Goal: Transaction & Acquisition: Purchase product/service

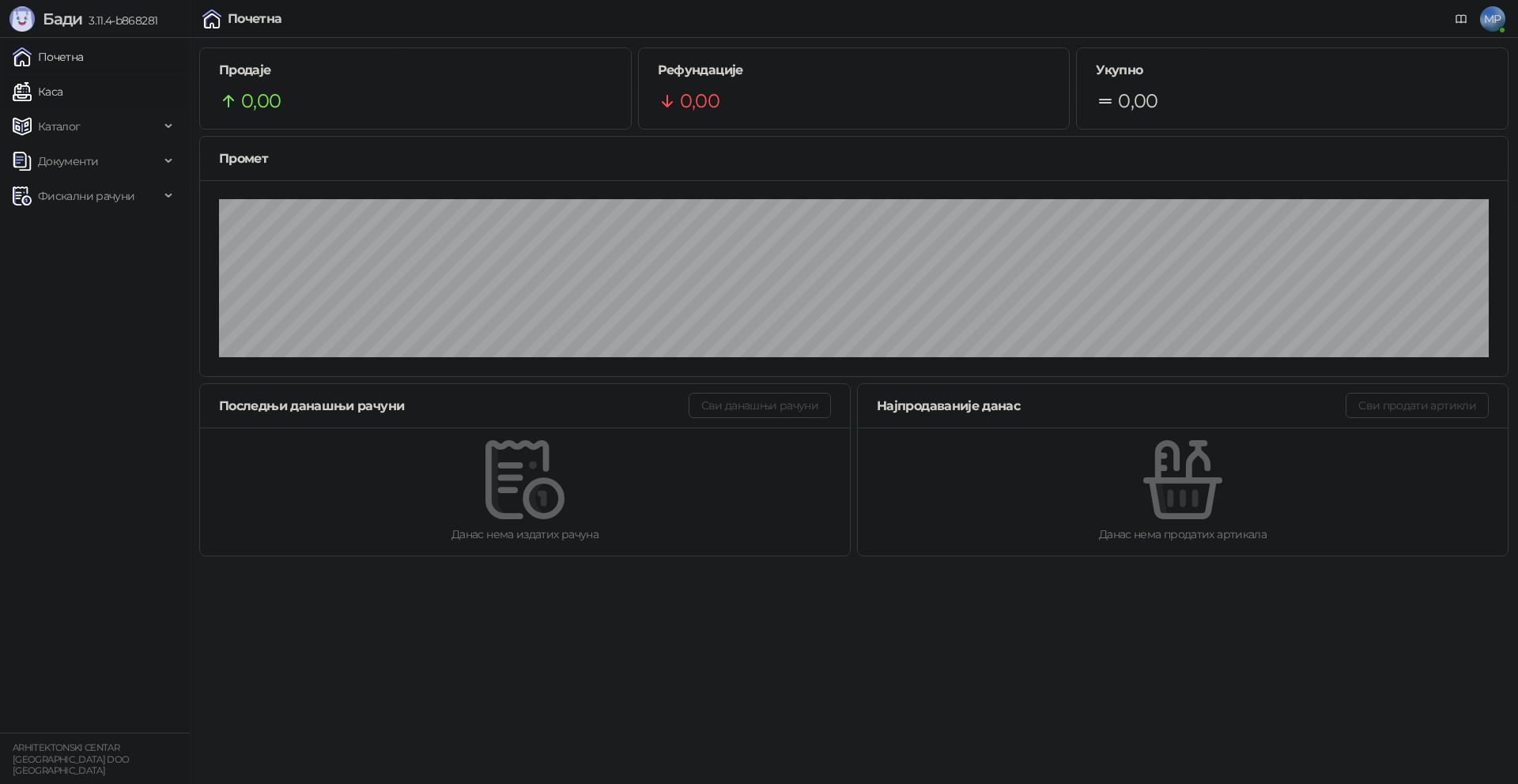
click at [62, 94] on link "Каса" at bounding box center [37, 91] width 49 height 31
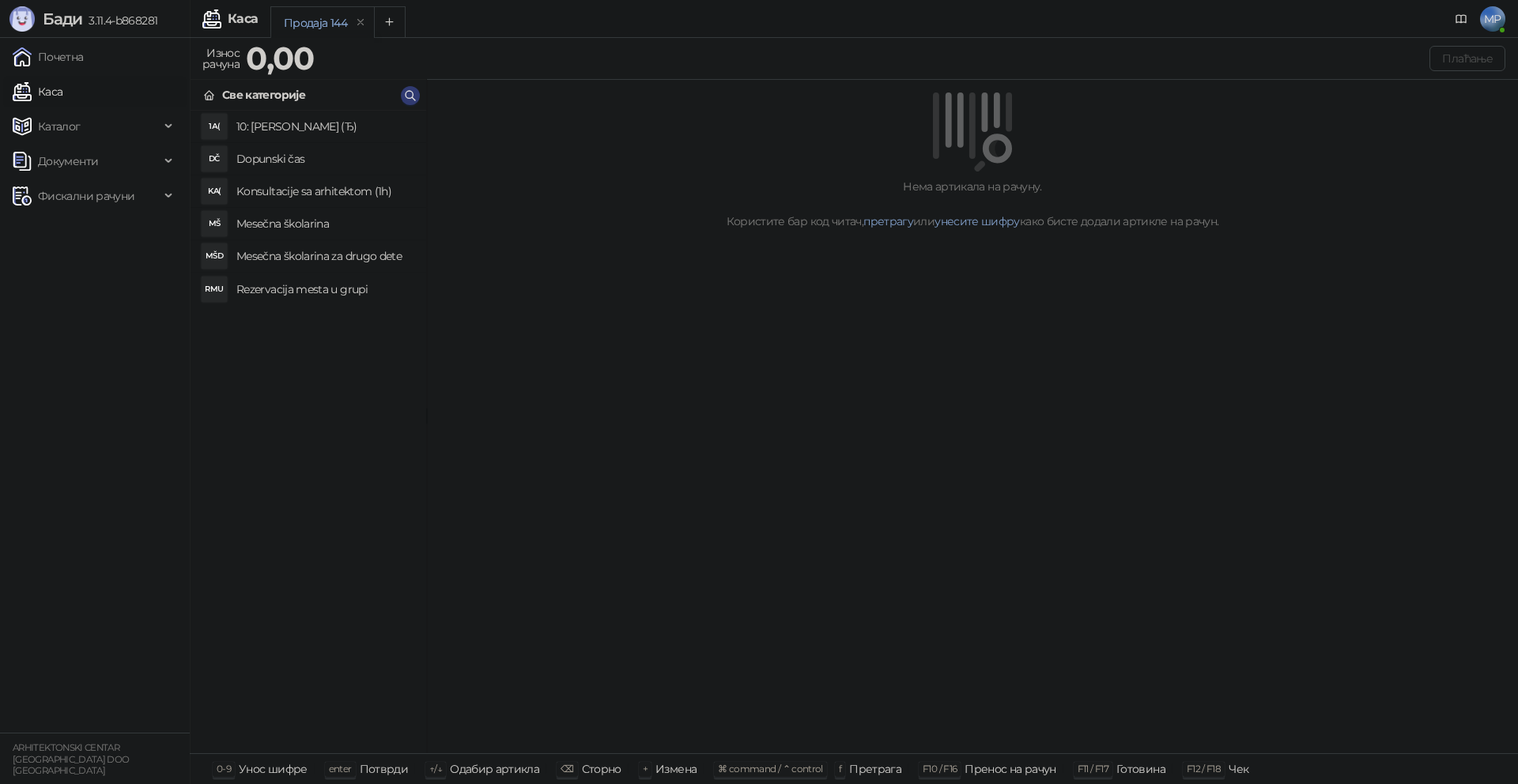
click at [294, 209] on li "MŠ Mesečna školarina" at bounding box center [308, 224] width 236 height 32
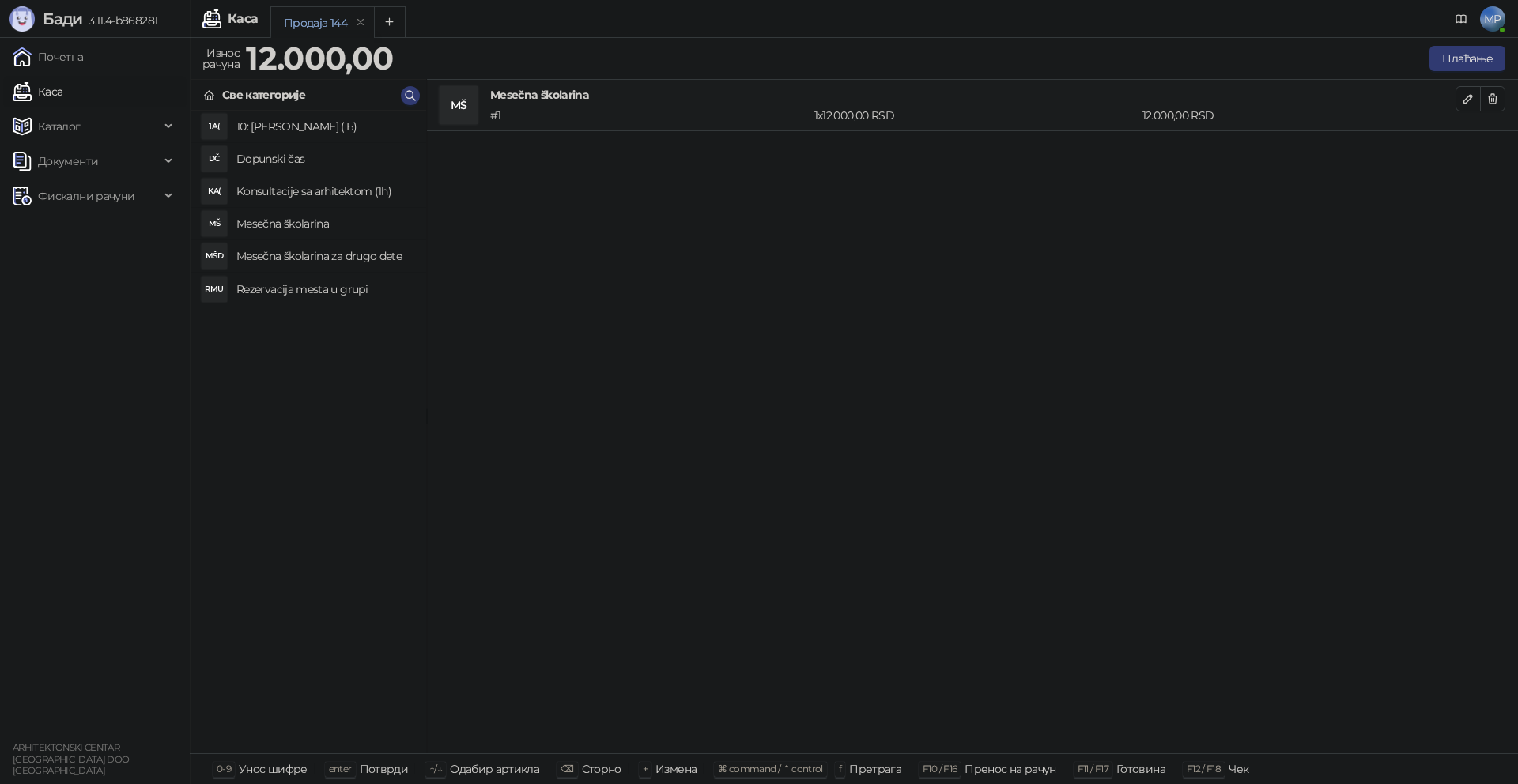
click at [299, 225] on h4 "Mesečna školarina" at bounding box center [325, 224] width 177 height 25
click at [1499, 102] on button "button" at bounding box center [1493, 99] width 25 height 25
click at [1464, 60] on button "Плаћање" at bounding box center [1468, 58] width 76 height 25
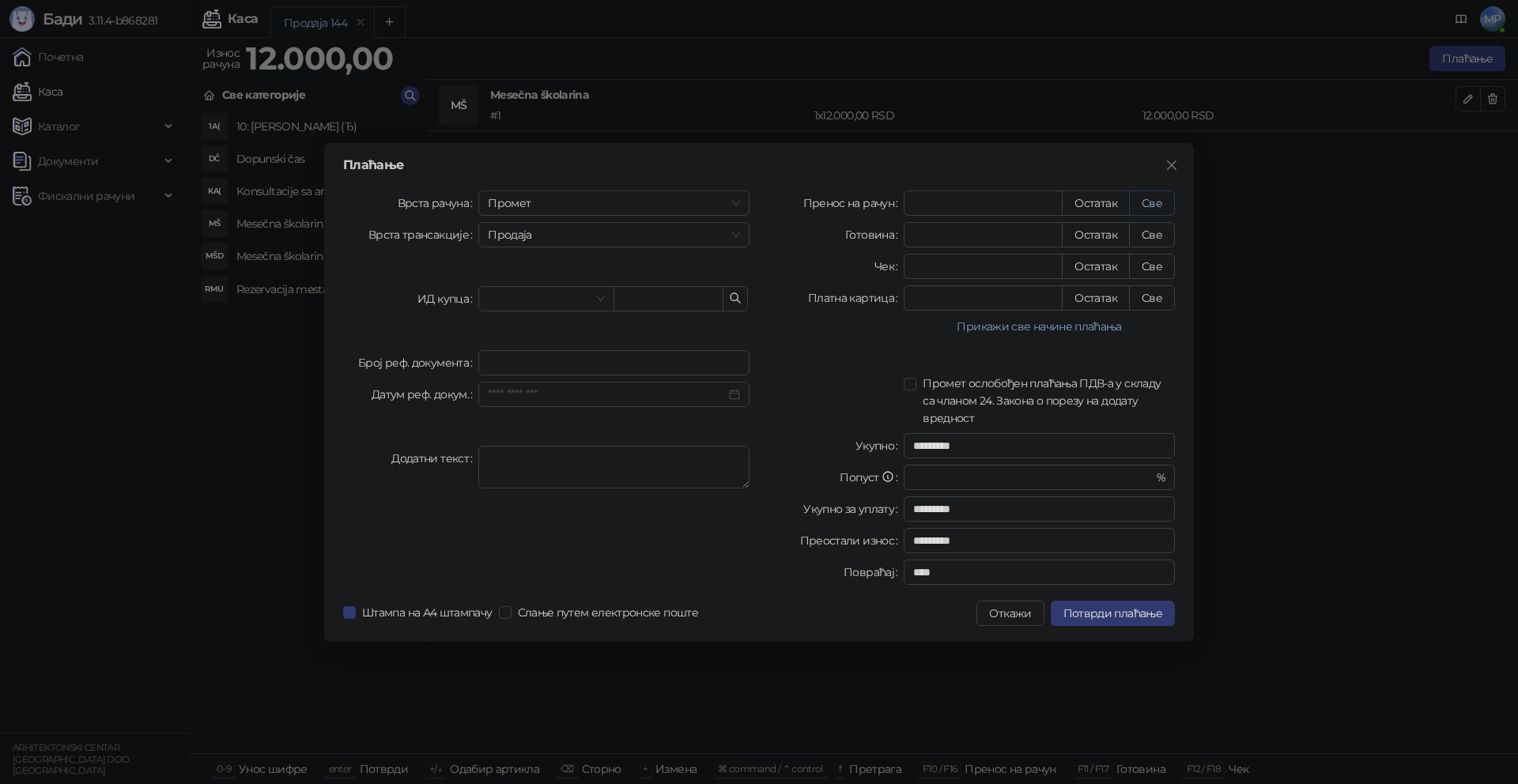
click at [1164, 206] on button "Све" at bounding box center [1152, 203] width 46 height 25
type input "*****"
type input "****"
click at [642, 208] on span "Промет" at bounding box center [614, 203] width 252 height 23
click at [519, 307] on div "[PERSON_NAME]" at bounding box center [613, 310] width 246 height 17
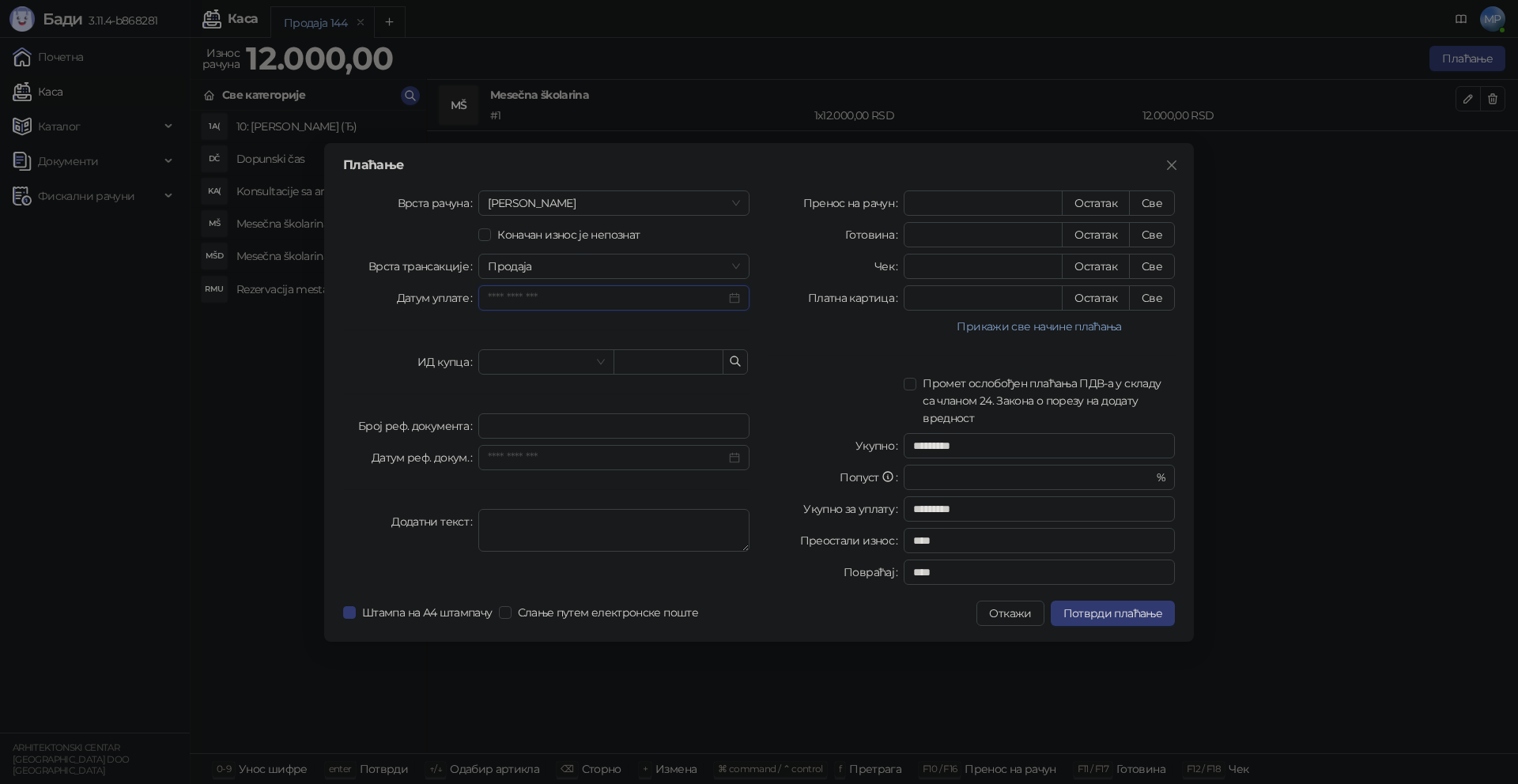
click at [542, 298] on input "Датум уплате" at bounding box center [607, 298] width 238 height 17
click at [649, 428] on div "11" at bounding box center [648, 423] width 19 height 19
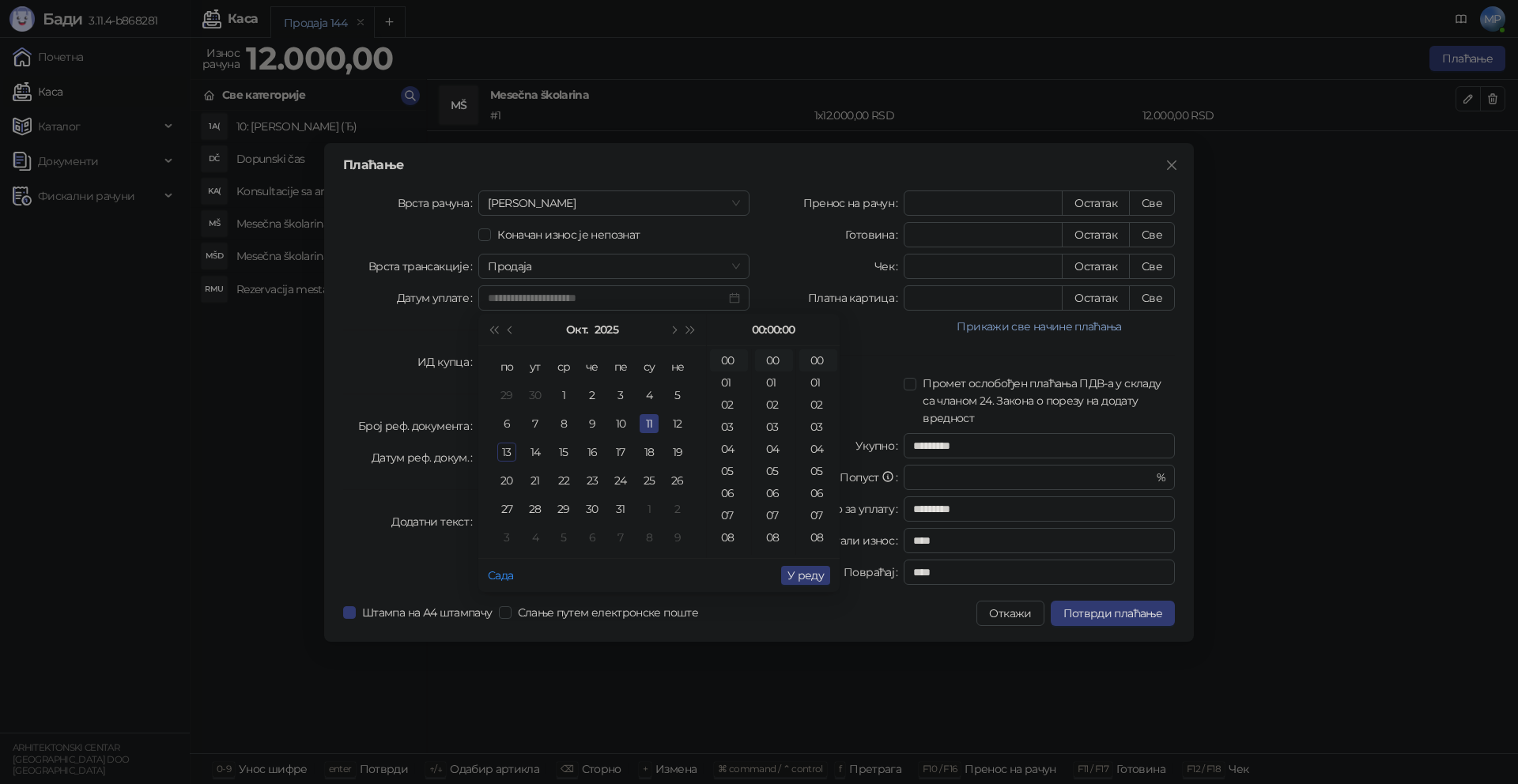
type input "**********"
click at [807, 579] on span "У реду" at bounding box center [806, 575] width 36 height 14
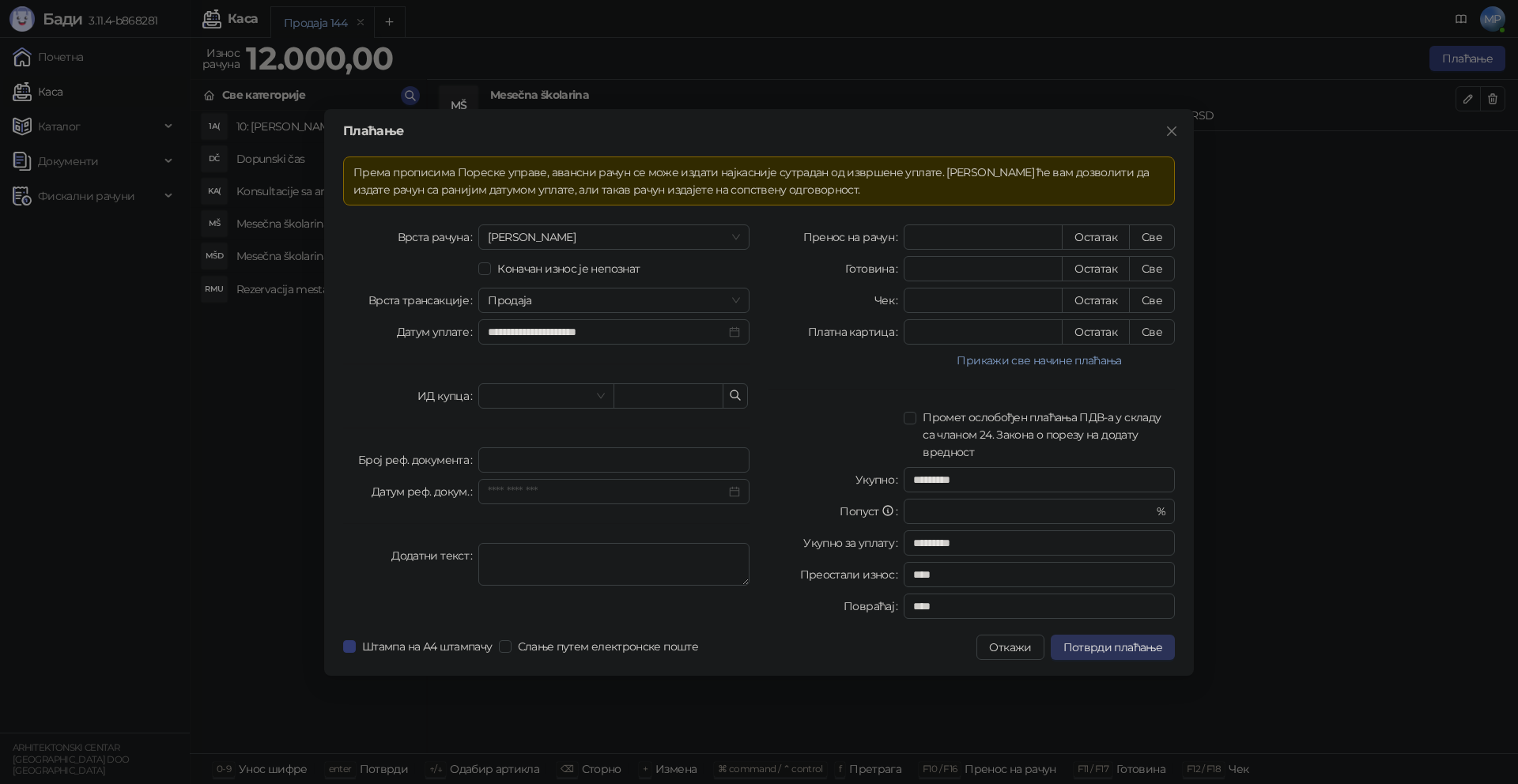
click at [1156, 647] on span "Потврди плаћање" at bounding box center [1113, 647] width 99 height 14
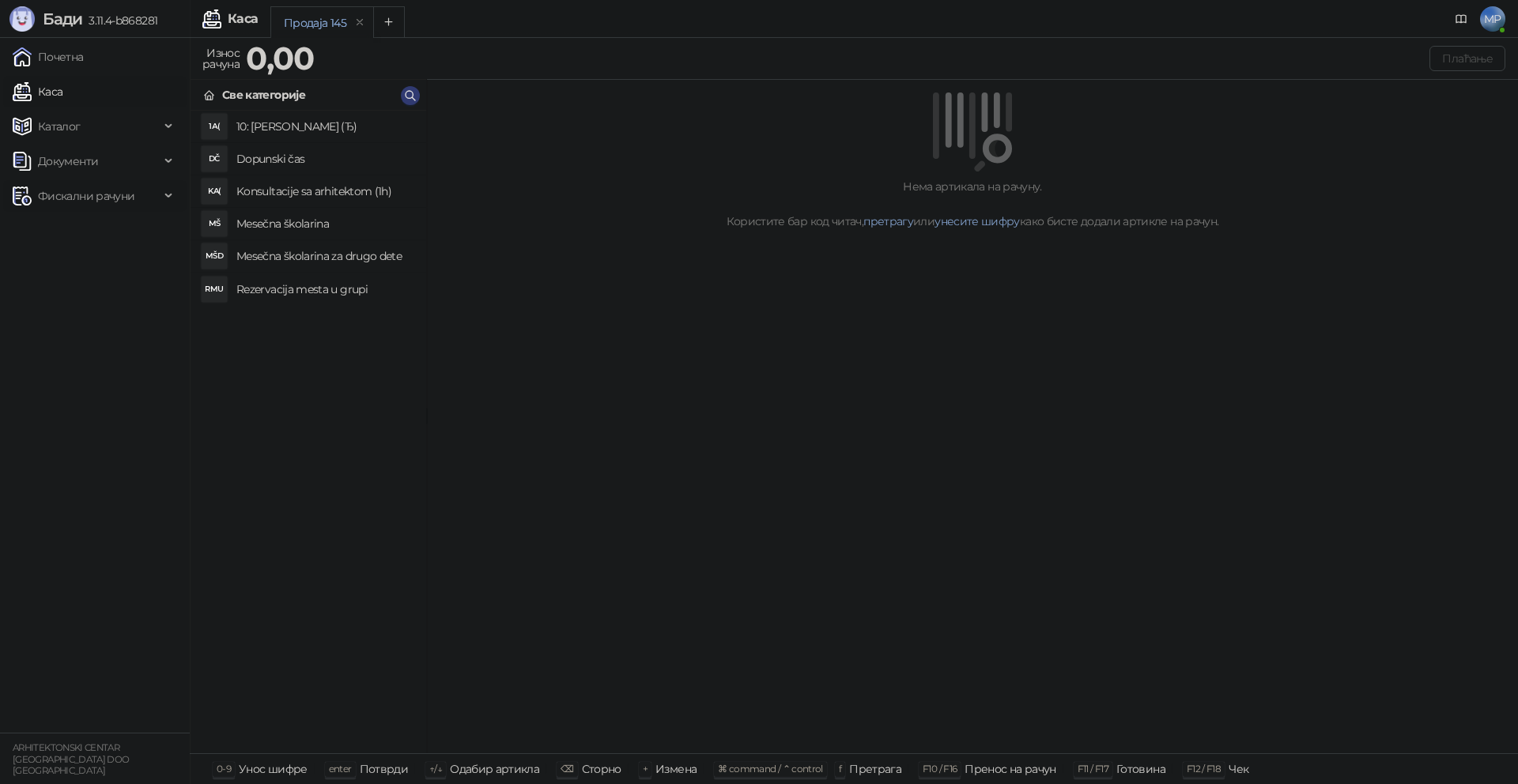
click at [65, 200] on span "Фискални рачуни" at bounding box center [85, 195] width 96 height 31
click at [68, 238] on link "Издати рачуни" at bounding box center [72, 230] width 106 height 31
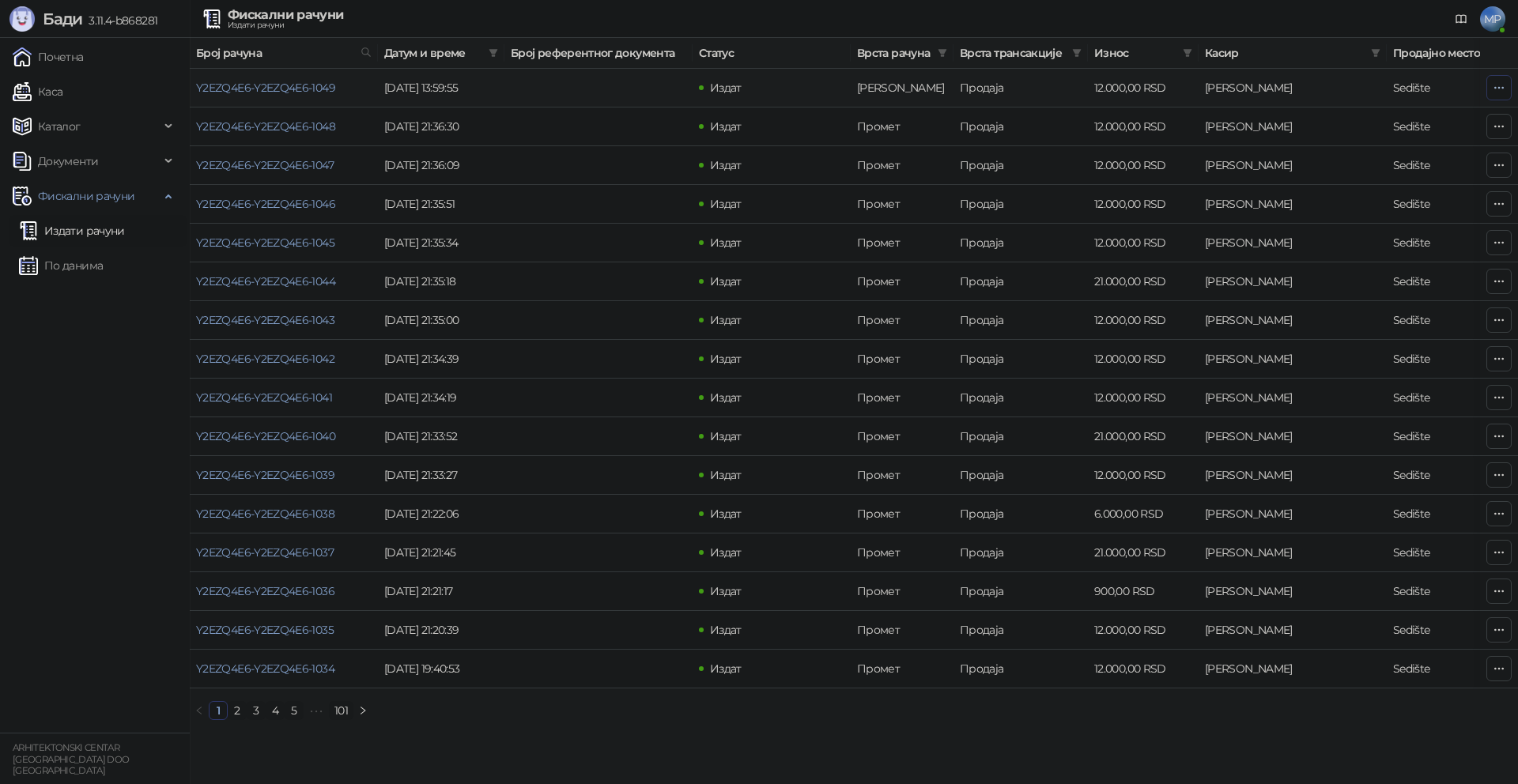
click at [1502, 86] on icon "button" at bounding box center [1499, 88] width 13 height 13
click at [1333, 220] on span "Затвори аванс" at bounding box center [1394, 220] width 210 height 17
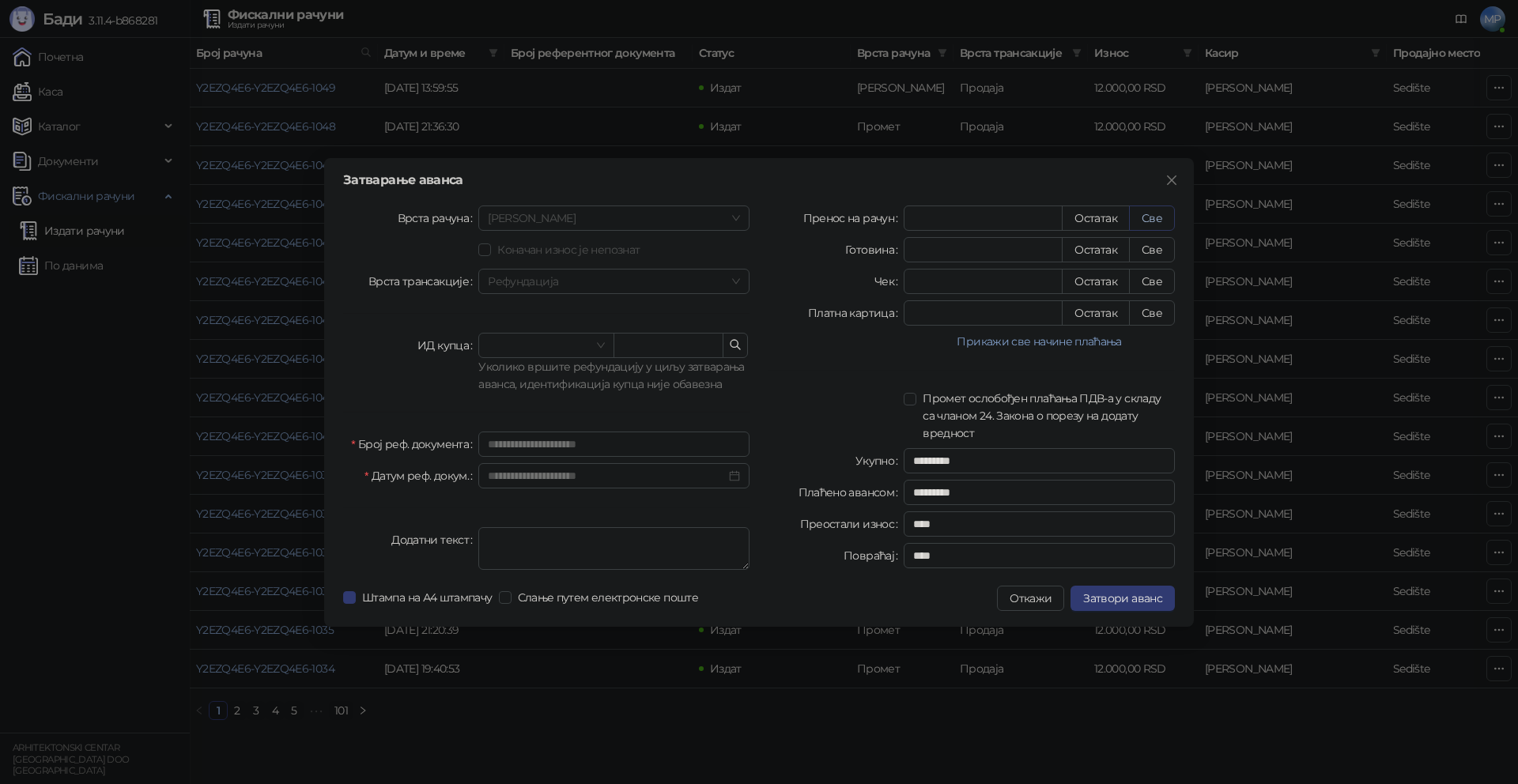
click at [1151, 222] on button "Све" at bounding box center [1152, 218] width 46 height 25
click at [1127, 603] on span "Затвори аванс" at bounding box center [1123, 599] width 79 height 14
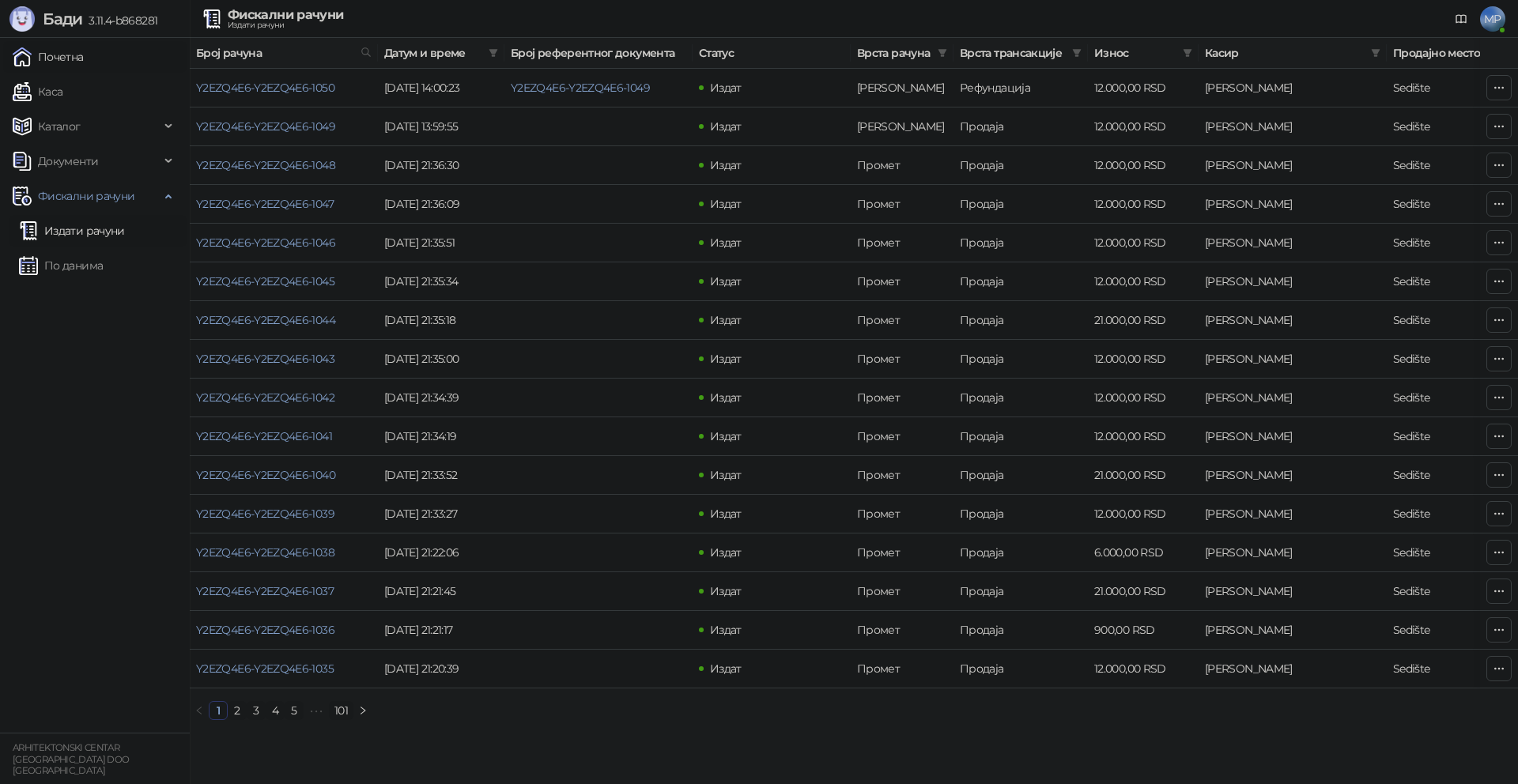
click at [53, 55] on link "Почетна" at bounding box center [48, 57] width 71 height 31
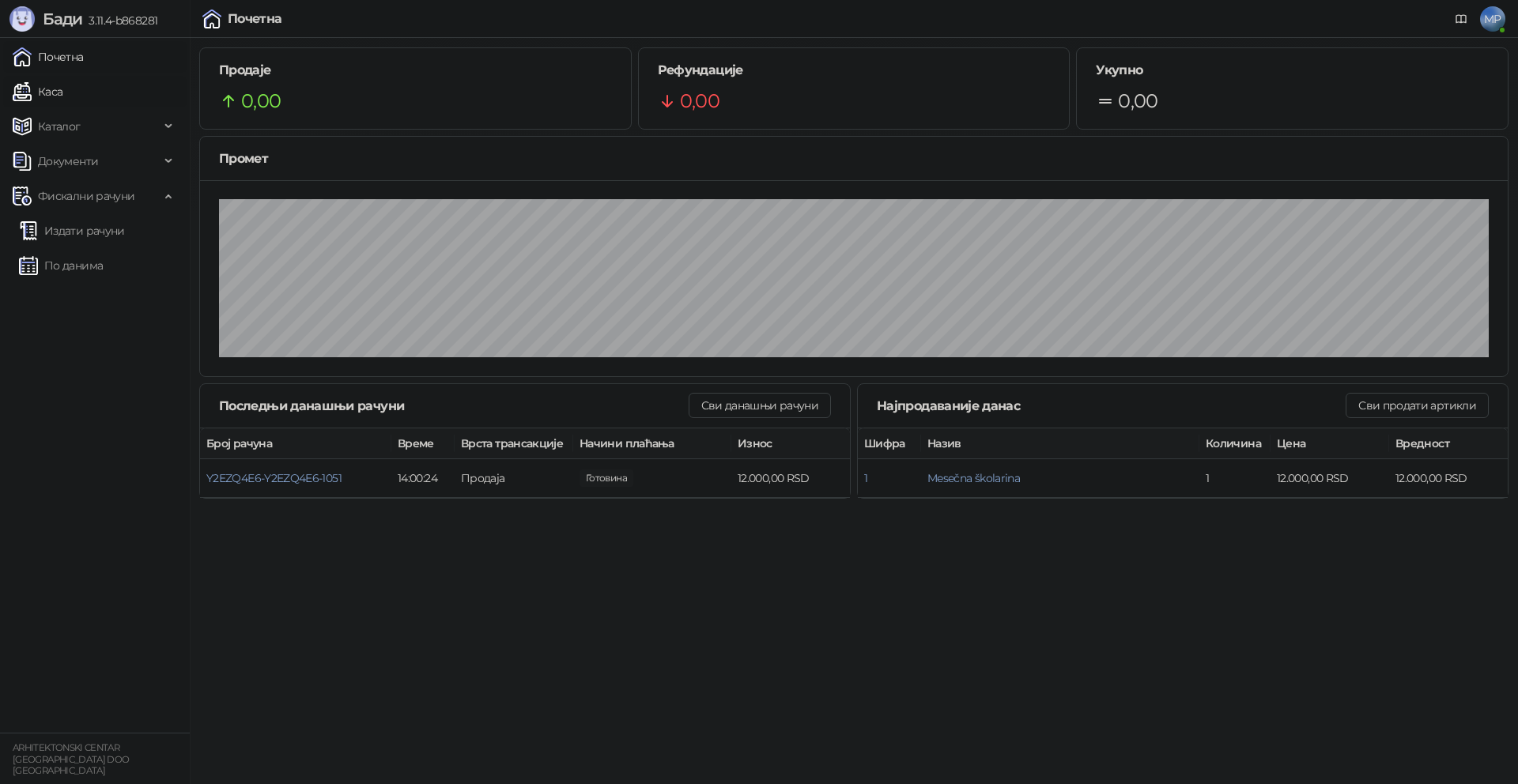
click at [62, 96] on link "Каса" at bounding box center [37, 91] width 49 height 31
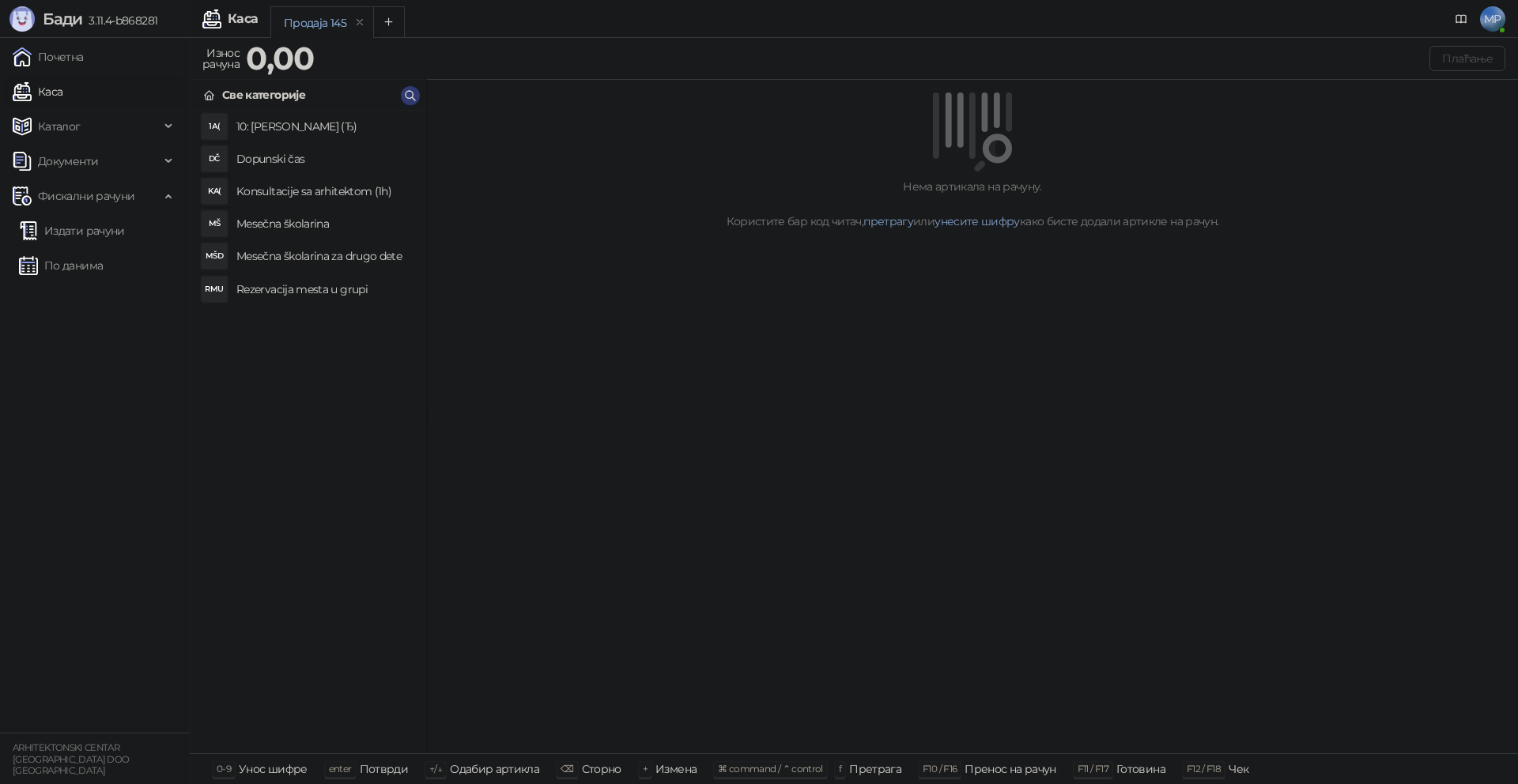
click at [293, 225] on h4 "Mesečna školarina" at bounding box center [325, 224] width 177 height 25
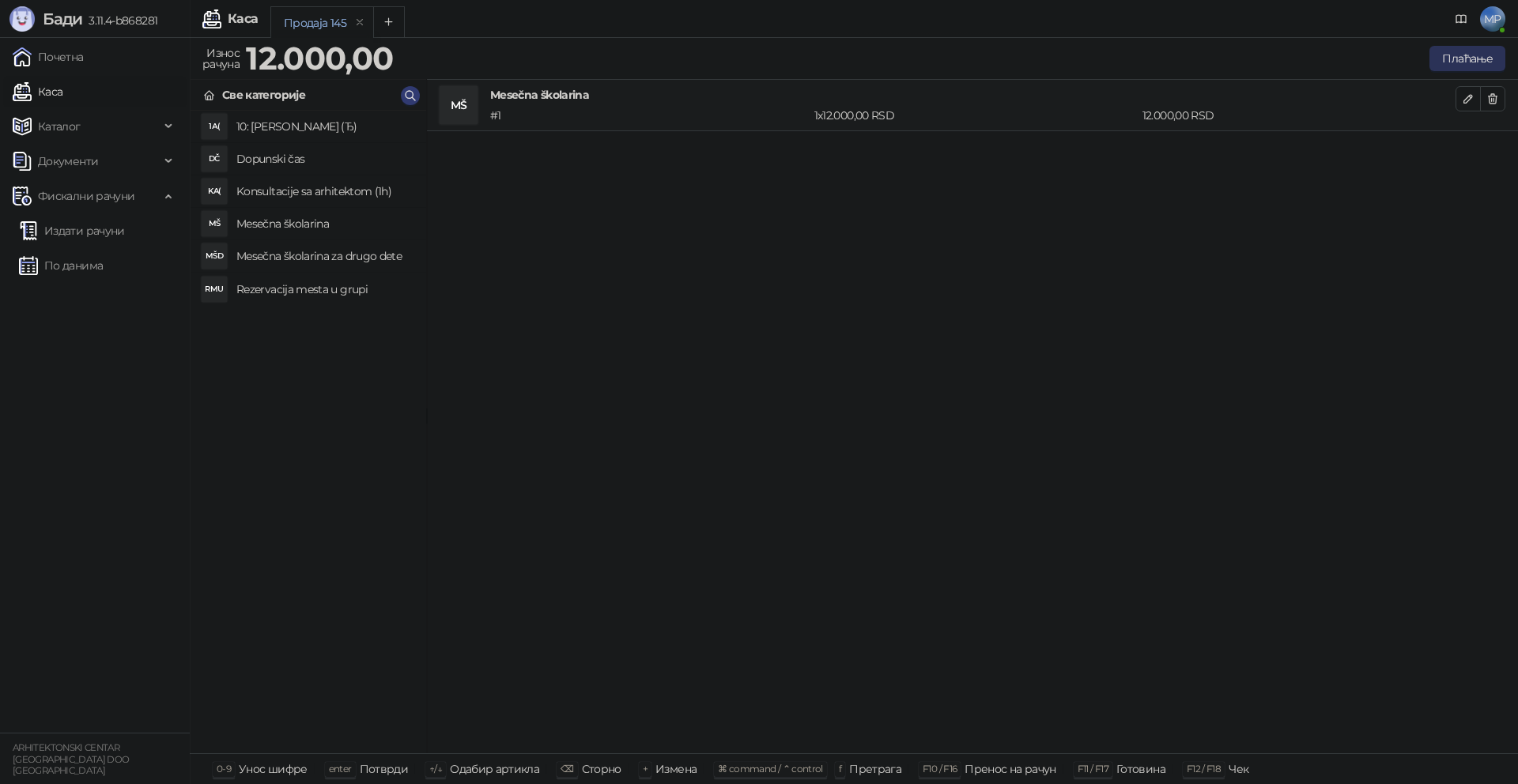
click at [1474, 53] on button "Плаћање" at bounding box center [1468, 58] width 76 height 25
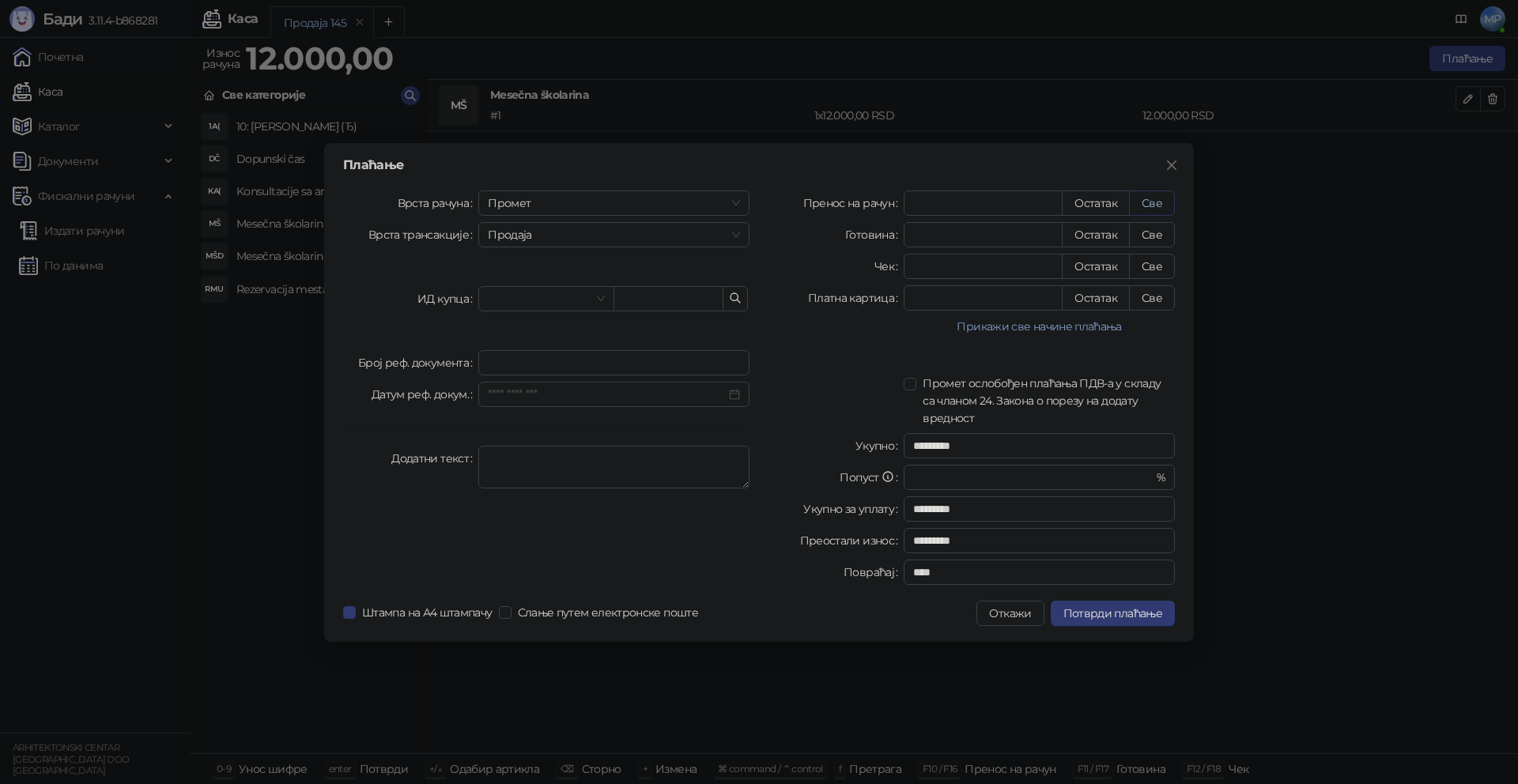
click at [1161, 200] on button "Све" at bounding box center [1152, 203] width 46 height 25
type input "*****"
type input "****"
click at [536, 207] on span "Промет" at bounding box center [614, 203] width 252 height 23
click at [530, 305] on div "[PERSON_NAME]" at bounding box center [613, 310] width 246 height 17
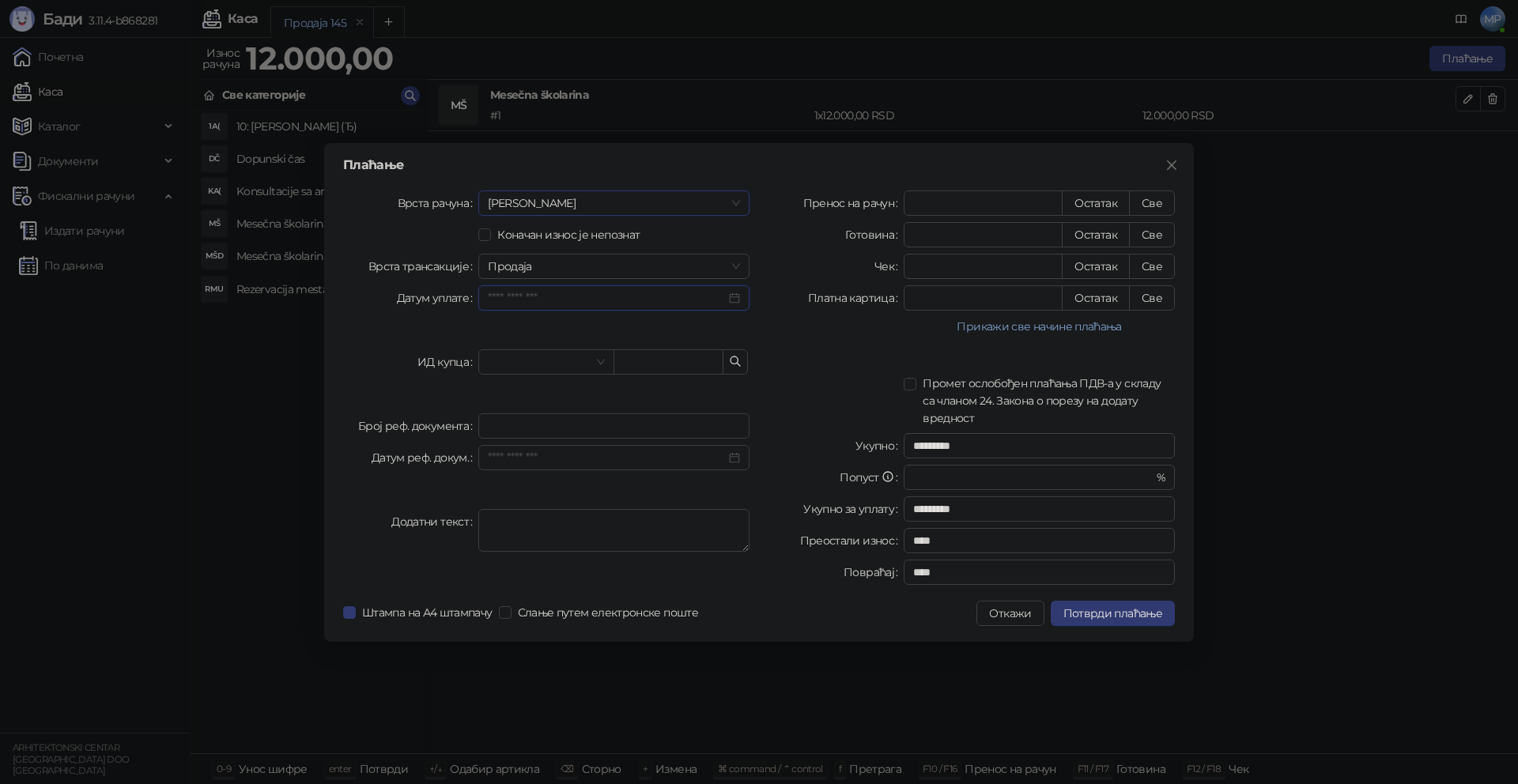
click at [574, 291] on input "Датум уплате" at bounding box center [607, 298] width 238 height 17
click at [648, 426] on div "11" at bounding box center [648, 423] width 19 height 19
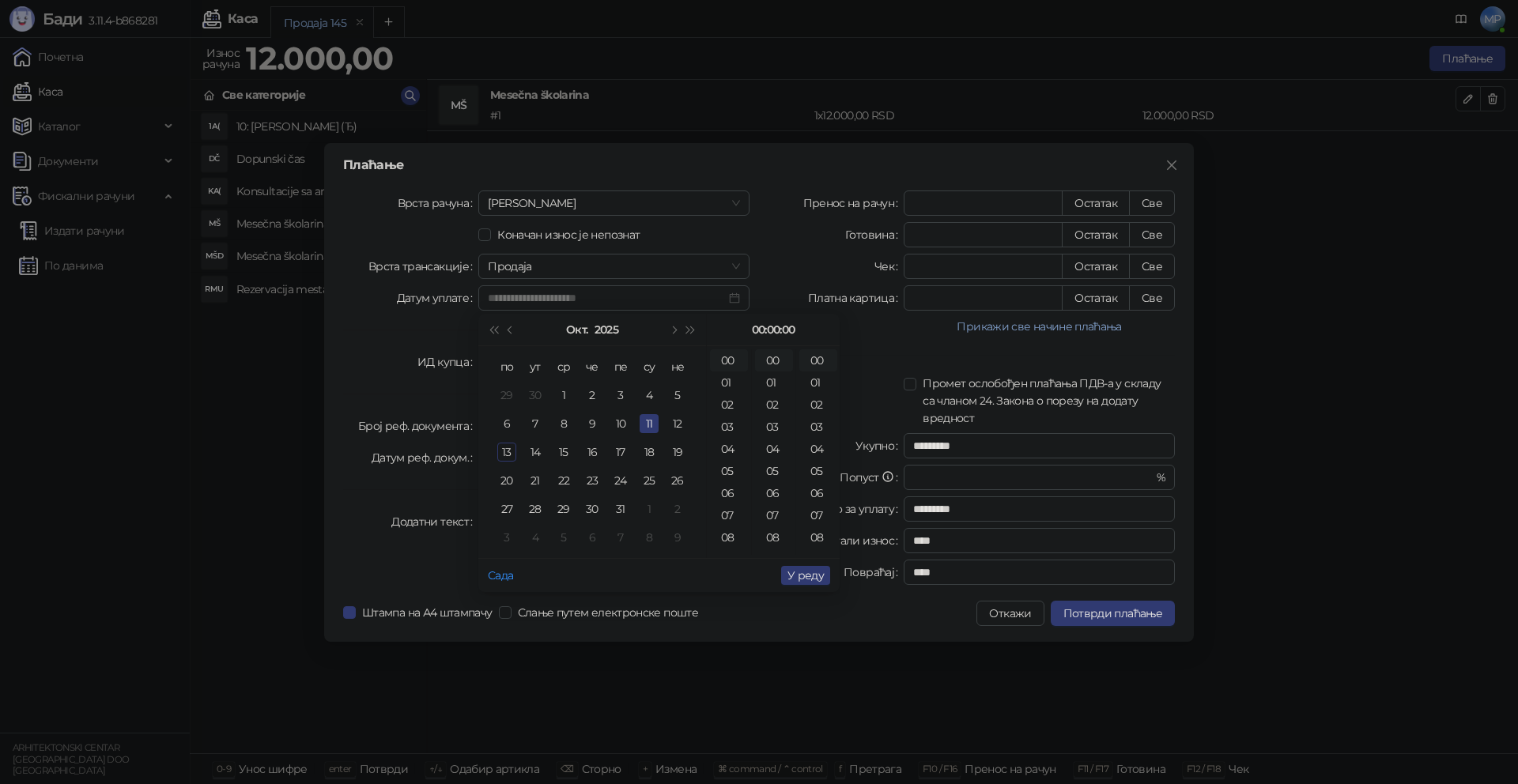
type input "**********"
click at [812, 572] on span "У реду" at bounding box center [806, 575] width 36 height 14
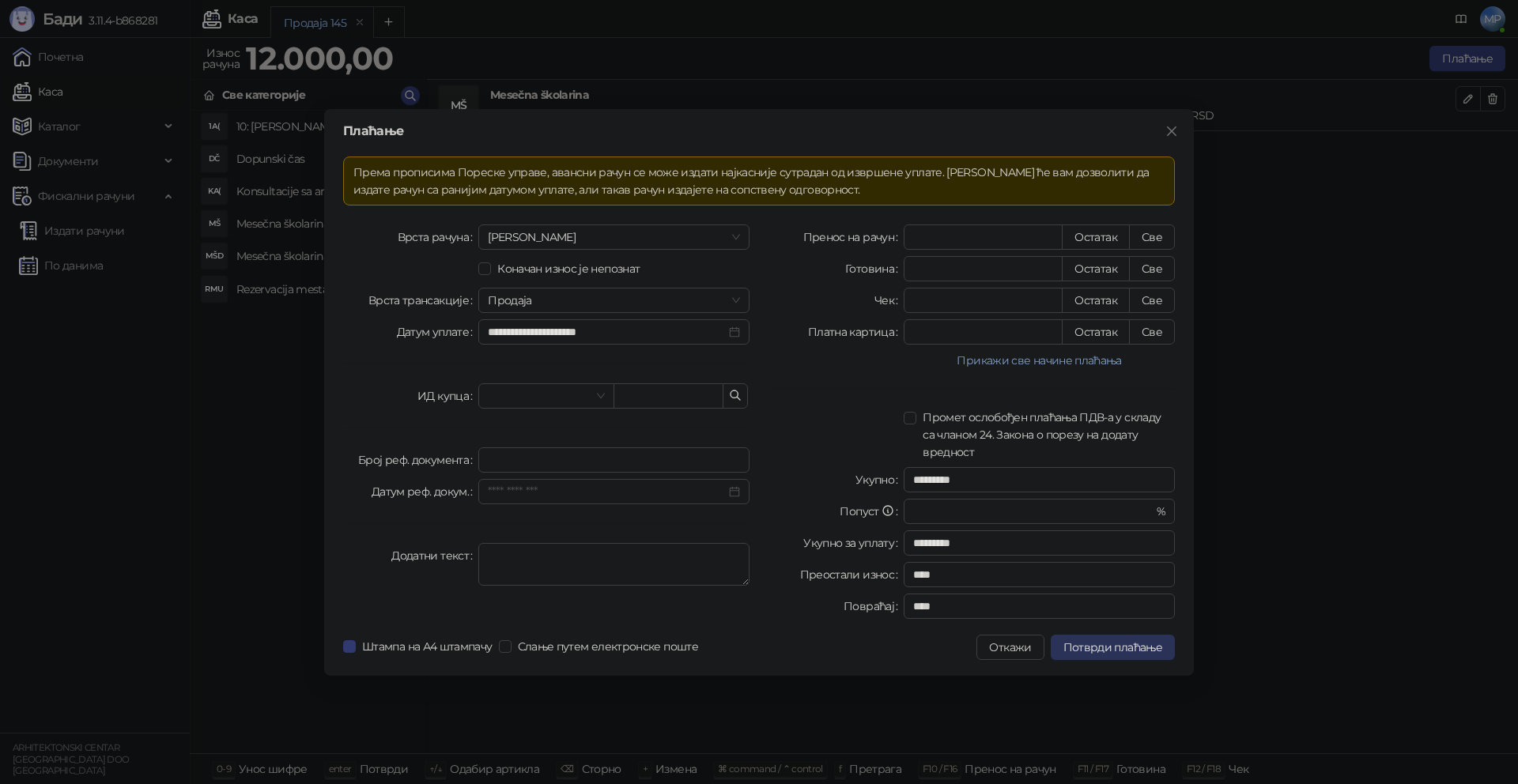
click at [1121, 652] on span "Потврди плаћање" at bounding box center [1113, 647] width 99 height 14
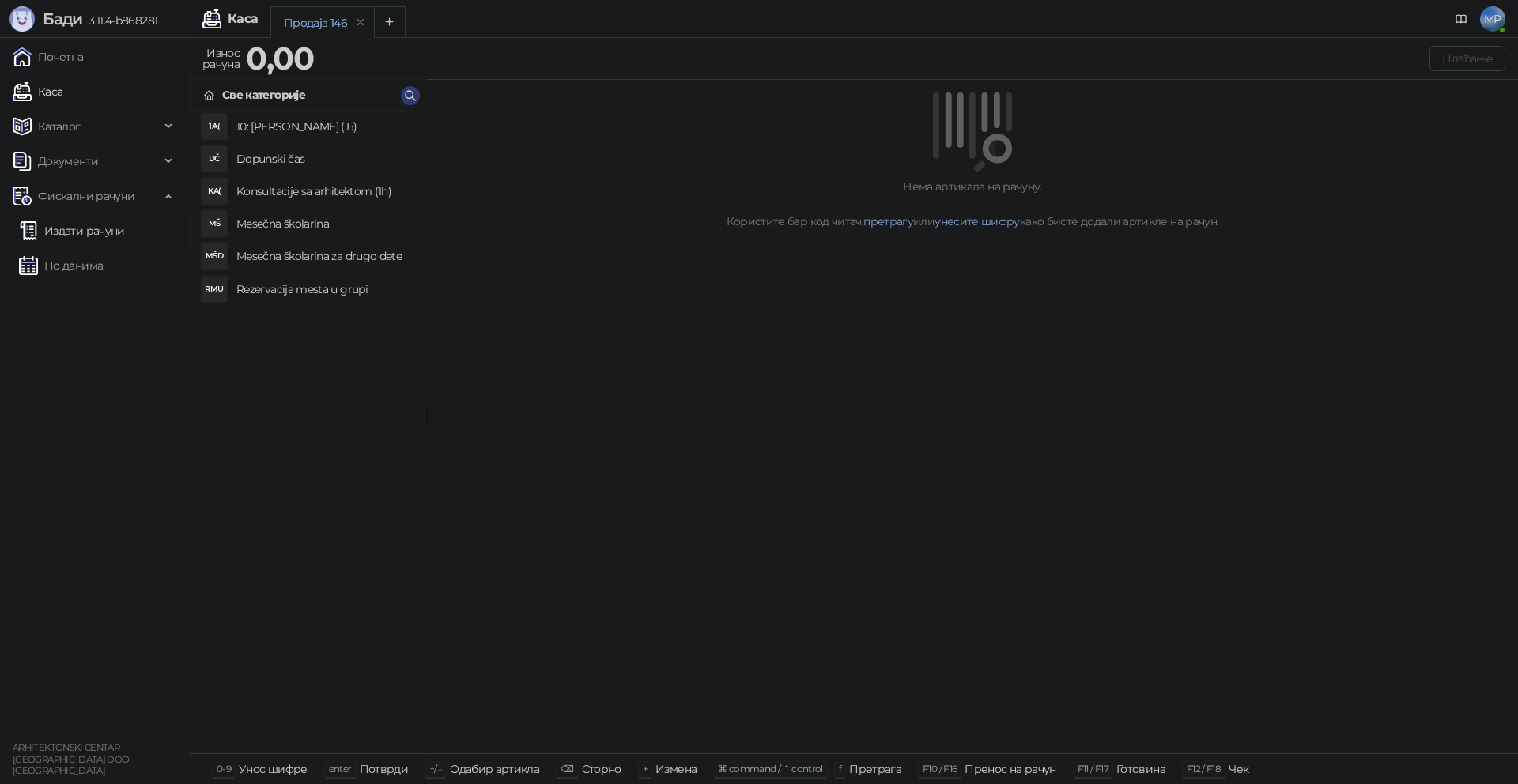
click at [76, 227] on link "Издати рачуни" at bounding box center [72, 230] width 106 height 31
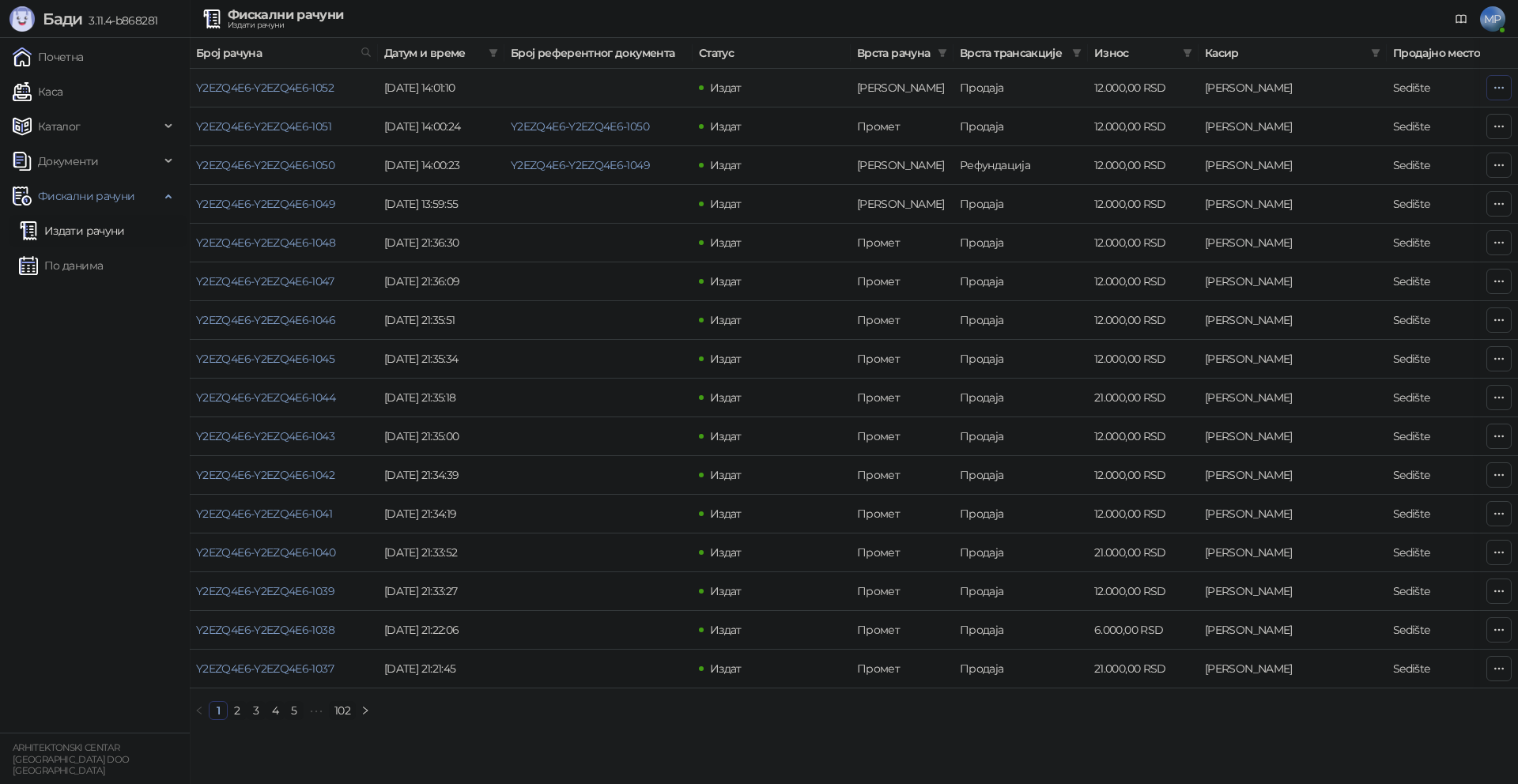
click at [1498, 86] on icon "button" at bounding box center [1499, 88] width 13 height 13
click at [1339, 221] on span "Затвори аванс" at bounding box center [1394, 220] width 210 height 17
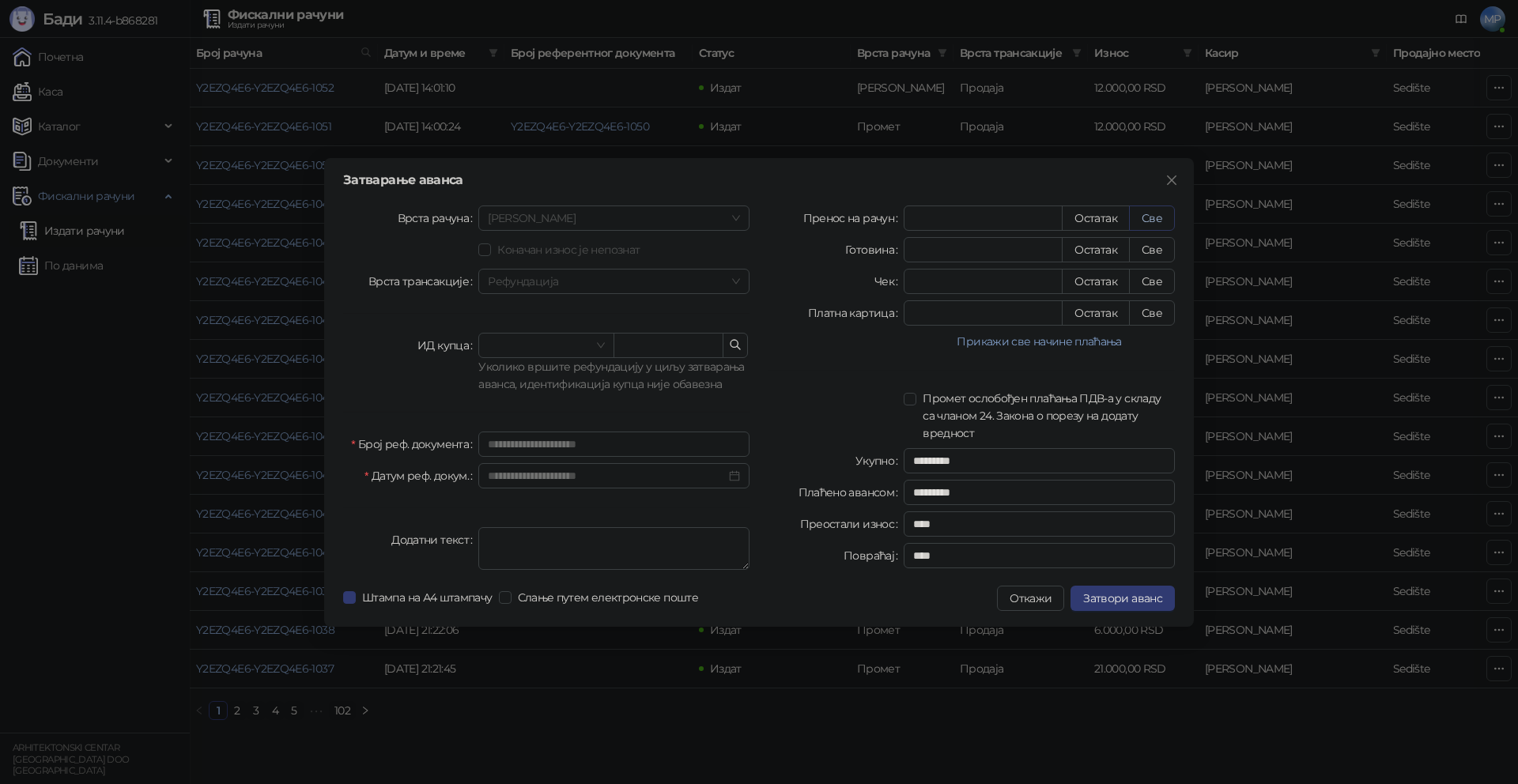
click at [1150, 219] on button "Све" at bounding box center [1152, 218] width 46 height 25
click at [1147, 602] on span "Затвори аванс" at bounding box center [1123, 599] width 79 height 14
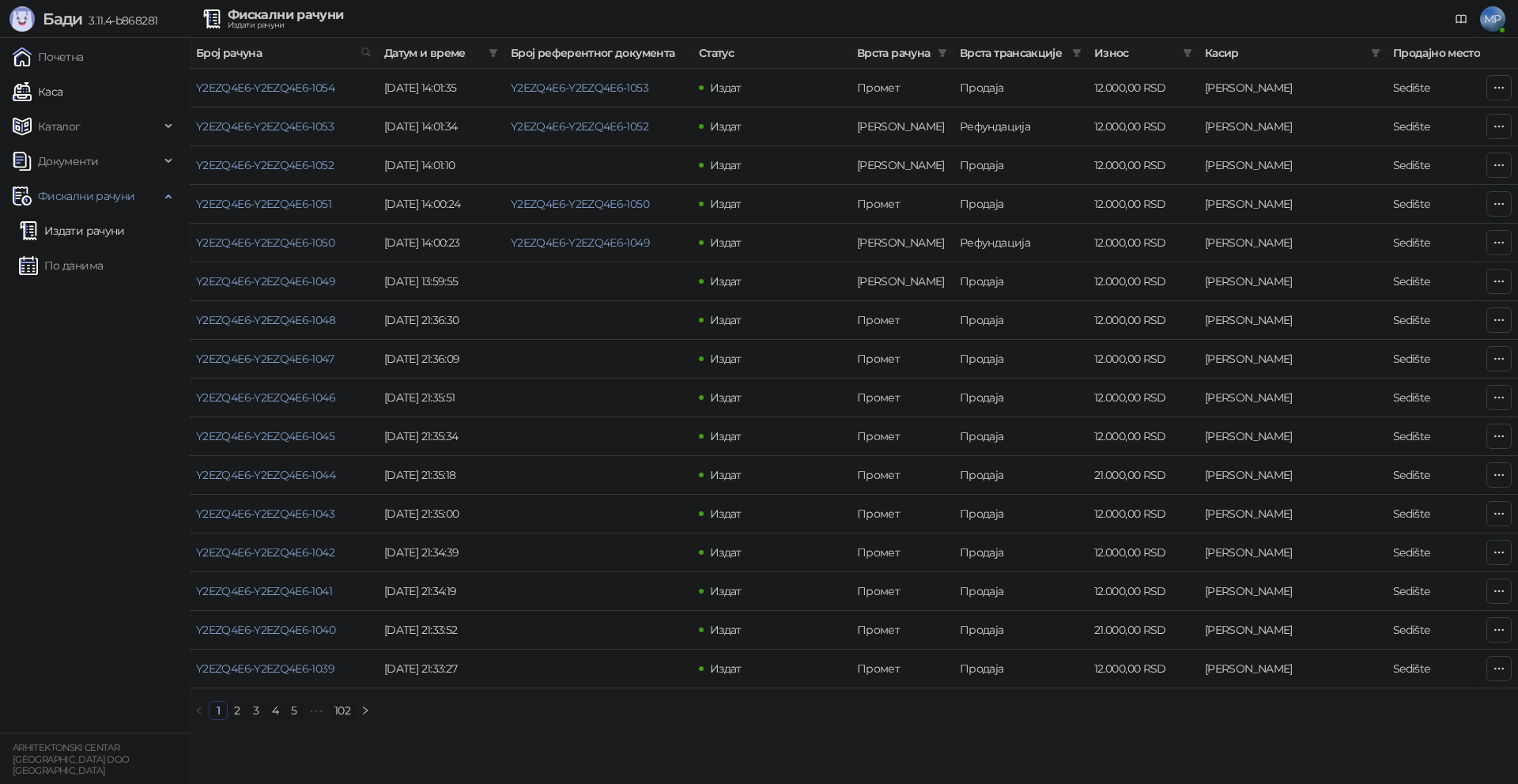
click at [62, 93] on link "Каса" at bounding box center [37, 91] width 49 height 31
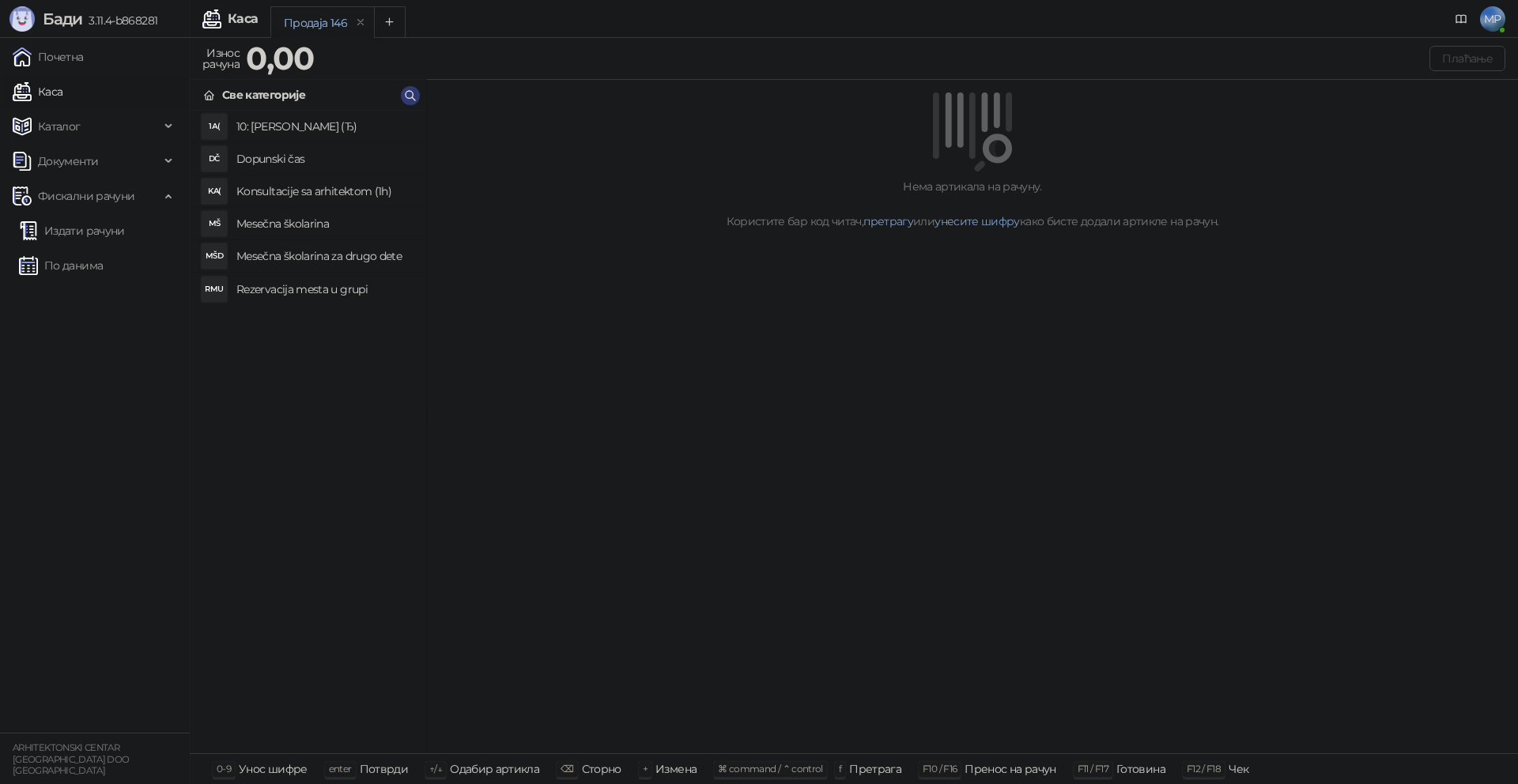
click at [356, 227] on h4 "Mesečna školarina" at bounding box center [325, 224] width 177 height 25
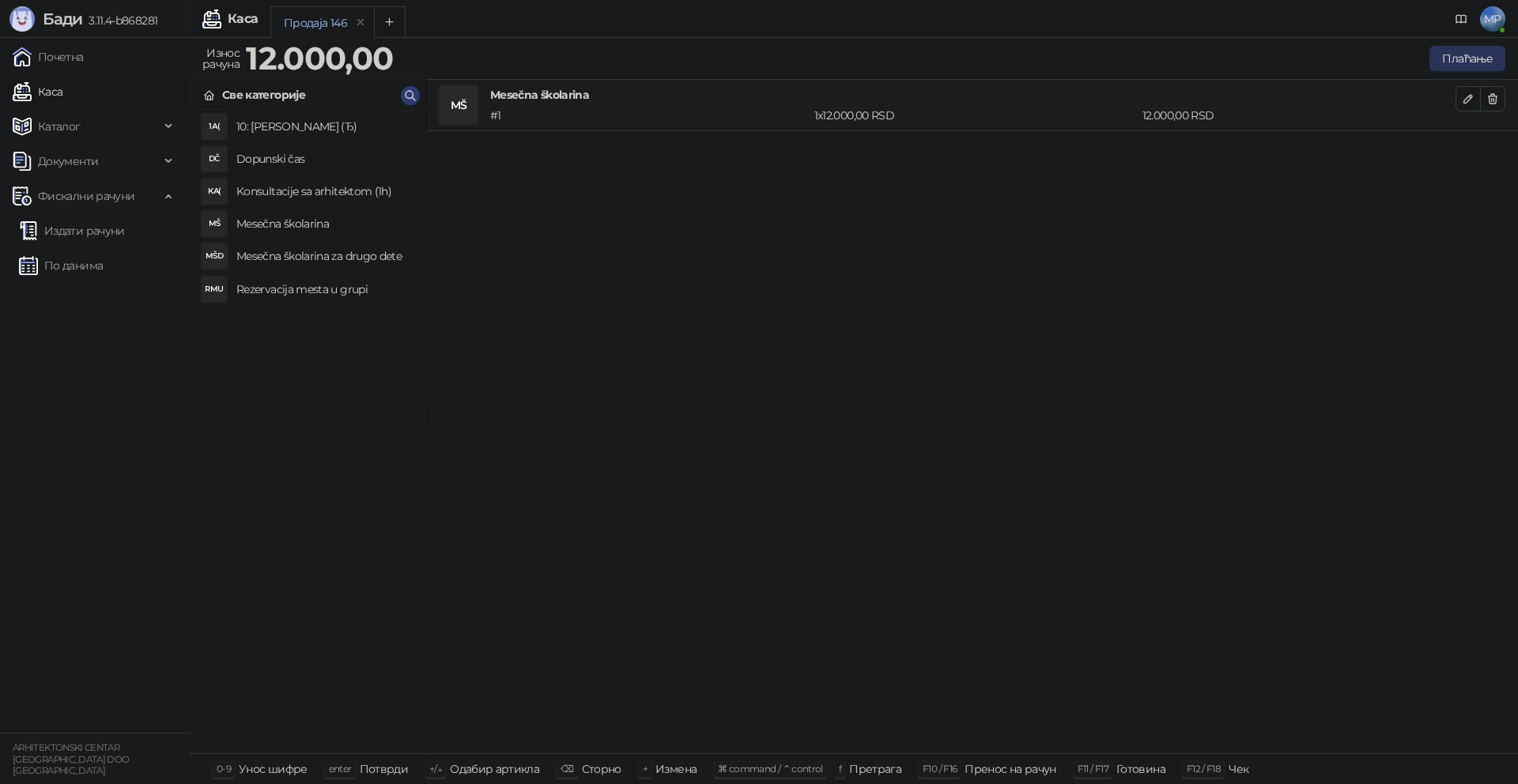
click at [1461, 52] on button "Плаћање" at bounding box center [1468, 58] width 76 height 25
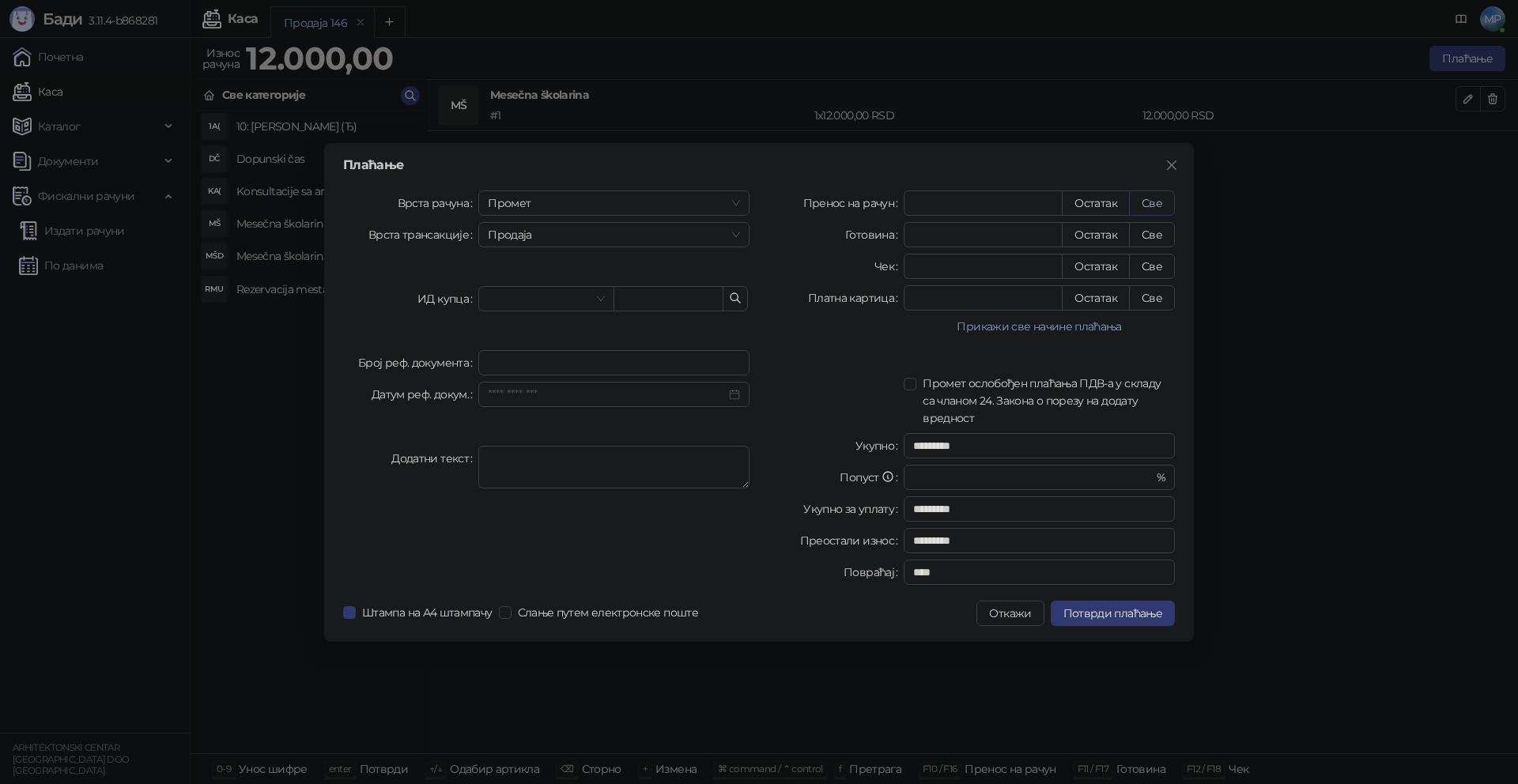
click at [1148, 208] on button "Све" at bounding box center [1152, 203] width 46 height 25
type input "*****"
type input "****"
click at [520, 206] on span "Промет" at bounding box center [614, 203] width 252 height 23
click at [521, 309] on div "[PERSON_NAME]" at bounding box center [613, 310] width 246 height 17
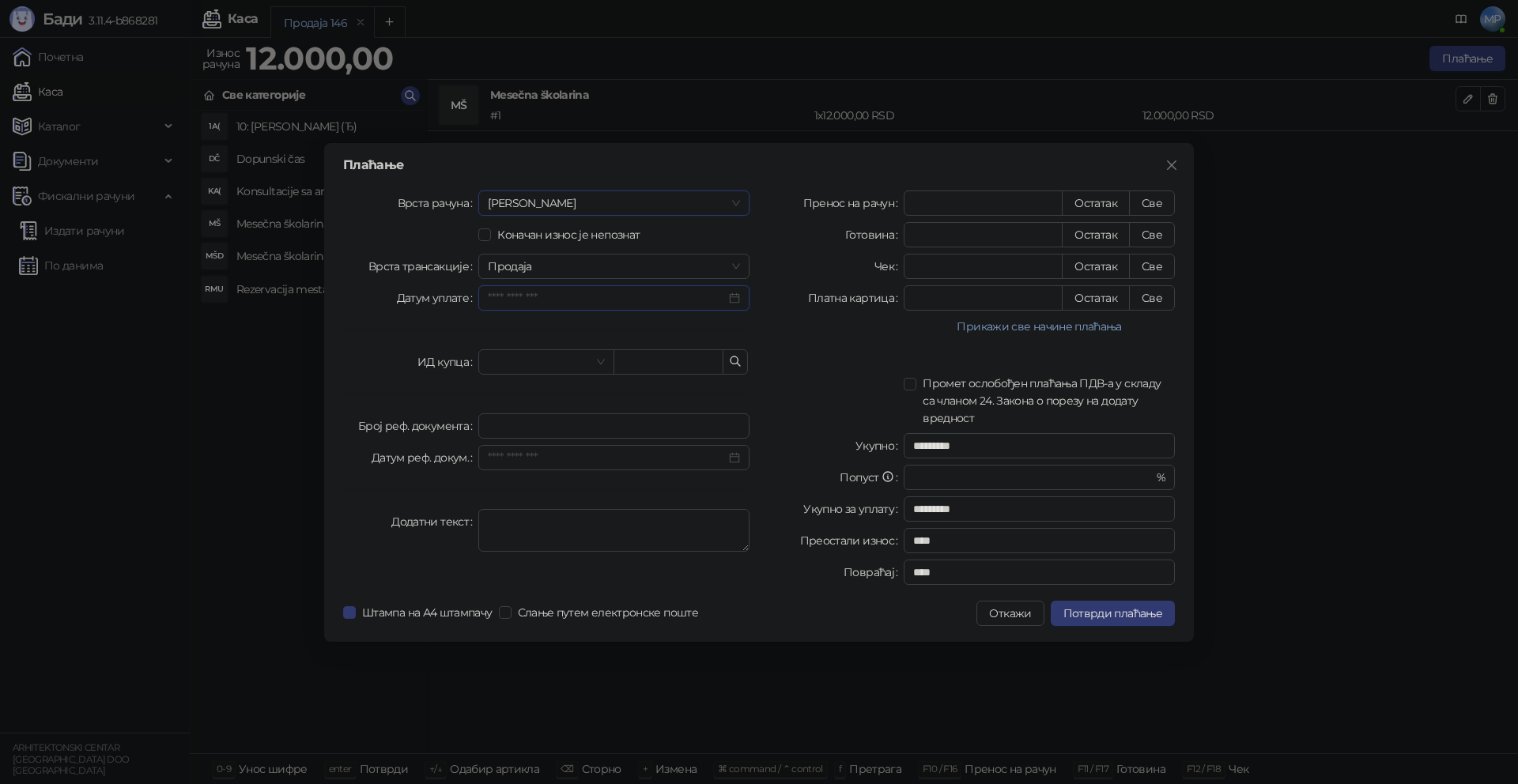
click at [602, 299] on input "Датум уплате" at bounding box center [607, 298] width 238 height 17
click at [650, 426] on div "11" at bounding box center [648, 423] width 19 height 19
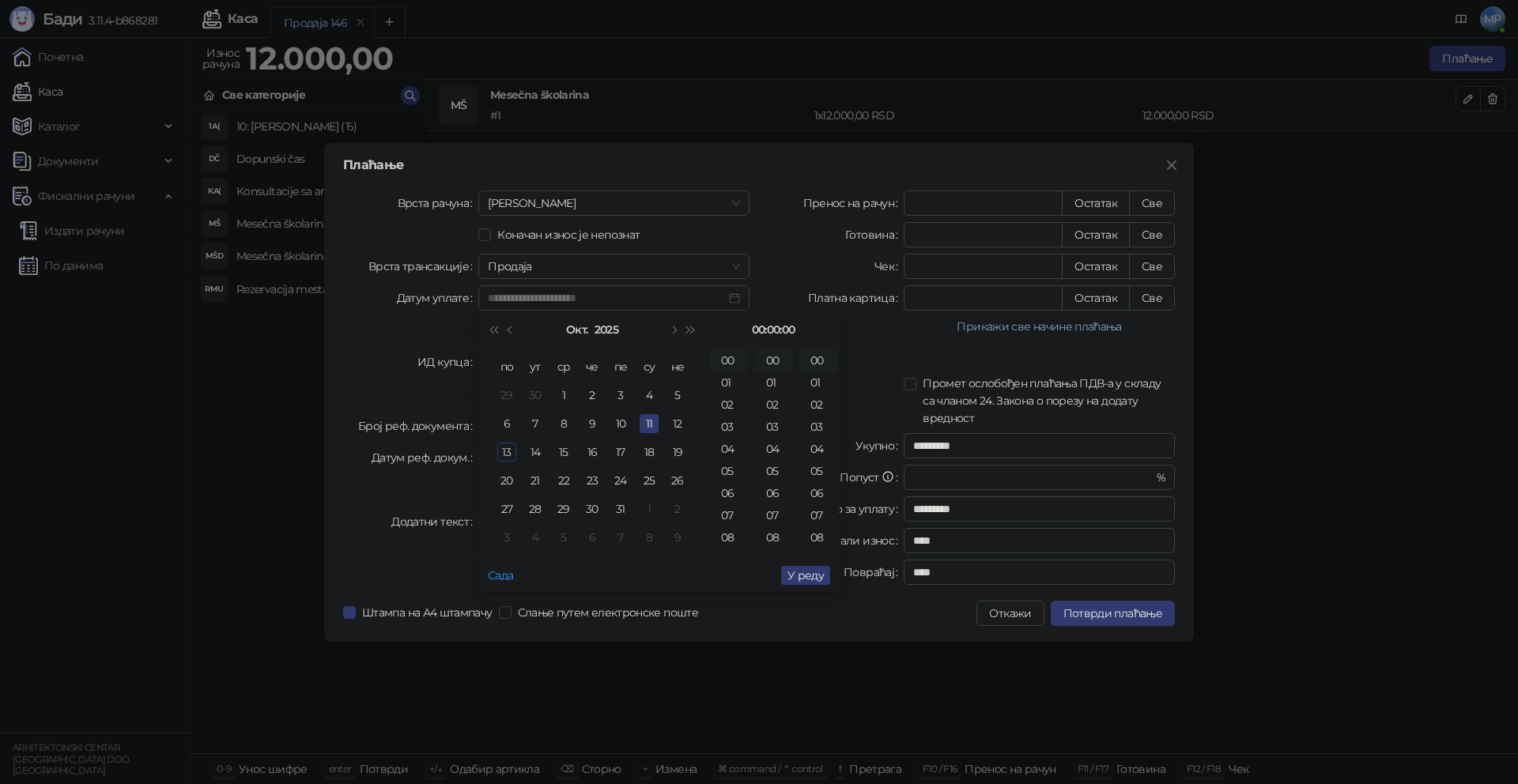
type input "**********"
click at [811, 572] on span "У реду" at bounding box center [806, 575] width 36 height 14
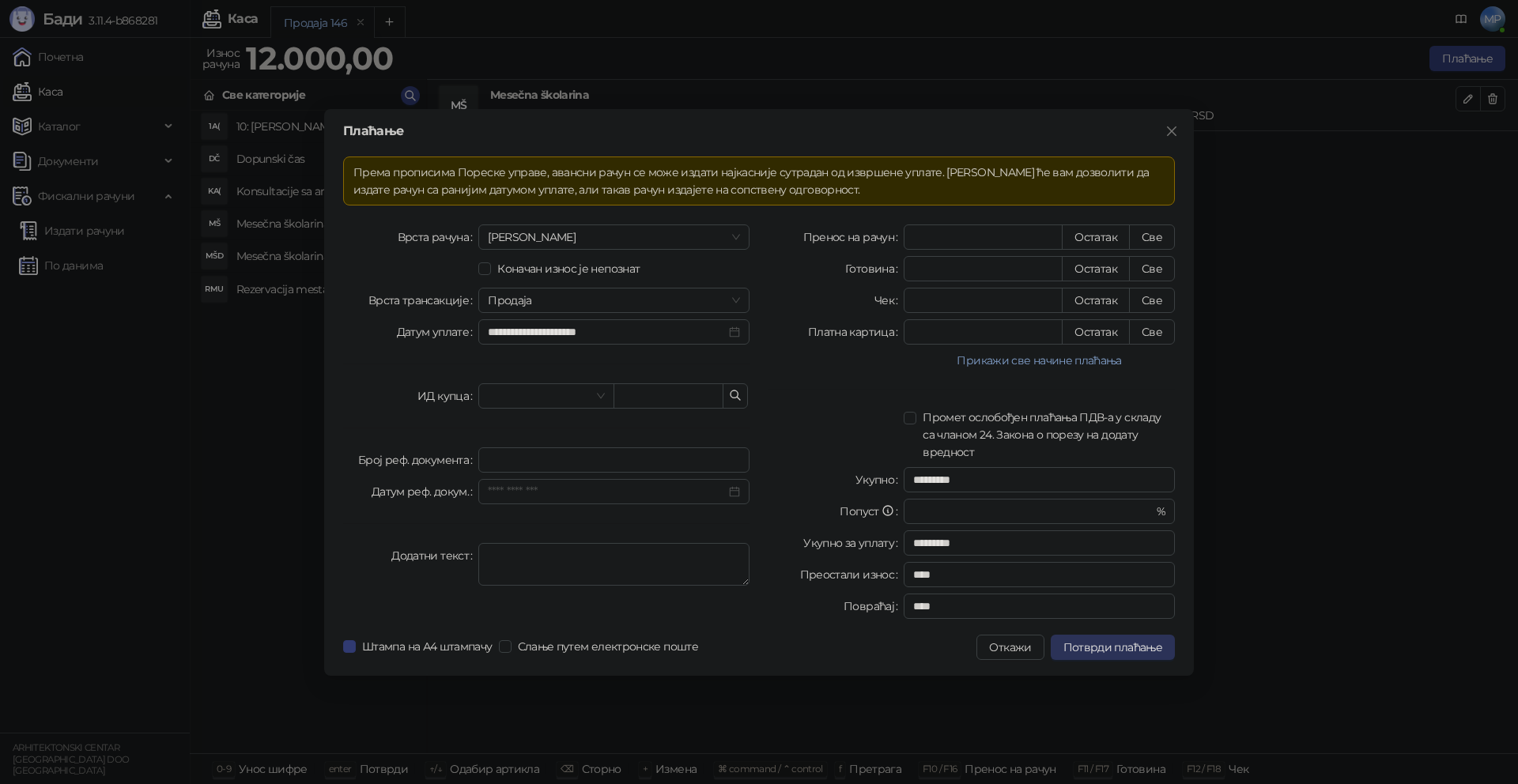
click at [1139, 646] on span "Потврди плаћање" at bounding box center [1113, 647] width 99 height 14
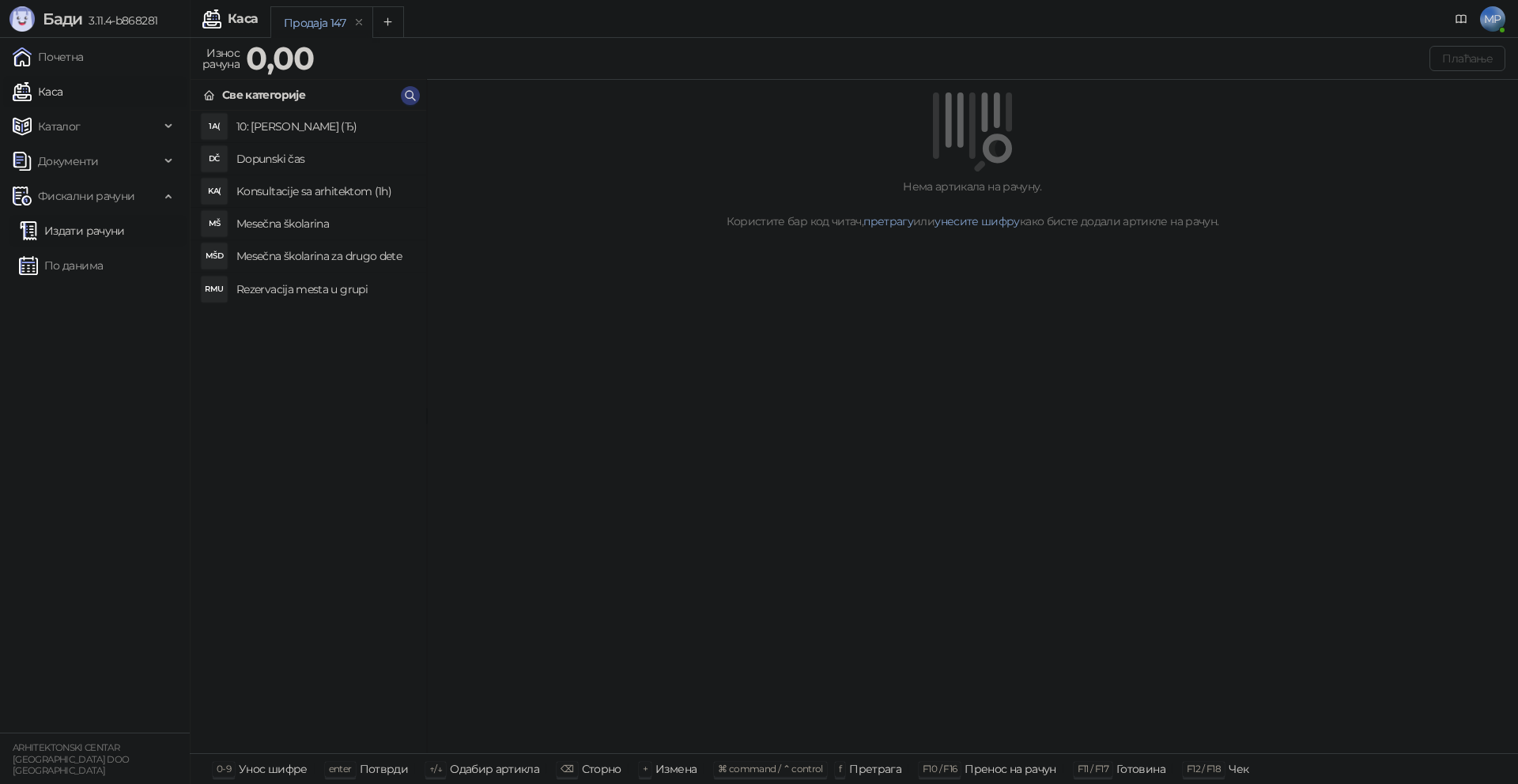
click at [104, 236] on link "Издати рачуни" at bounding box center [72, 230] width 106 height 31
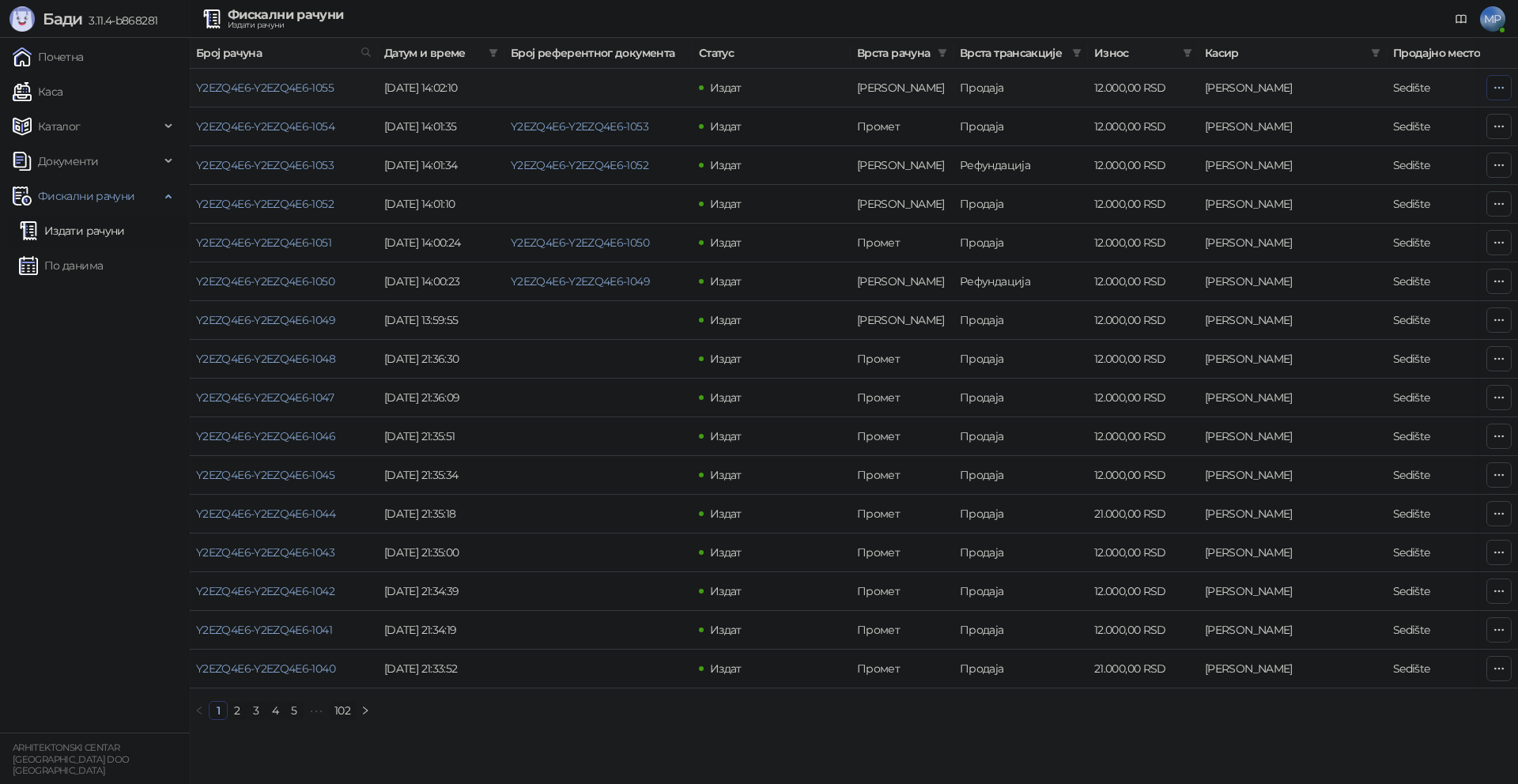
click at [1502, 88] on icon "button" at bounding box center [1499, 88] width 13 height 13
click at [1339, 220] on span "Затвори аванс" at bounding box center [1394, 220] width 210 height 17
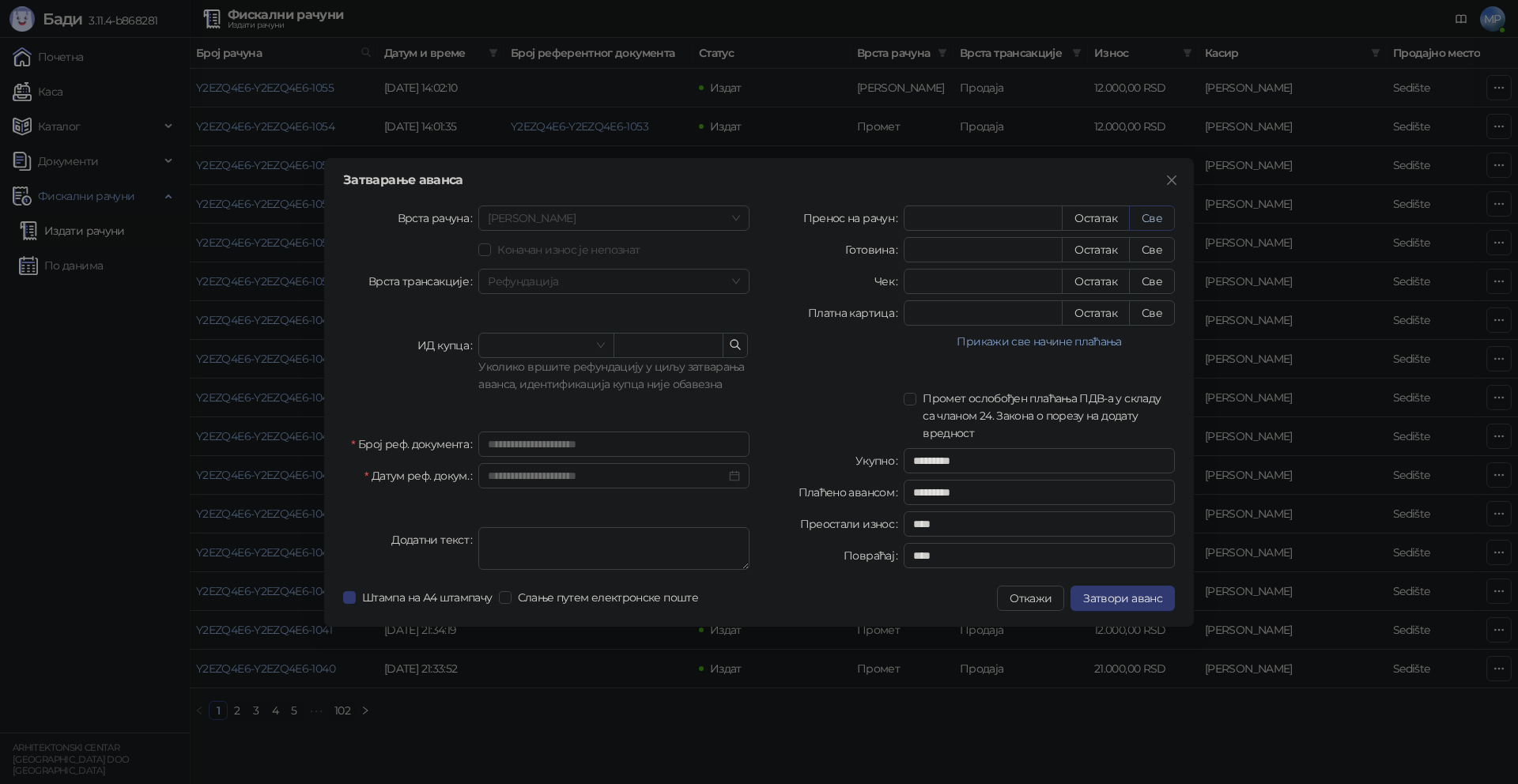
click at [1152, 222] on button "Све" at bounding box center [1152, 218] width 46 height 25
click at [1139, 601] on span "Затвори аванс" at bounding box center [1123, 599] width 79 height 14
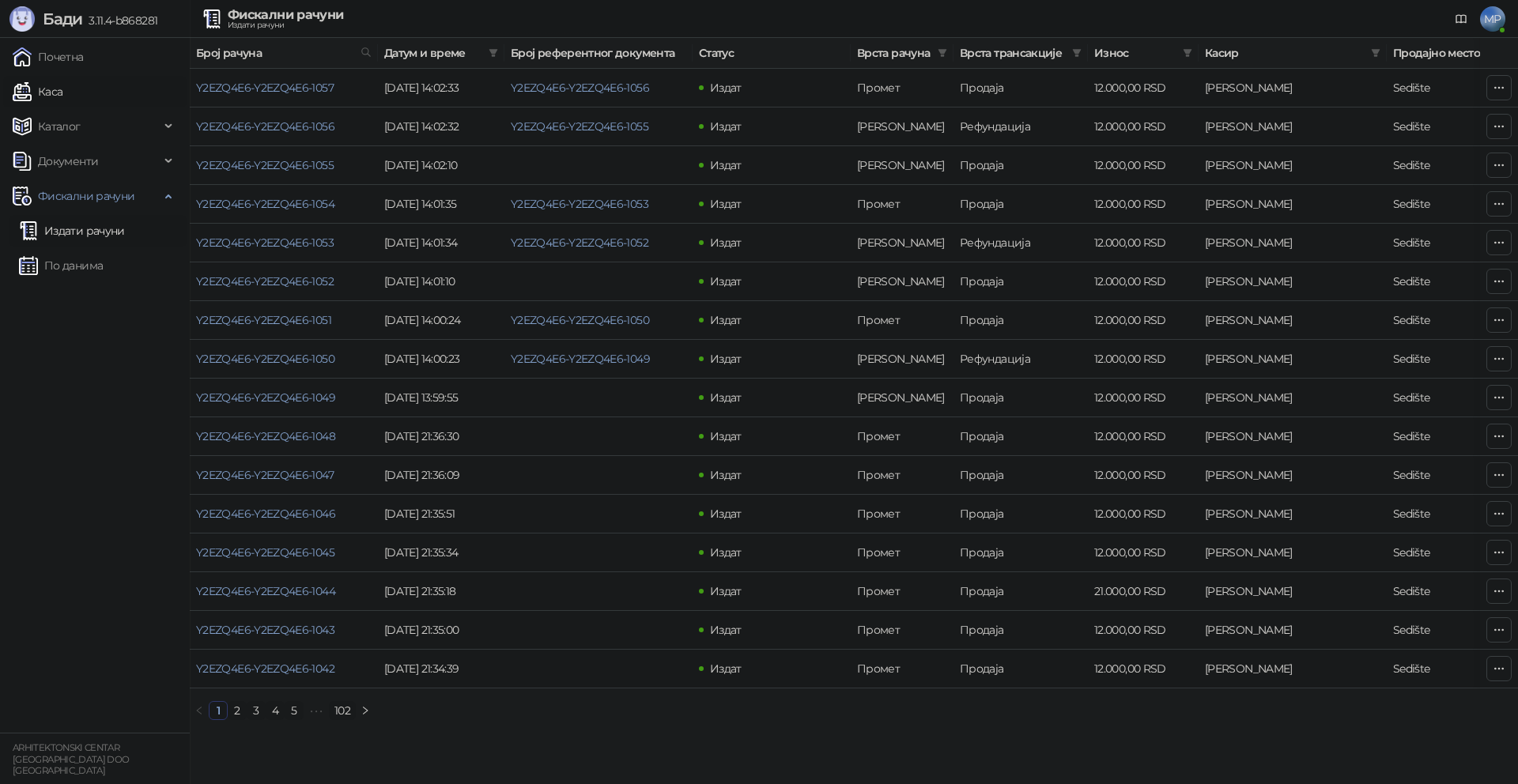
click at [62, 93] on link "Каса" at bounding box center [37, 91] width 49 height 31
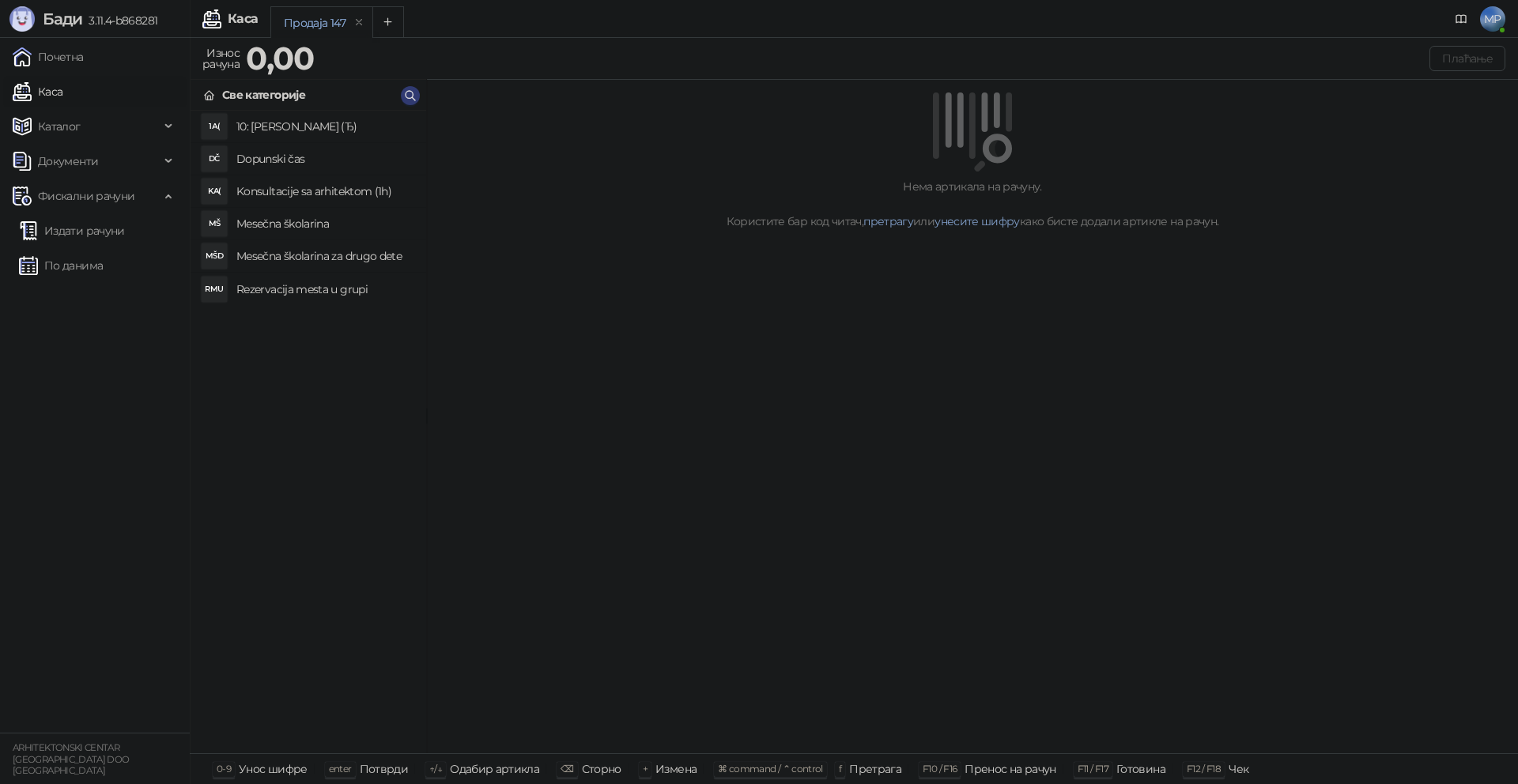
click at [301, 227] on h4 "Mesečna školarina" at bounding box center [325, 224] width 177 height 25
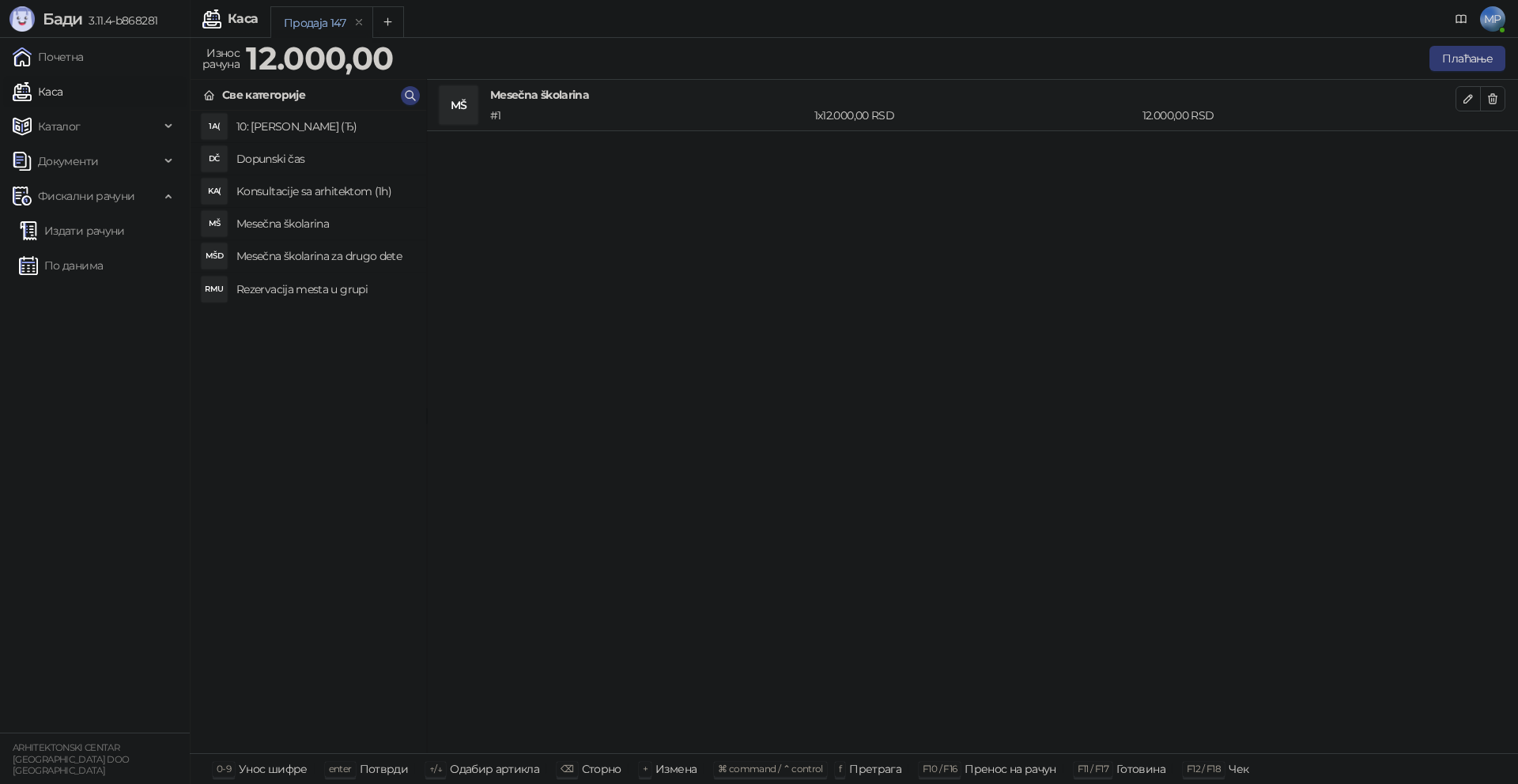
click at [307, 254] on h4 "Mesečna školarina za drugo dete" at bounding box center [325, 256] width 177 height 25
click at [1468, 156] on span "button" at bounding box center [1469, 149] width 13 height 15
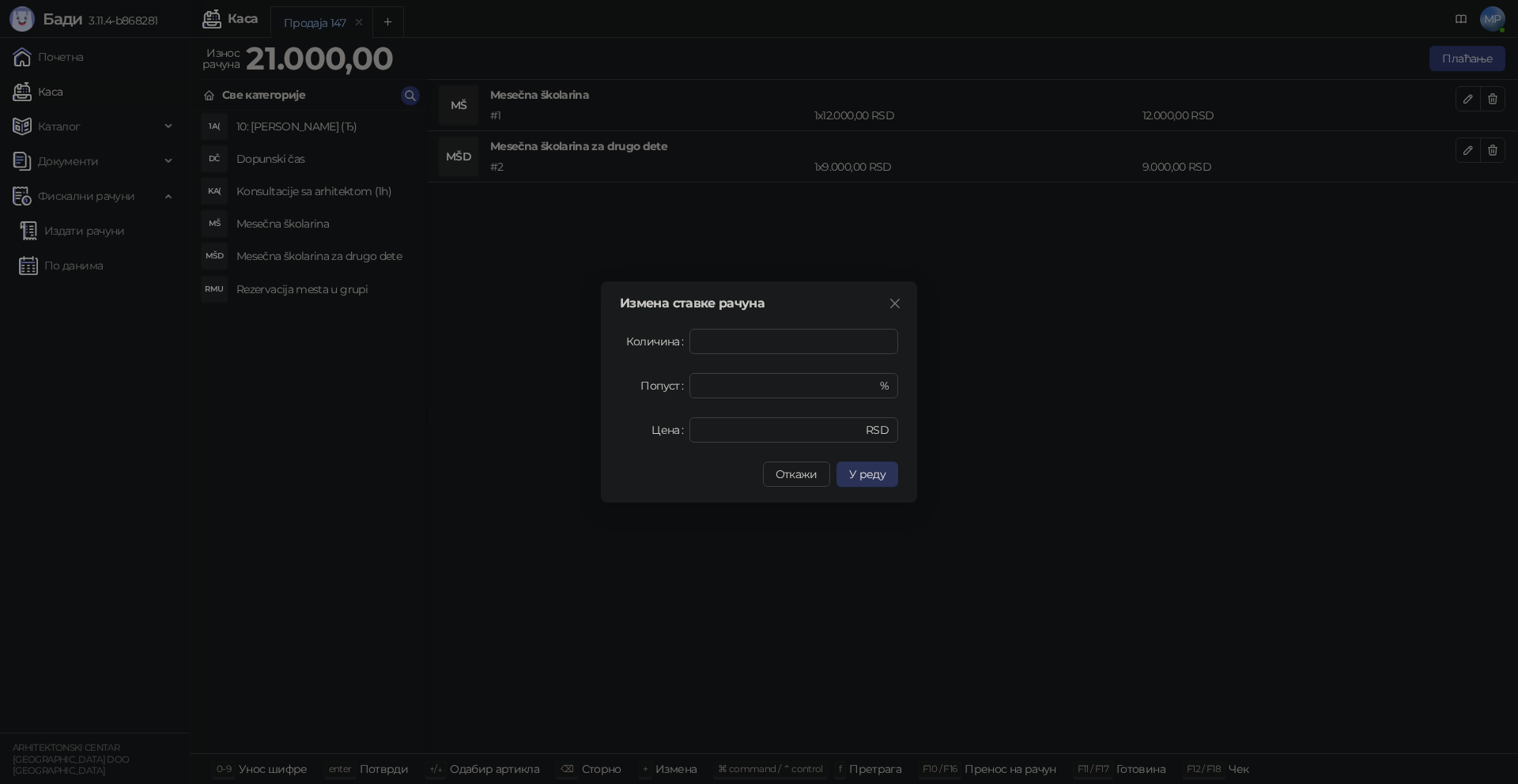
type input "****"
click at [871, 473] on span "У реду" at bounding box center [867, 475] width 36 height 14
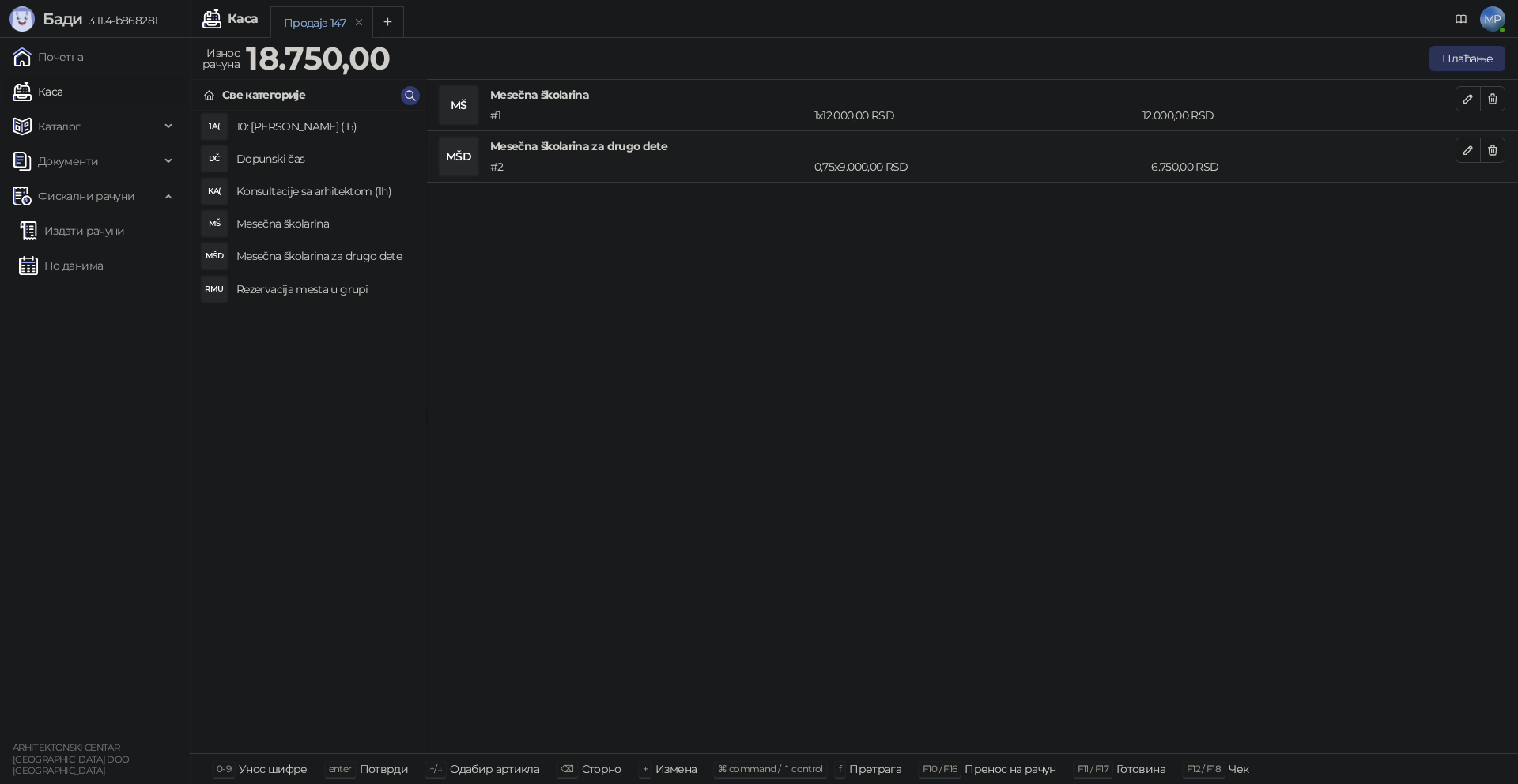
click at [1460, 55] on button "Плаћање" at bounding box center [1468, 58] width 76 height 25
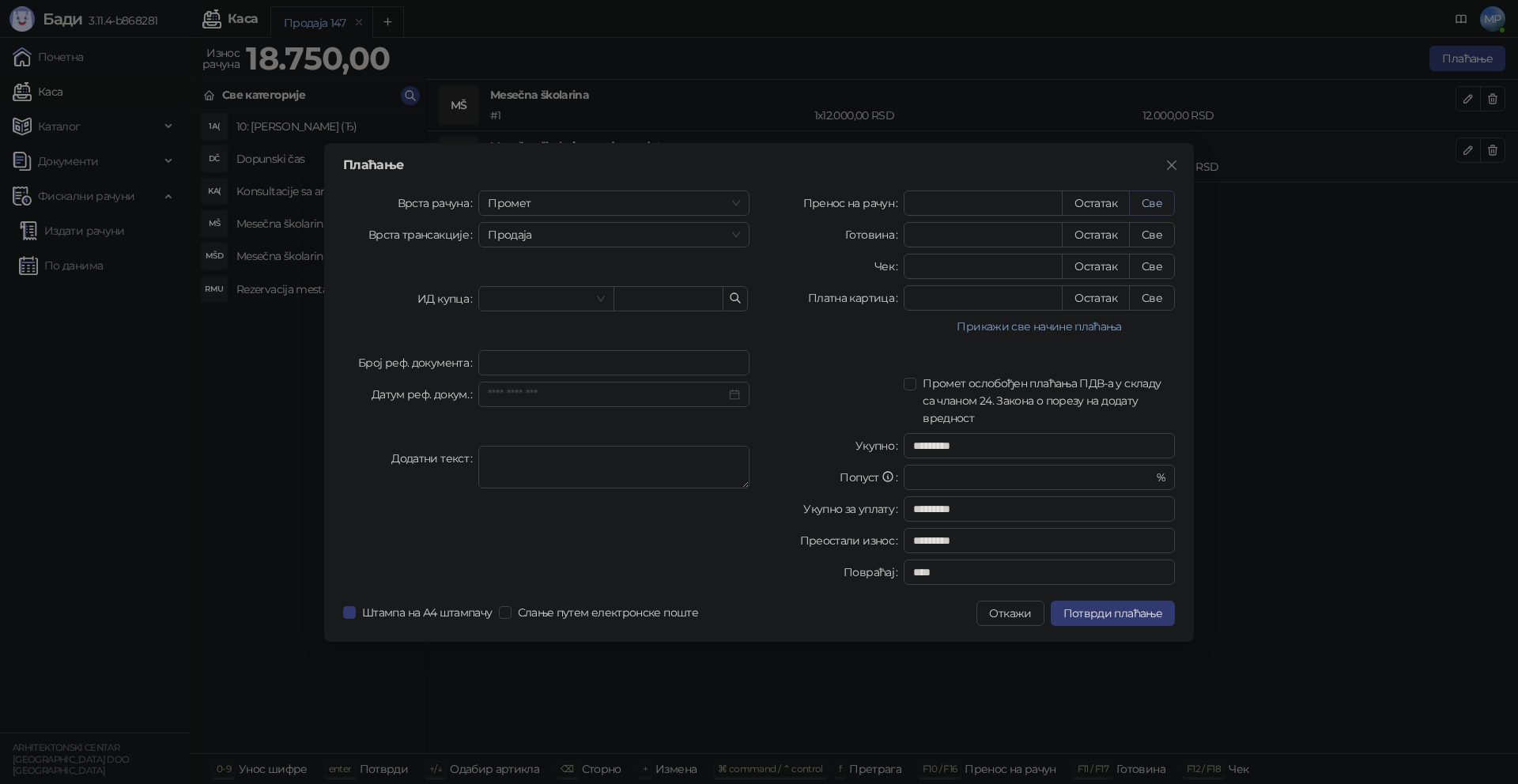
click at [1165, 199] on button "Све" at bounding box center [1152, 203] width 46 height 25
type input "*****"
type input "****"
click at [589, 212] on span "Промет" at bounding box center [614, 203] width 252 height 23
click at [512, 309] on div "[PERSON_NAME]" at bounding box center [613, 310] width 246 height 17
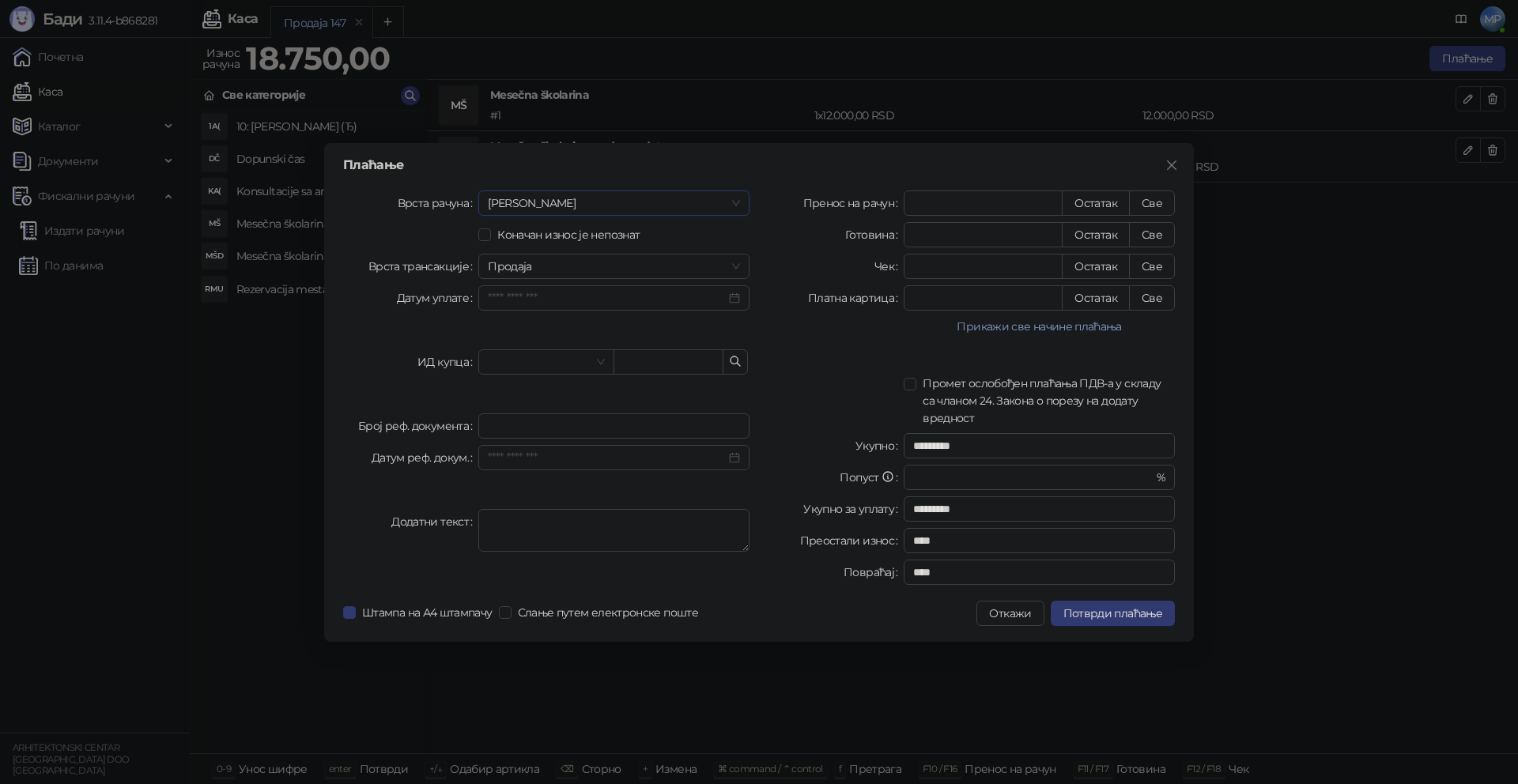
click at [584, 311] on div "Врста рачуна Аванс Аванс Коначан износ је непознат Врста трансакције Продаја Да…" at bounding box center [546, 391] width 425 height 401
click at [587, 304] on input "Датум уплате" at bounding box center [607, 298] width 238 height 17
click at [648, 421] on div "11" at bounding box center [648, 423] width 19 height 19
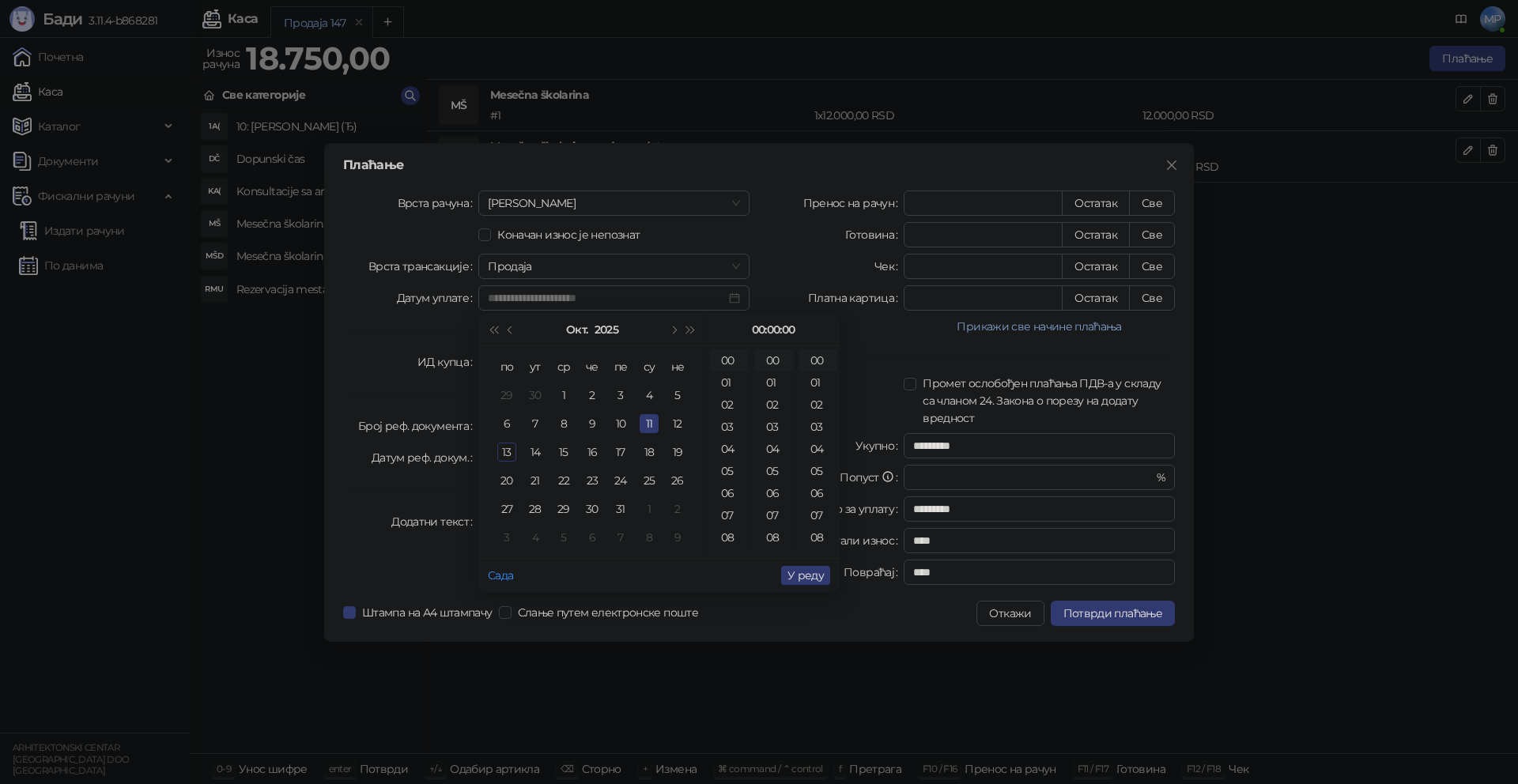
type input "**********"
click at [800, 578] on span "У реду" at bounding box center [806, 575] width 36 height 14
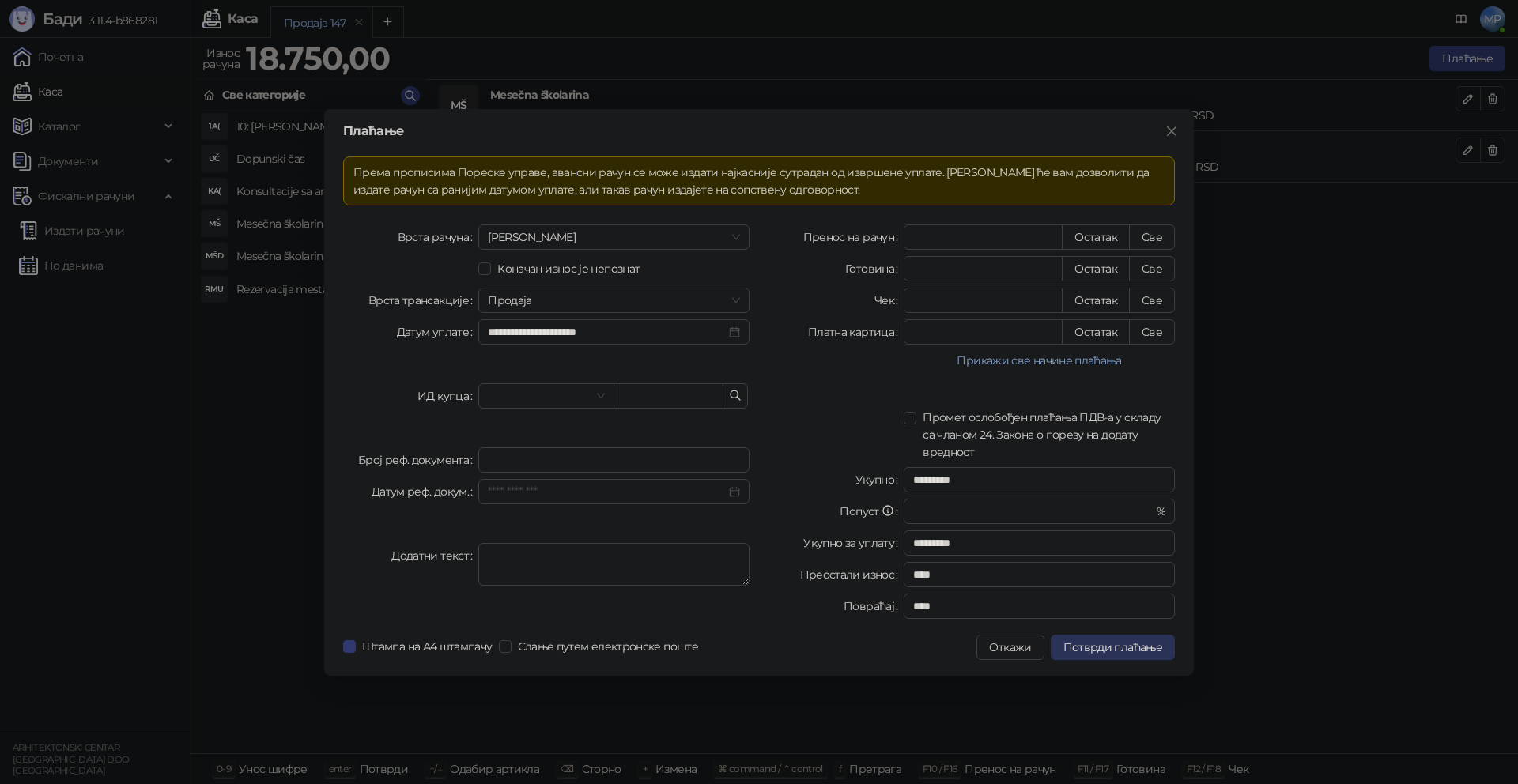
click at [1127, 652] on span "Потврди плаћање" at bounding box center [1113, 647] width 99 height 14
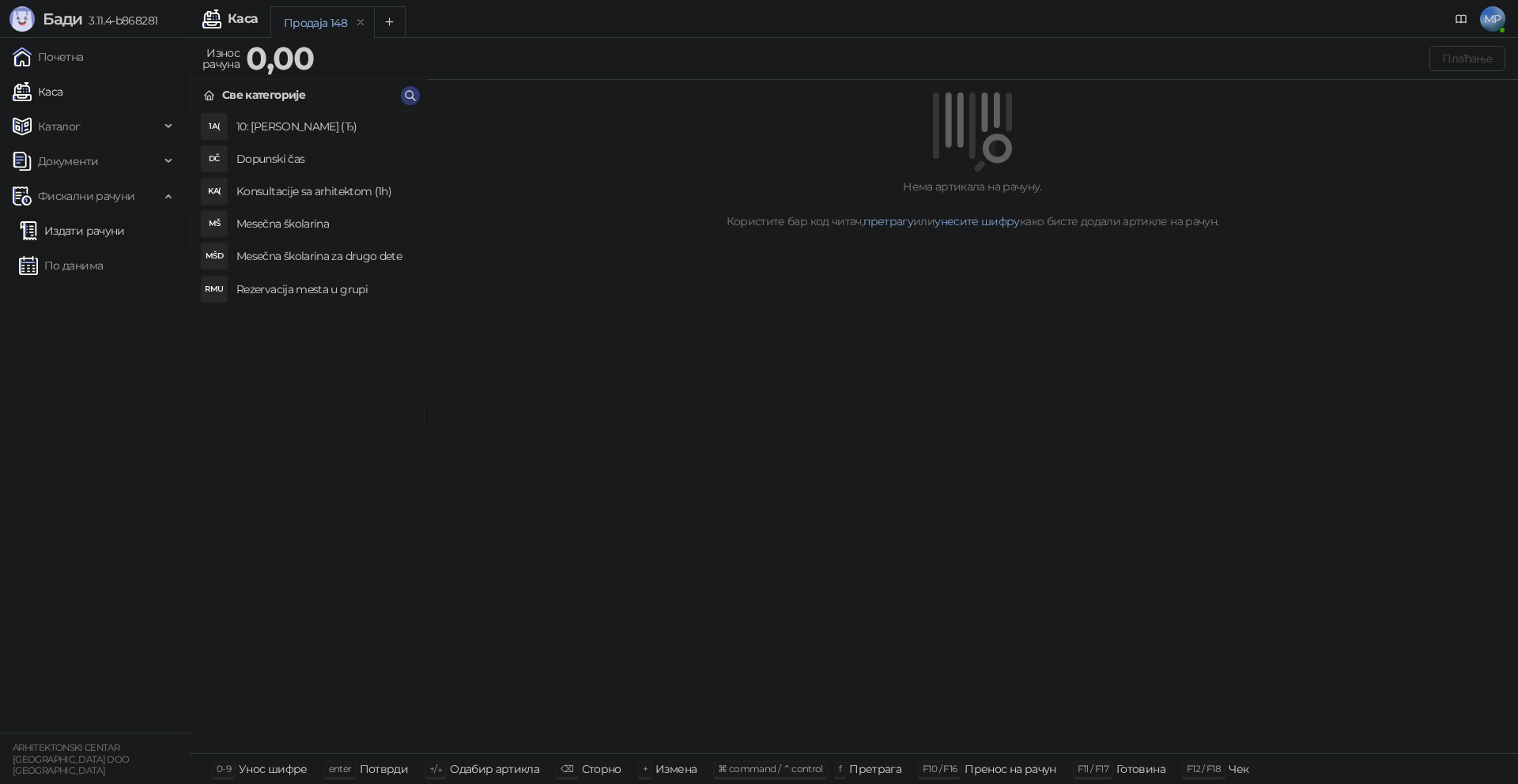
click at [76, 228] on link "Издати рачуни" at bounding box center [72, 230] width 106 height 31
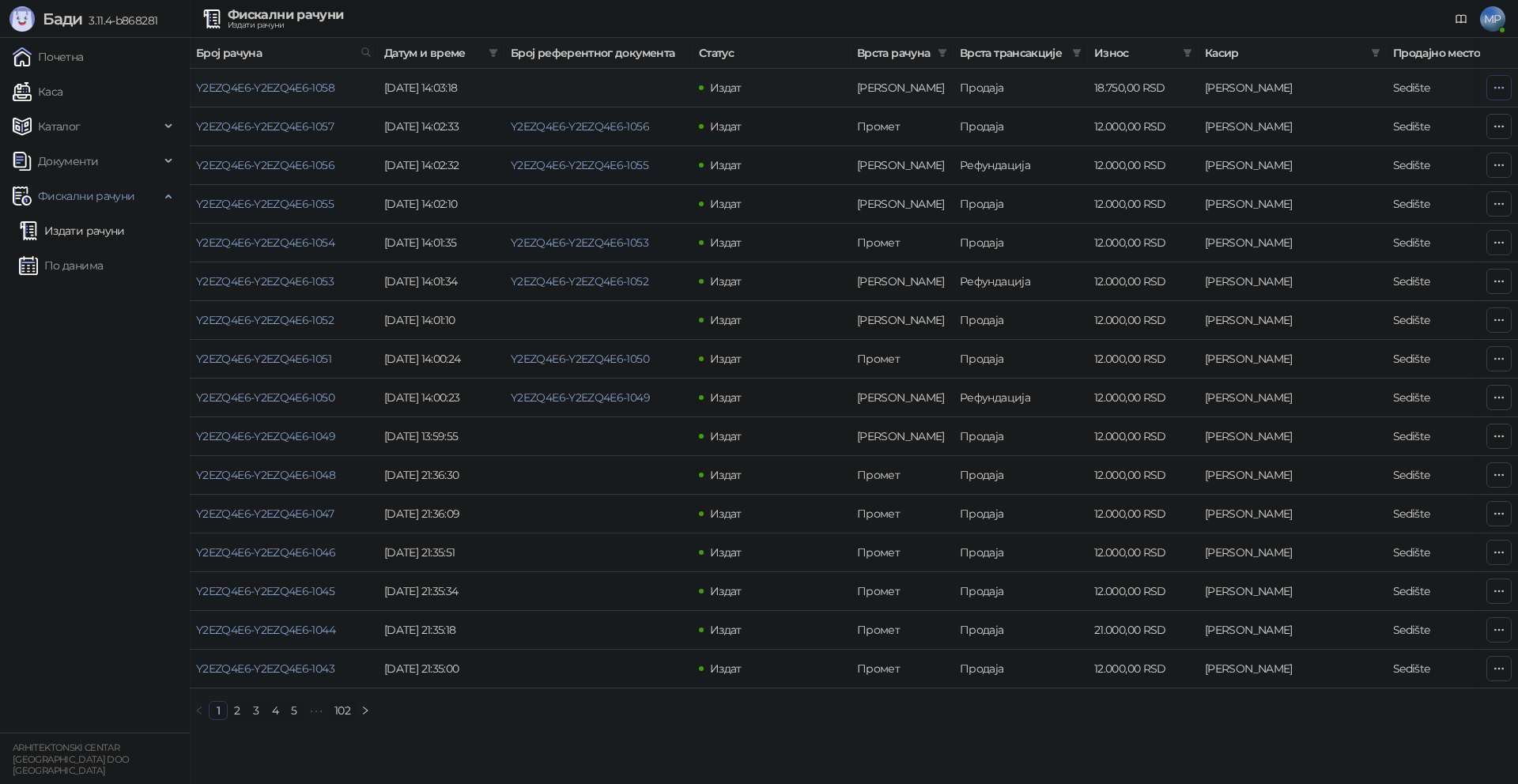
click at [1501, 86] on icon "button" at bounding box center [1499, 88] width 13 height 13
click at [1339, 226] on span "Затвори аванс" at bounding box center [1394, 220] width 210 height 17
type input "**********"
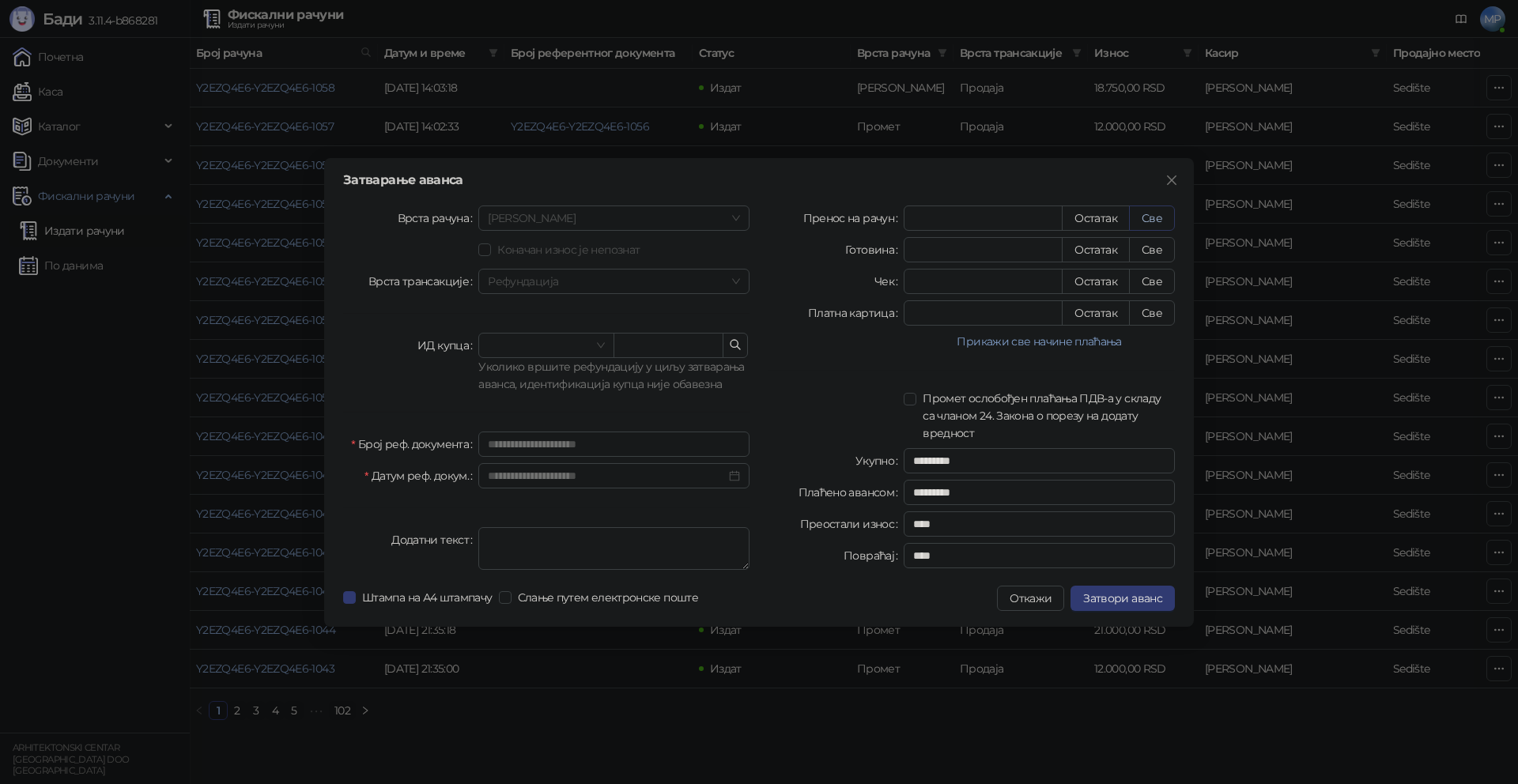
click at [1156, 219] on button "Све" at bounding box center [1152, 218] width 46 height 25
click at [1128, 598] on span "Затвори аванс" at bounding box center [1123, 599] width 79 height 14
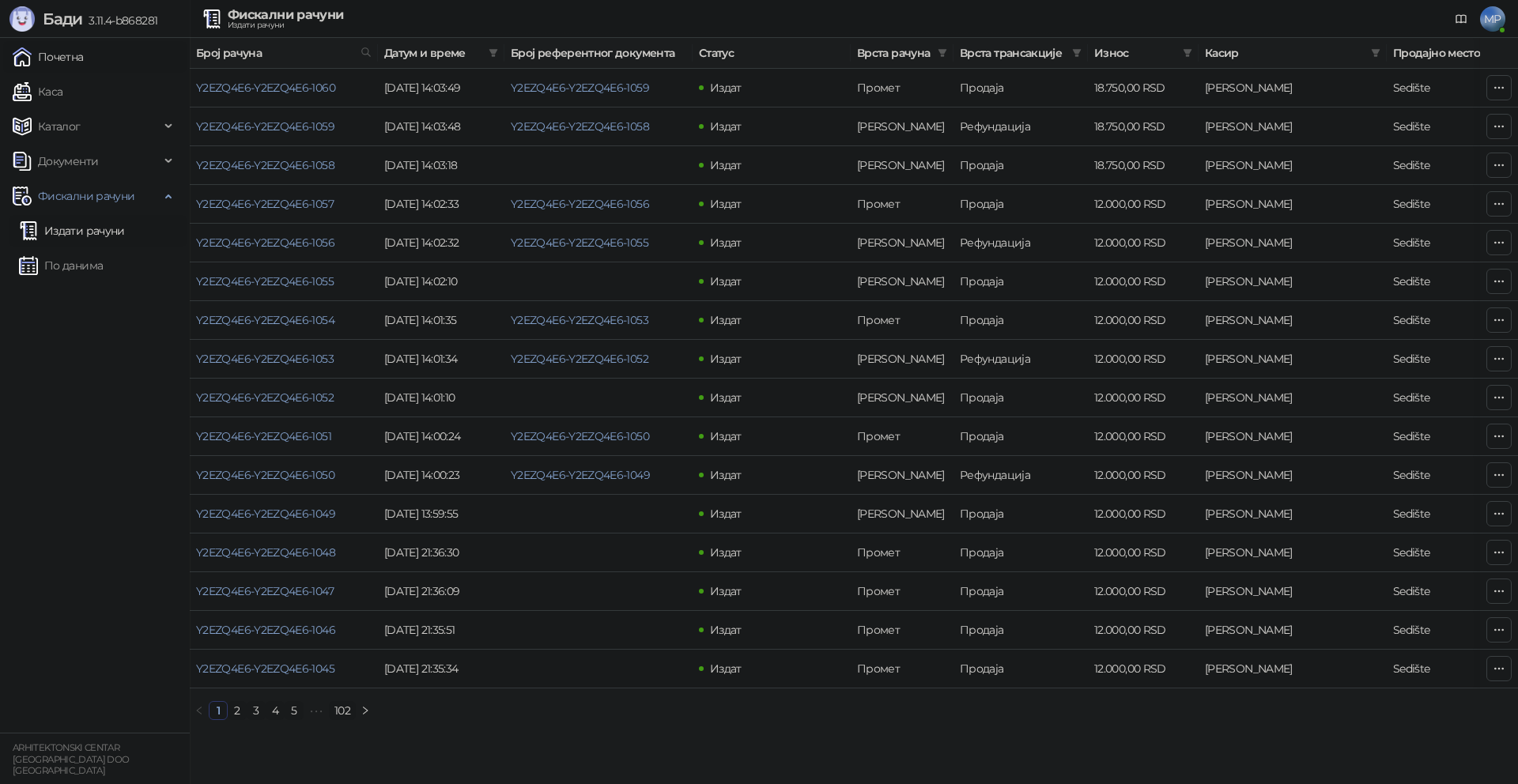
click at [58, 56] on link "Почетна" at bounding box center [48, 57] width 71 height 31
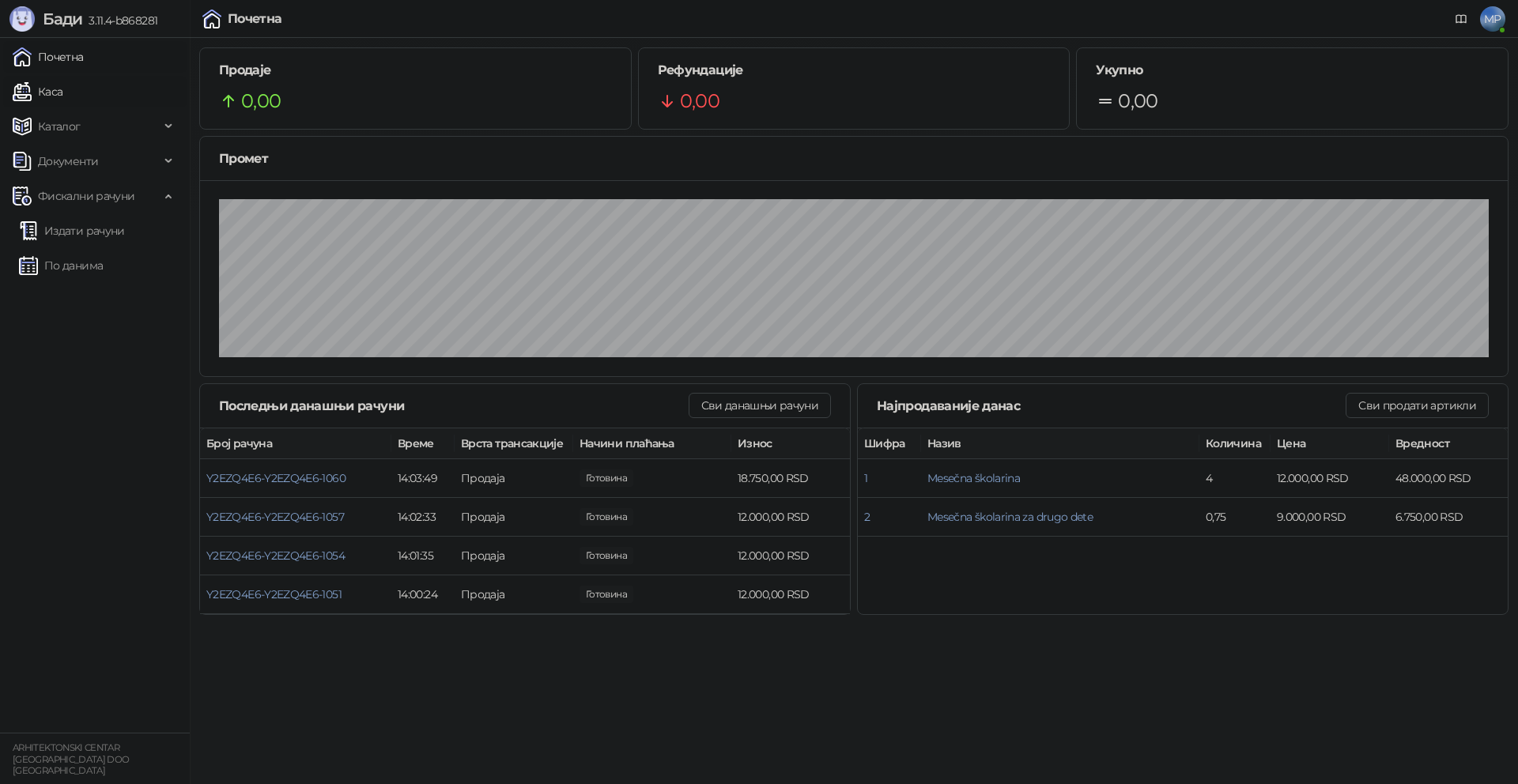
click at [56, 98] on link "Каса" at bounding box center [37, 91] width 49 height 31
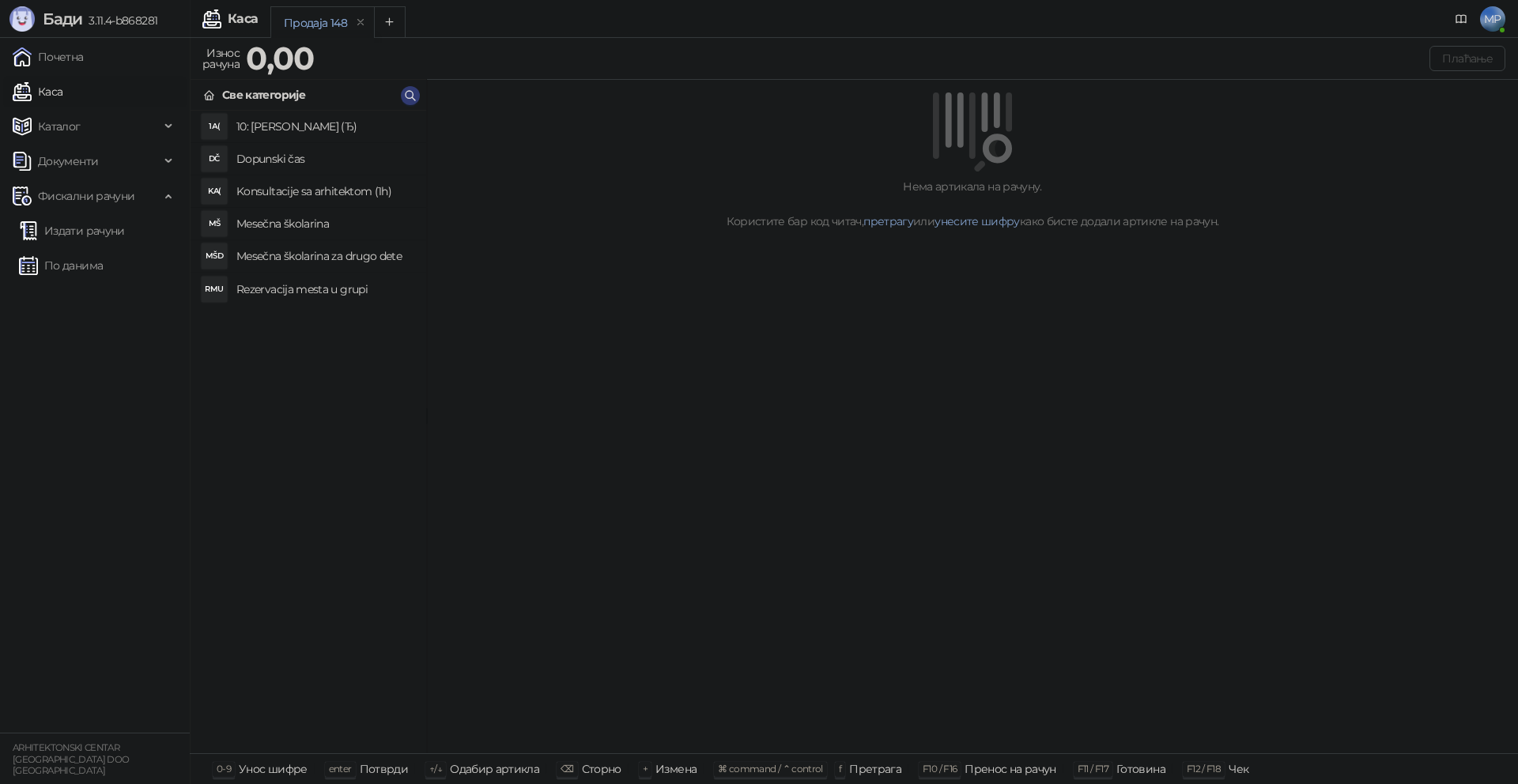
click at [252, 220] on h4 "Mesečna školarina" at bounding box center [325, 224] width 177 height 25
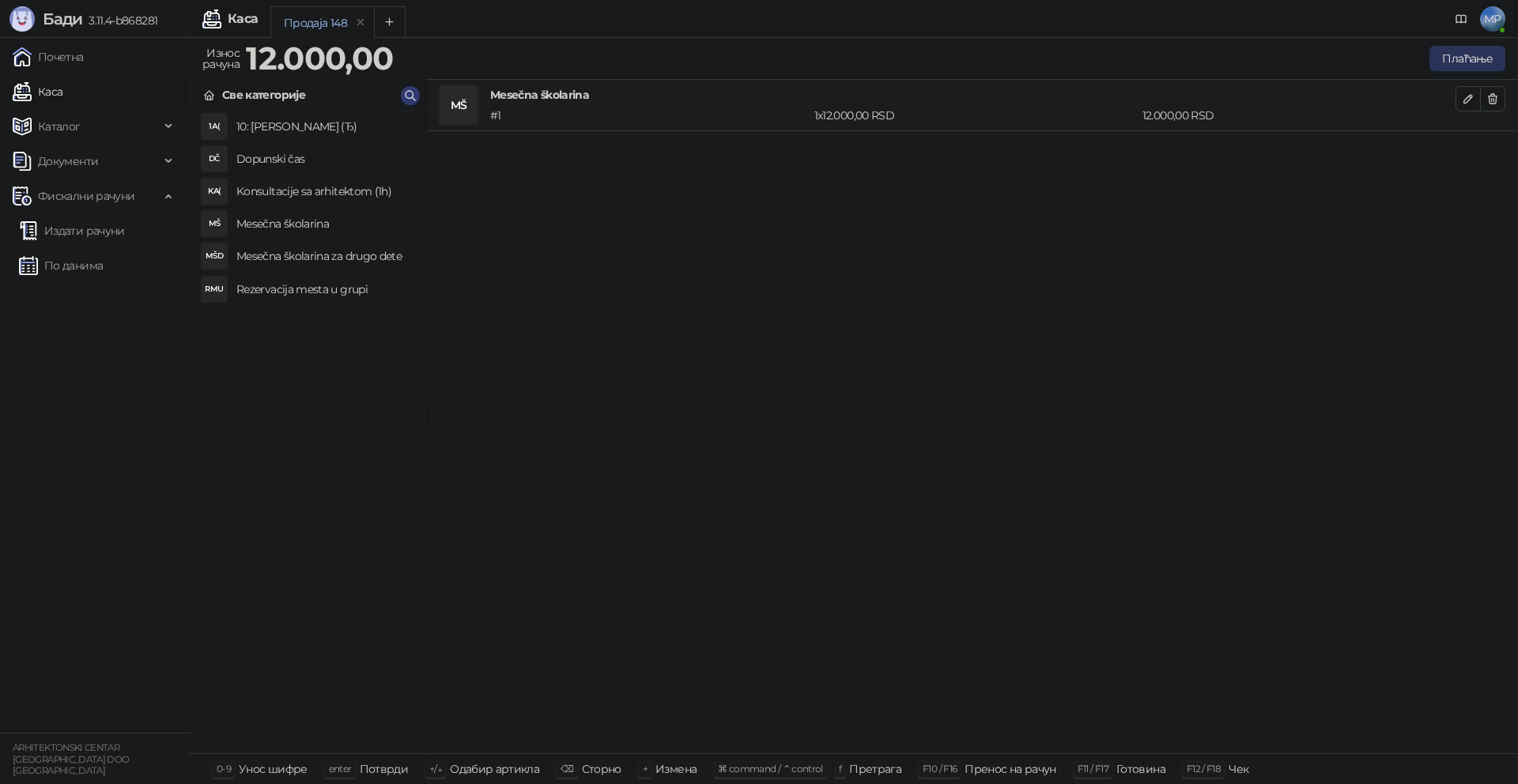
click at [1455, 62] on button "Плаћање" at bounding box center [1468, 58] width 76 height 25
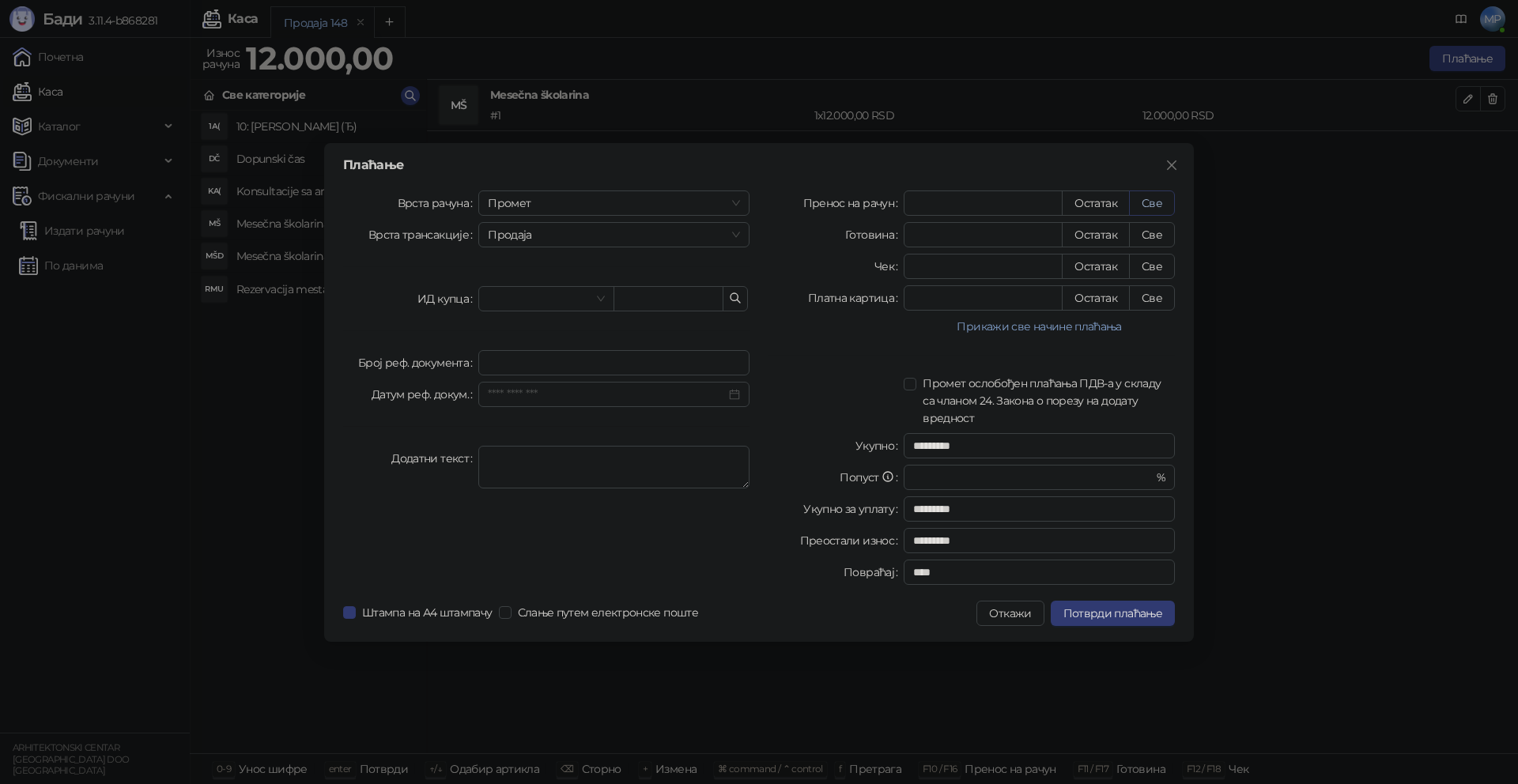
click at [1156, 200] on button "Све" at bounding box center [1152, 203] width 46 height 25
type input "*****"
type input "****"
click at [650, 206] on span "Промет" at bounding box center [614, 203] width 252 height 23
click at [522, 307] on div "[PERSON_NAME]" at bounding box center [613, 310] width 246 height 17
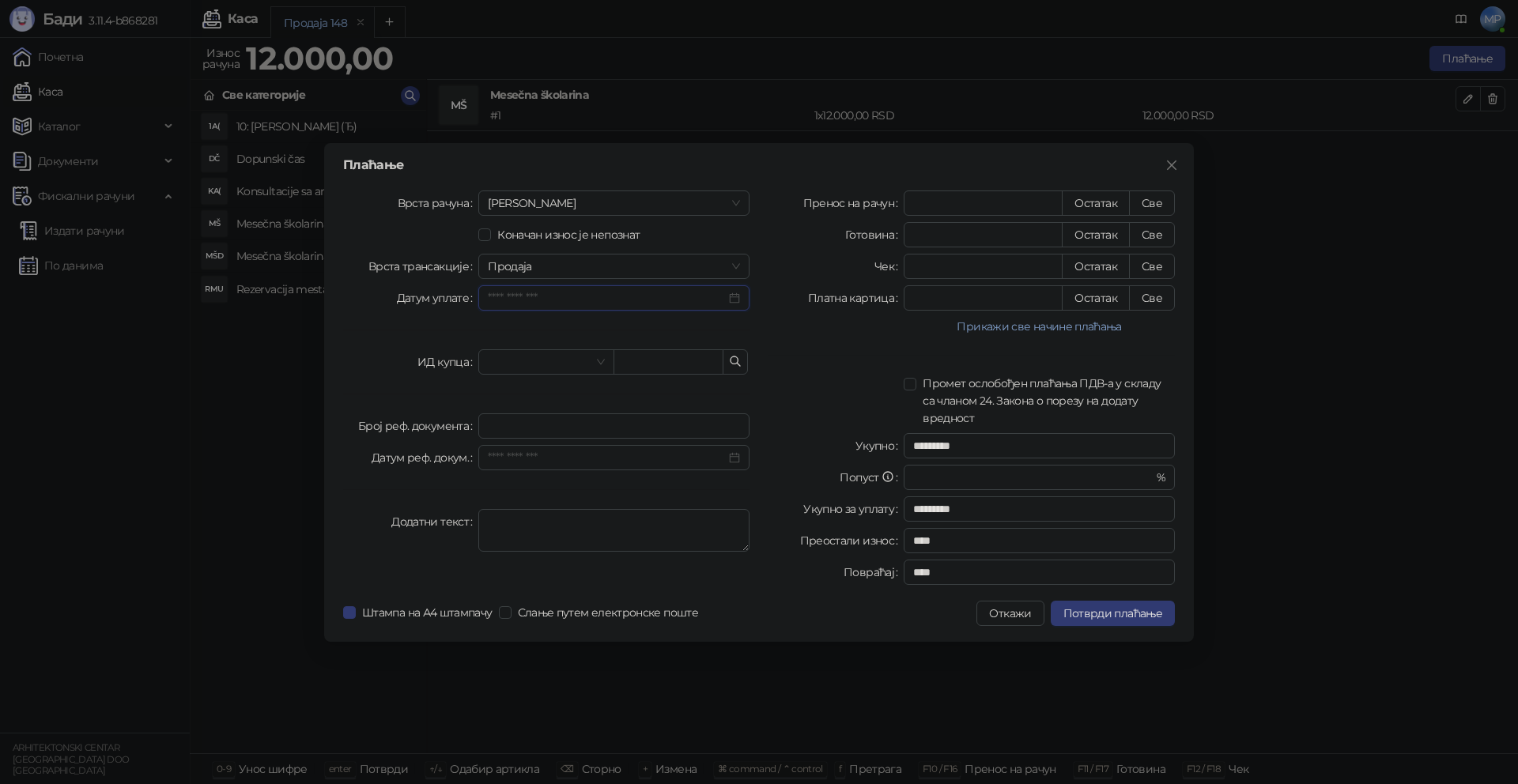
click at [537, 301] on input "Датум уплате" at bounding box center [607, 298] width 238 height 17
click at [649, 421] on div "11" at bounding box center [648, 423] width 19 height 19
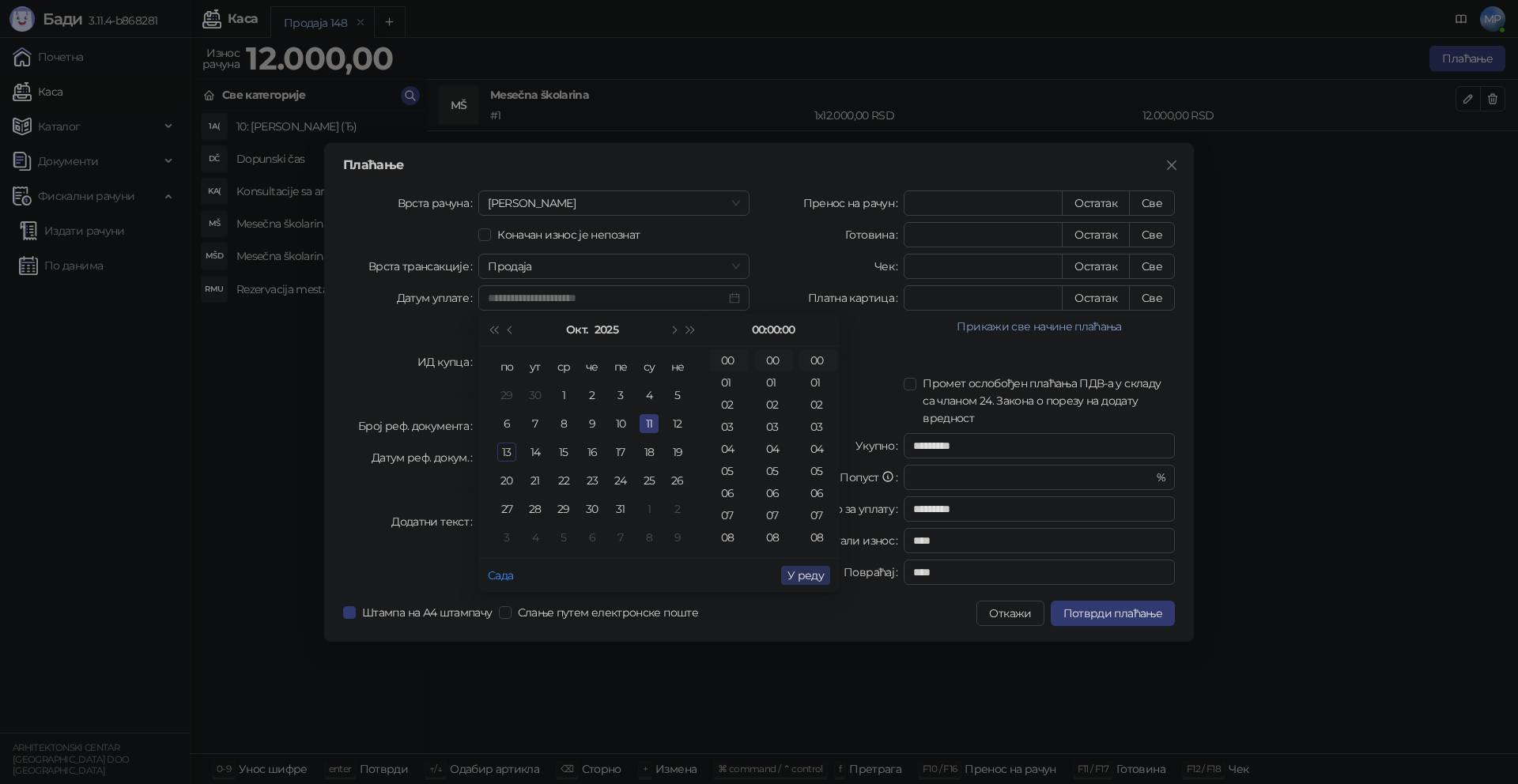
type input "**********"
click at [806, 570] on span "У реду" at bounding box center [806, 575] width 36 height 14
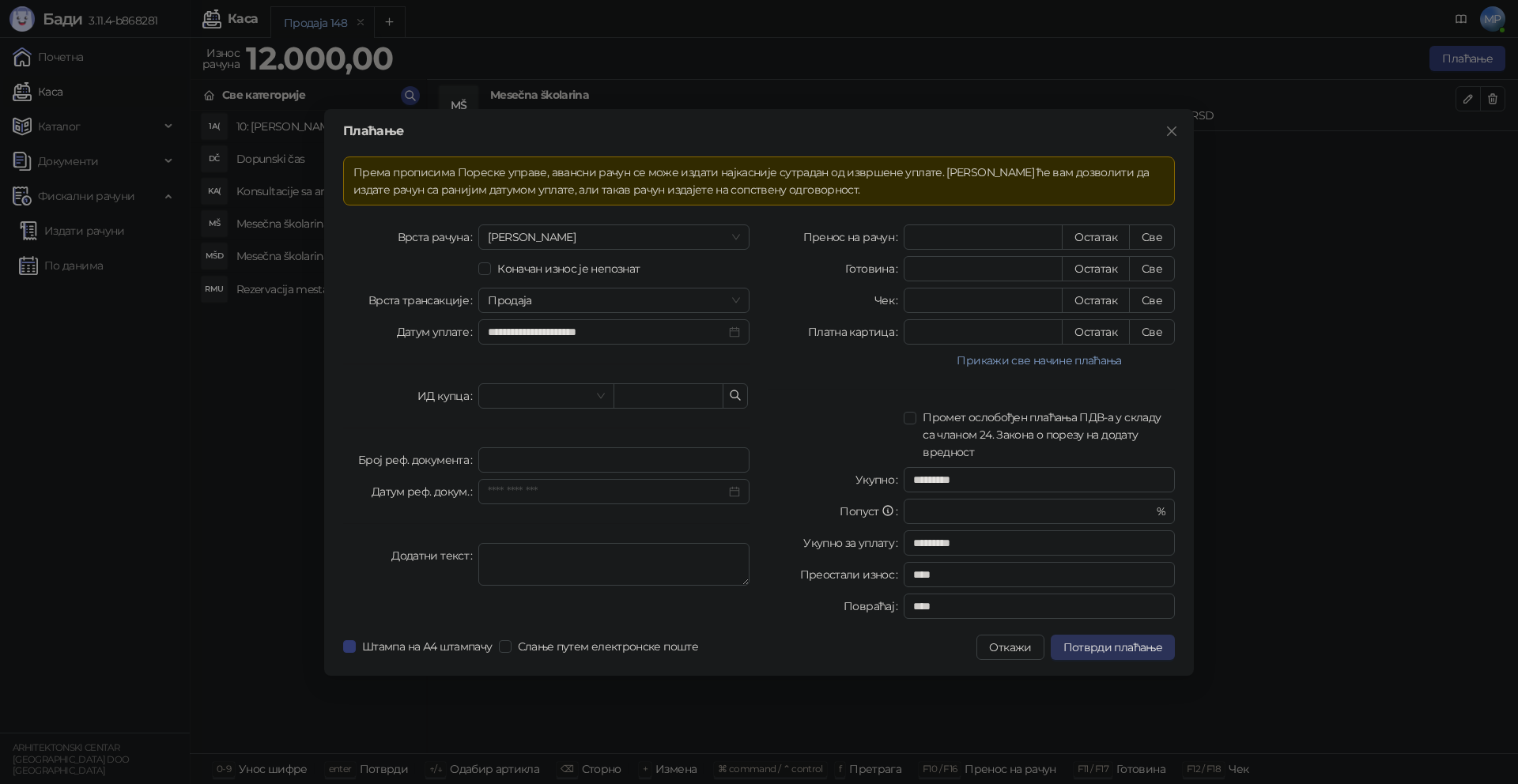
click at [1138, 650] on span "Потврди плаћање" at bounding box center [1113, 647] width 99 height 14
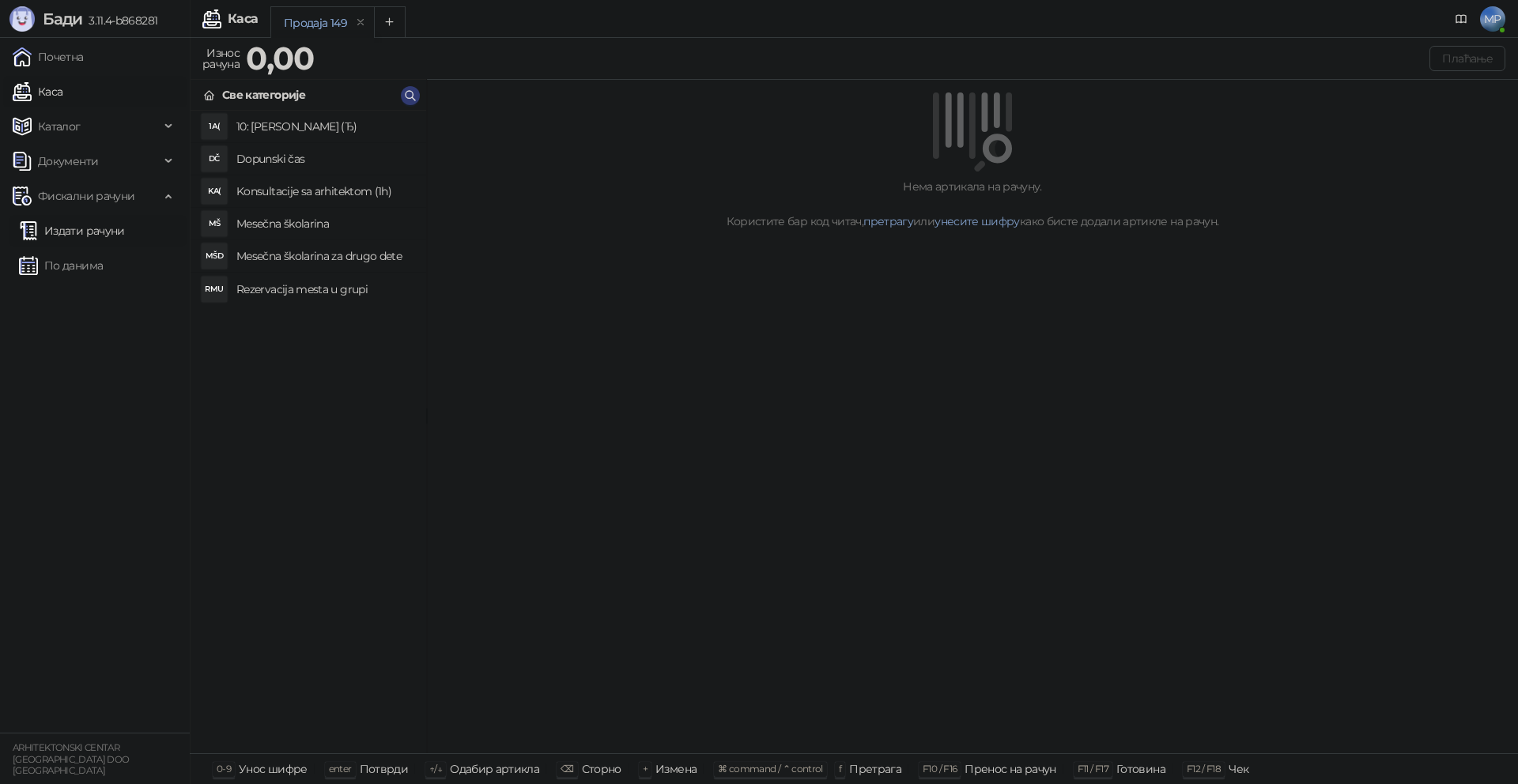
click at [100, 225] on link "Издати рачуни" at bounding box center [72, 230] width 106 height 31
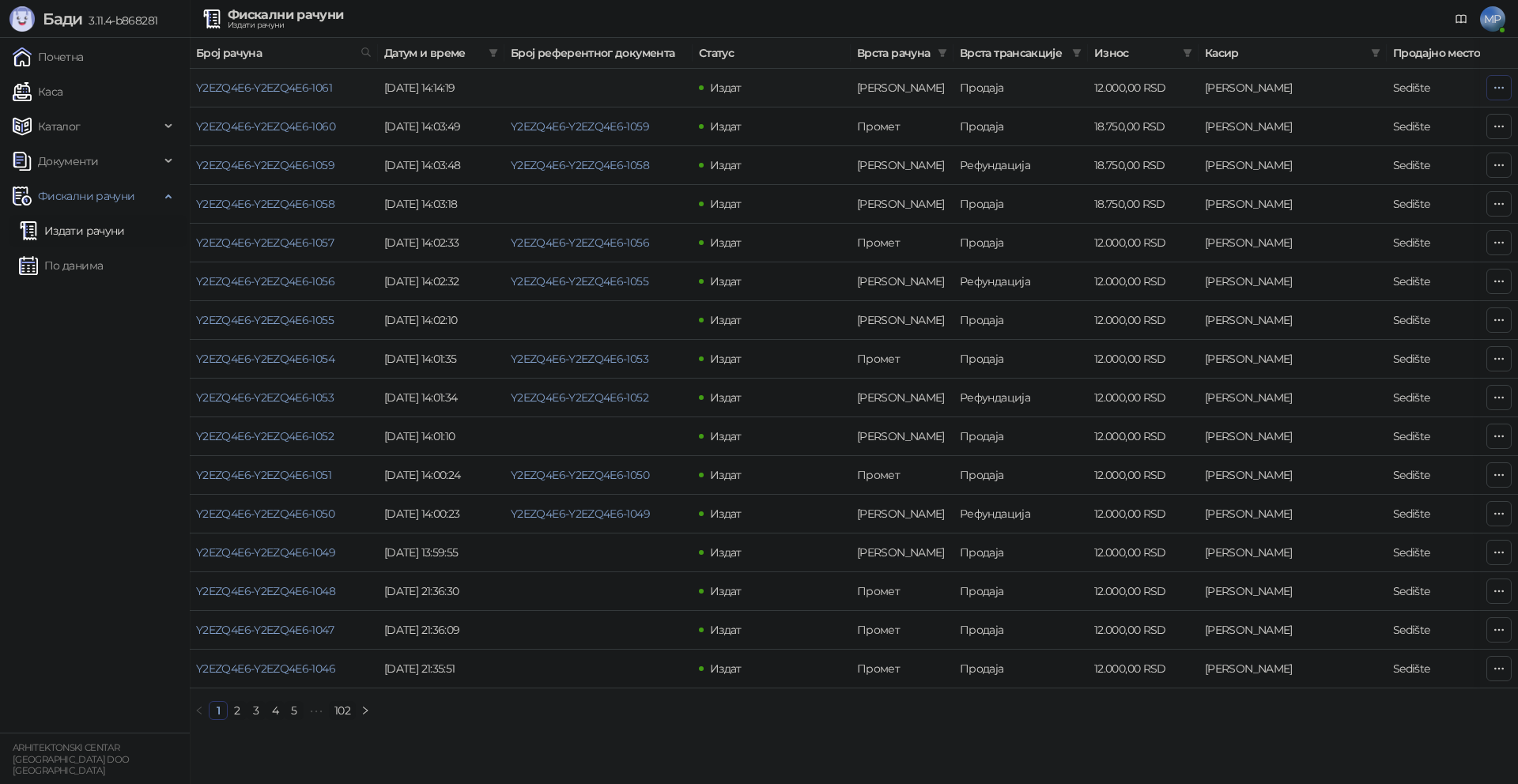
click at [1498, 90] on icon "button" at bounding box center [1499, 88] width 13 height 13
click at [1349, 219] on span "Затвори аванс" at bounding box center [1394, 220] width 210 height 17
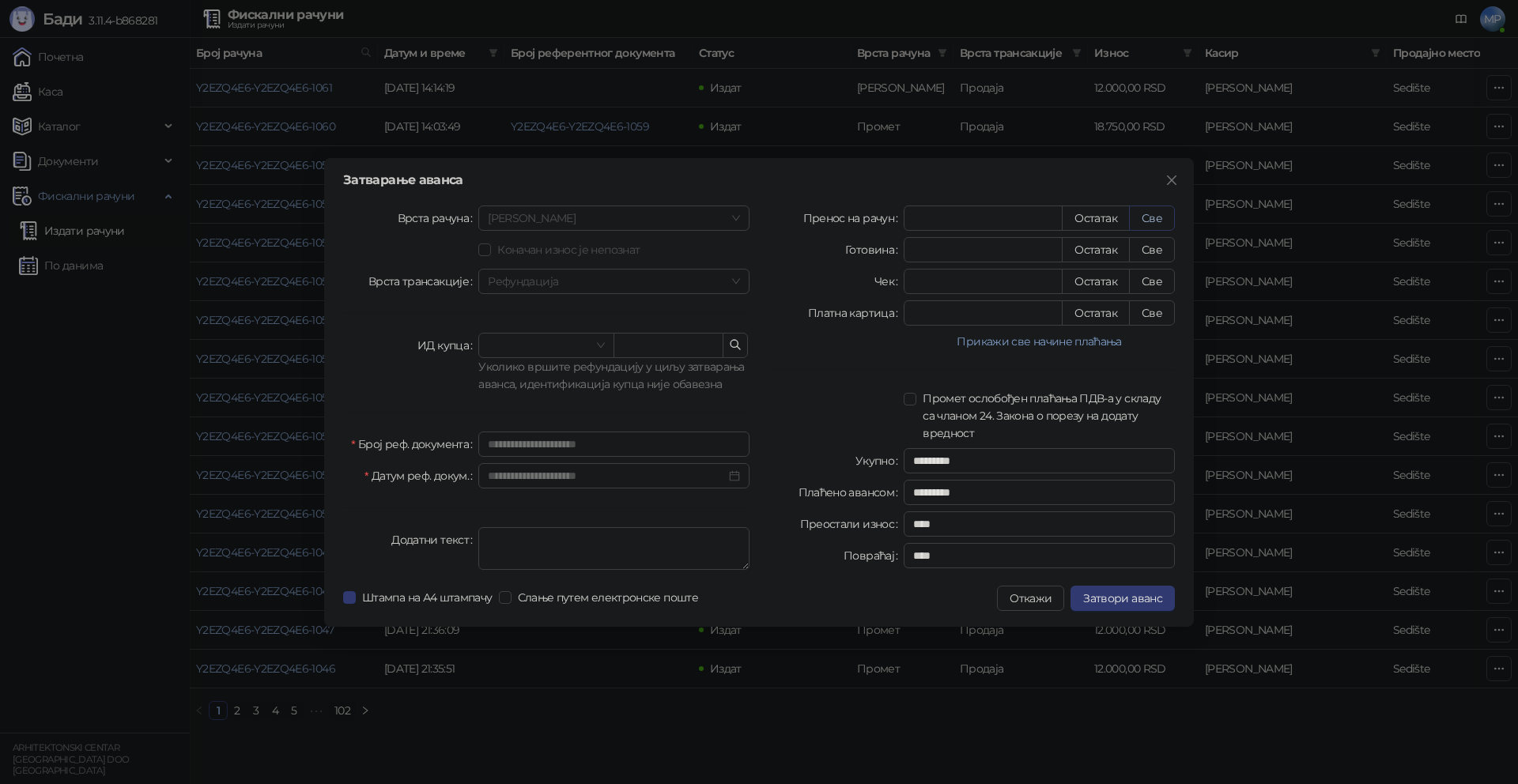
click at [1152, 225] on button "Све" at bounding box center [1152, 218] width 46 height 25
click at [1140, 599] on span "Затвори аванс" at bounding box center [1123, 599] width 79 height 14
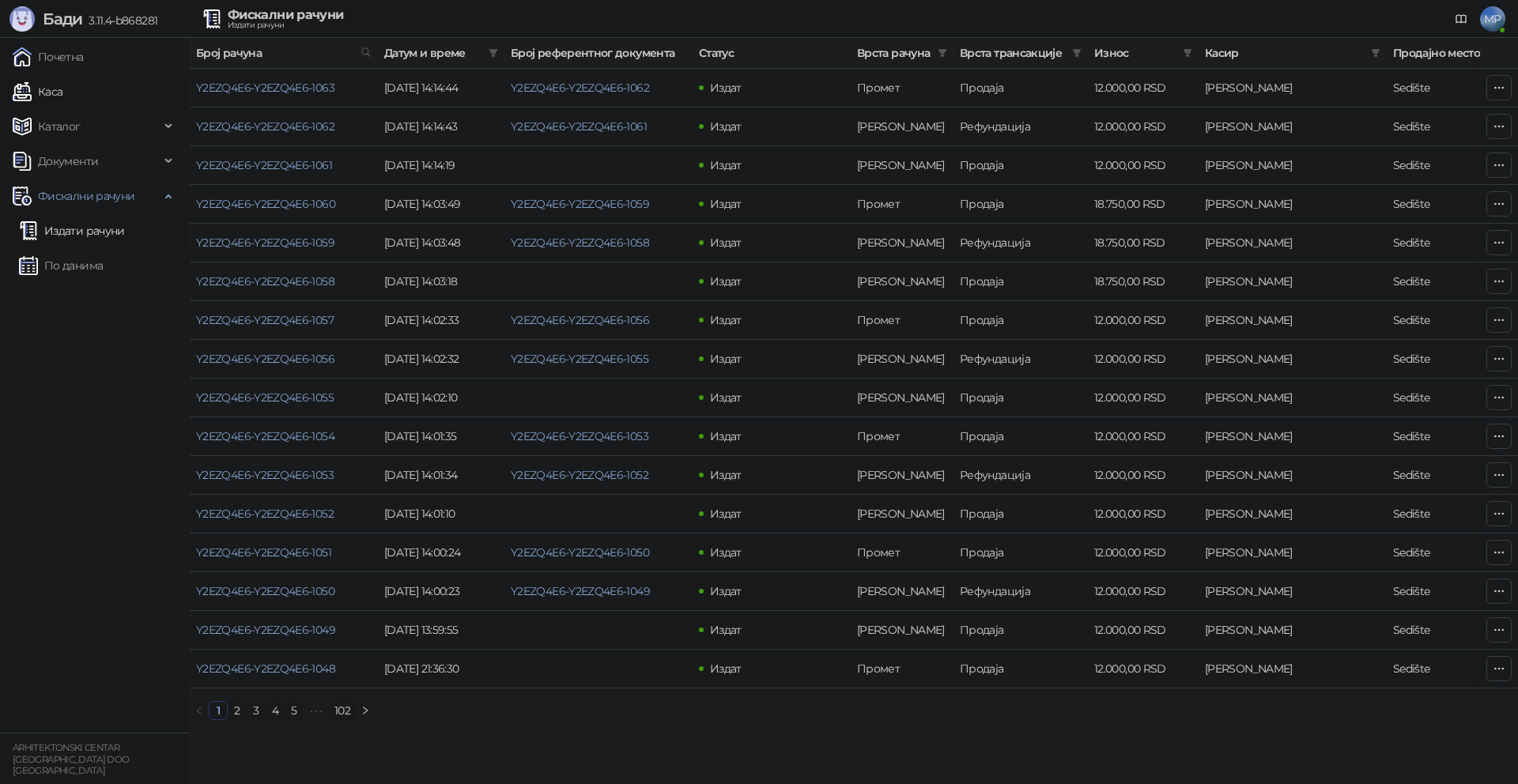
click at [58, 96] on link "Каса" at bounding box center [37, 91] width 49 height 31
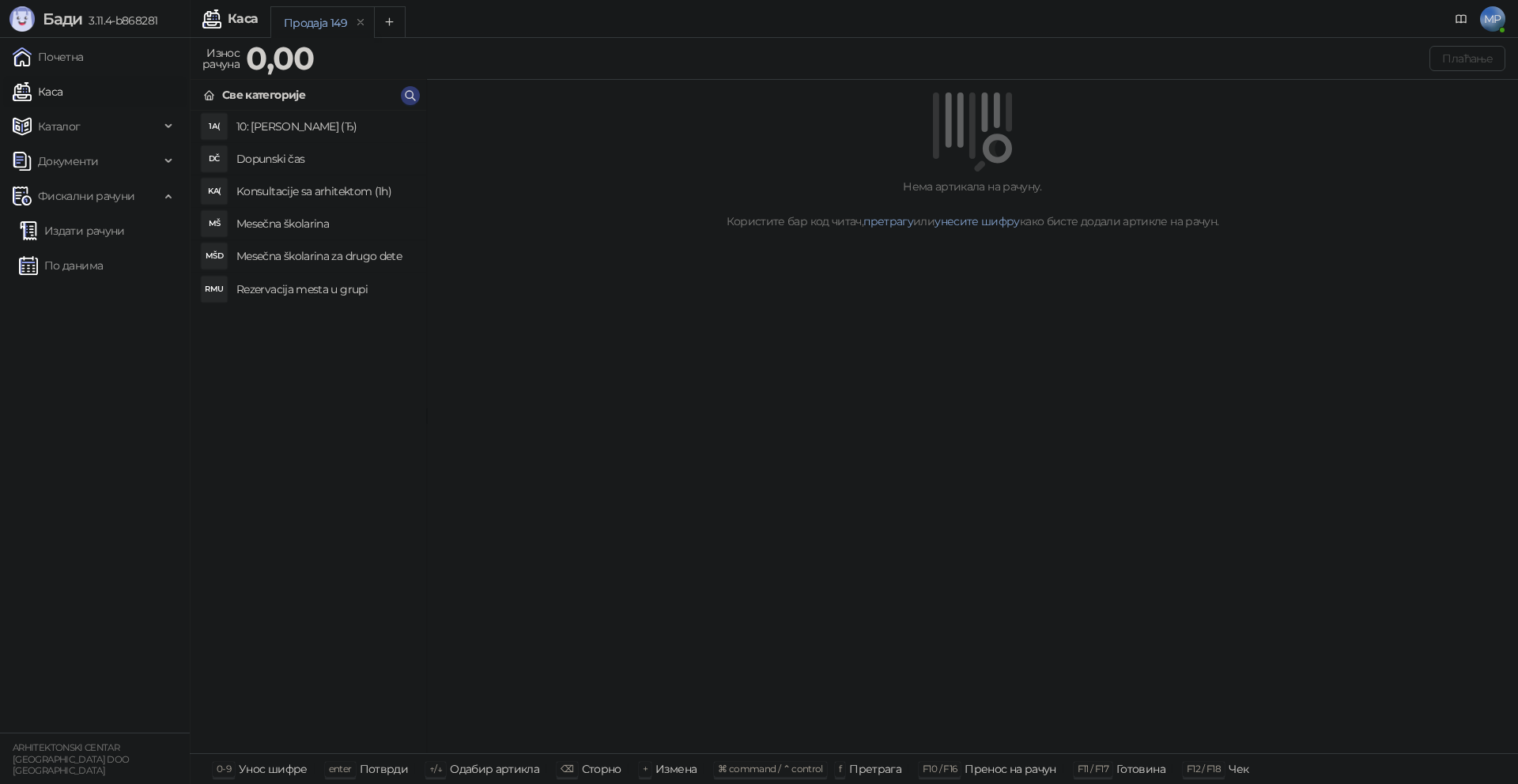
click at [299, 218] on h4 "Mesečna školarina" at bounding box center [325, 224] width 177 height 25
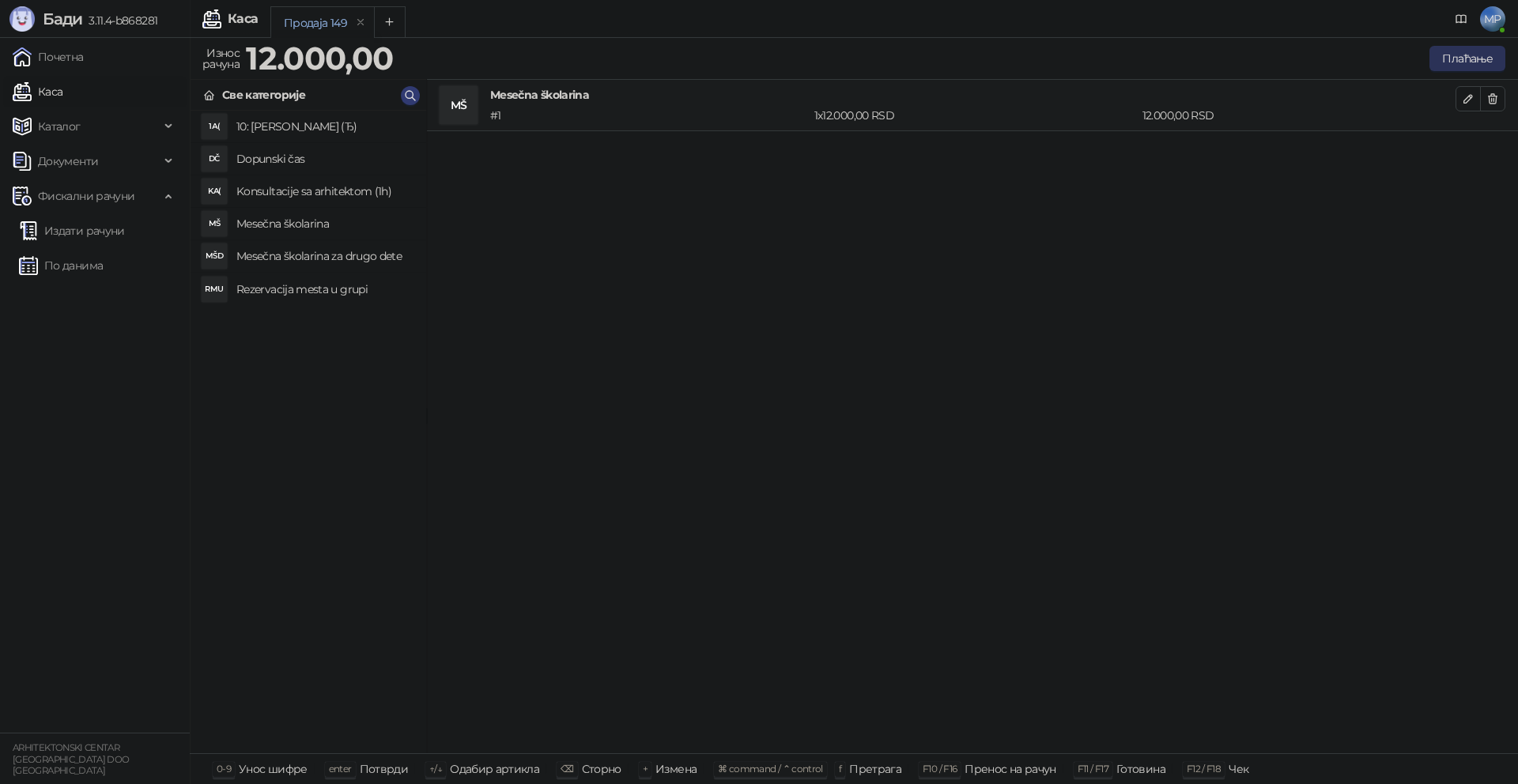
click at [1460, 56] on button "Плаћање" at bounding box center [1468, 58] width 76 height 25
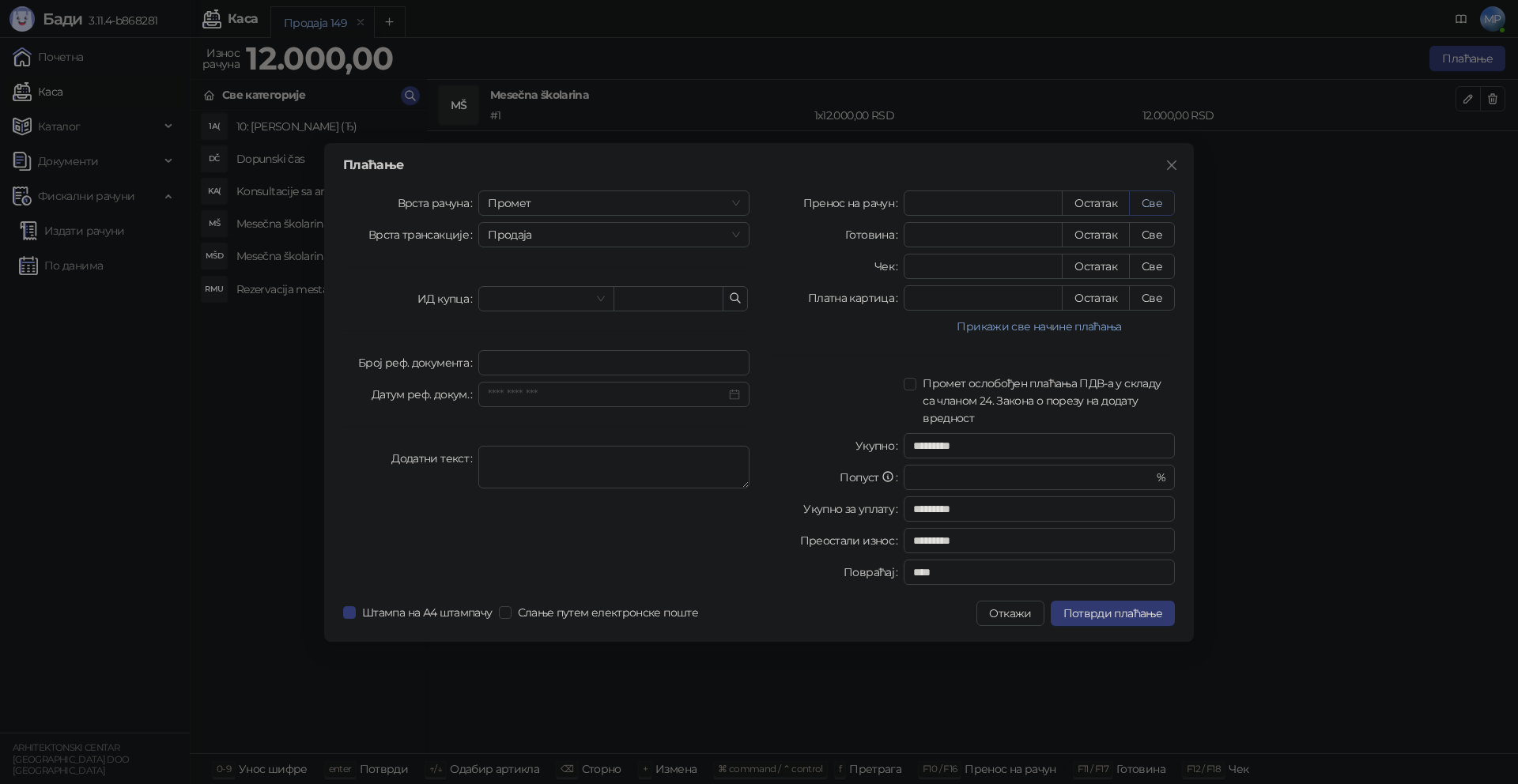
click at [1163, 205] on button "Све" at bounding box center [1152, 203] width 46 height 25
type input "*****"
type input "****"
click at [652, 209] on span "Промет" at bounding box center [614, 203] width 252 height 23
click at [522, 311] on div "[PERSON_NAME]" at bounding box center [613, 310] width 246 height 17
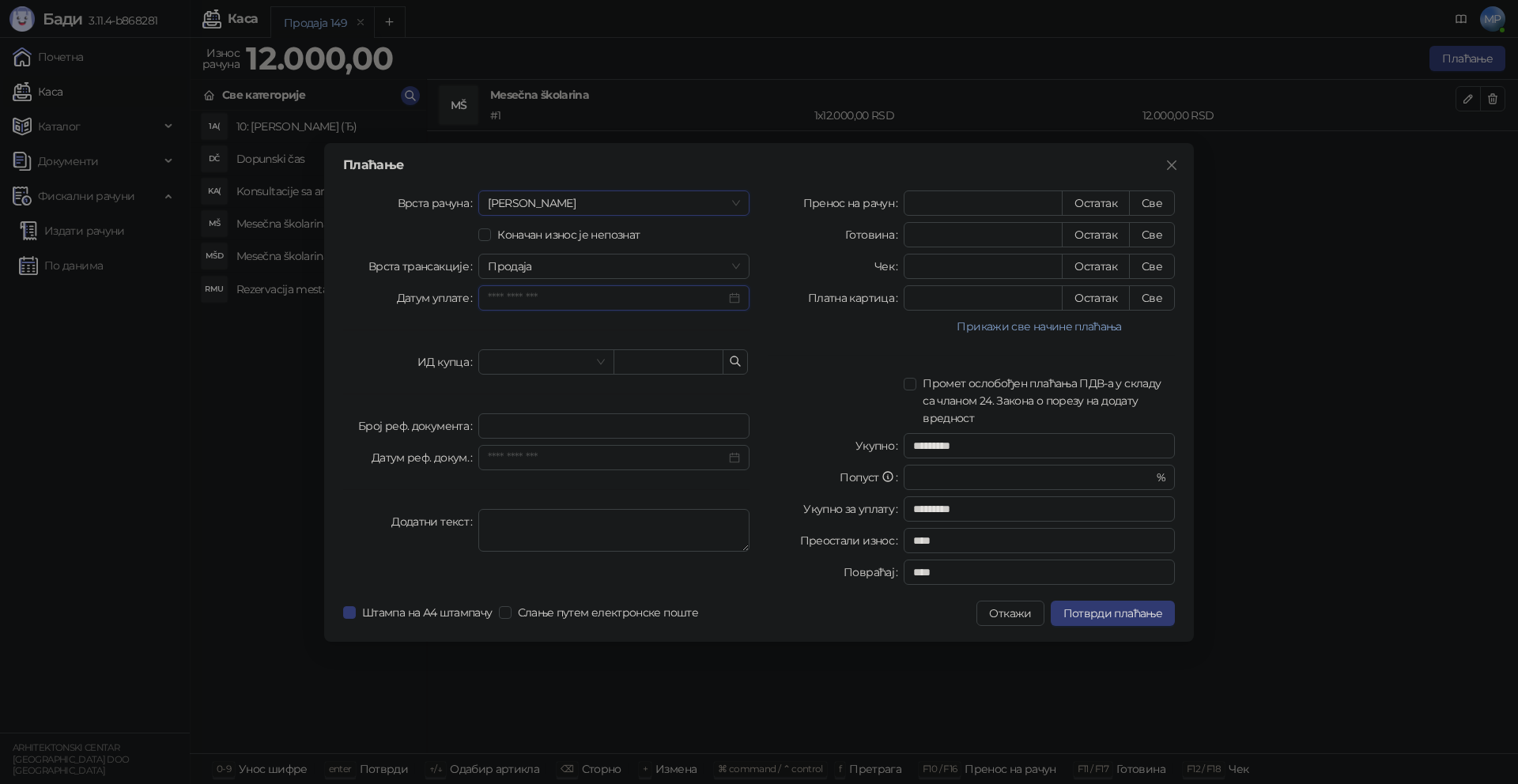
click at [608, 298] on input "Датум уплате" at bounding box center [607, 298] width 238 height 17
click at [647, 421] on div "11" at bounding box center [648, 423] width 19 height 19
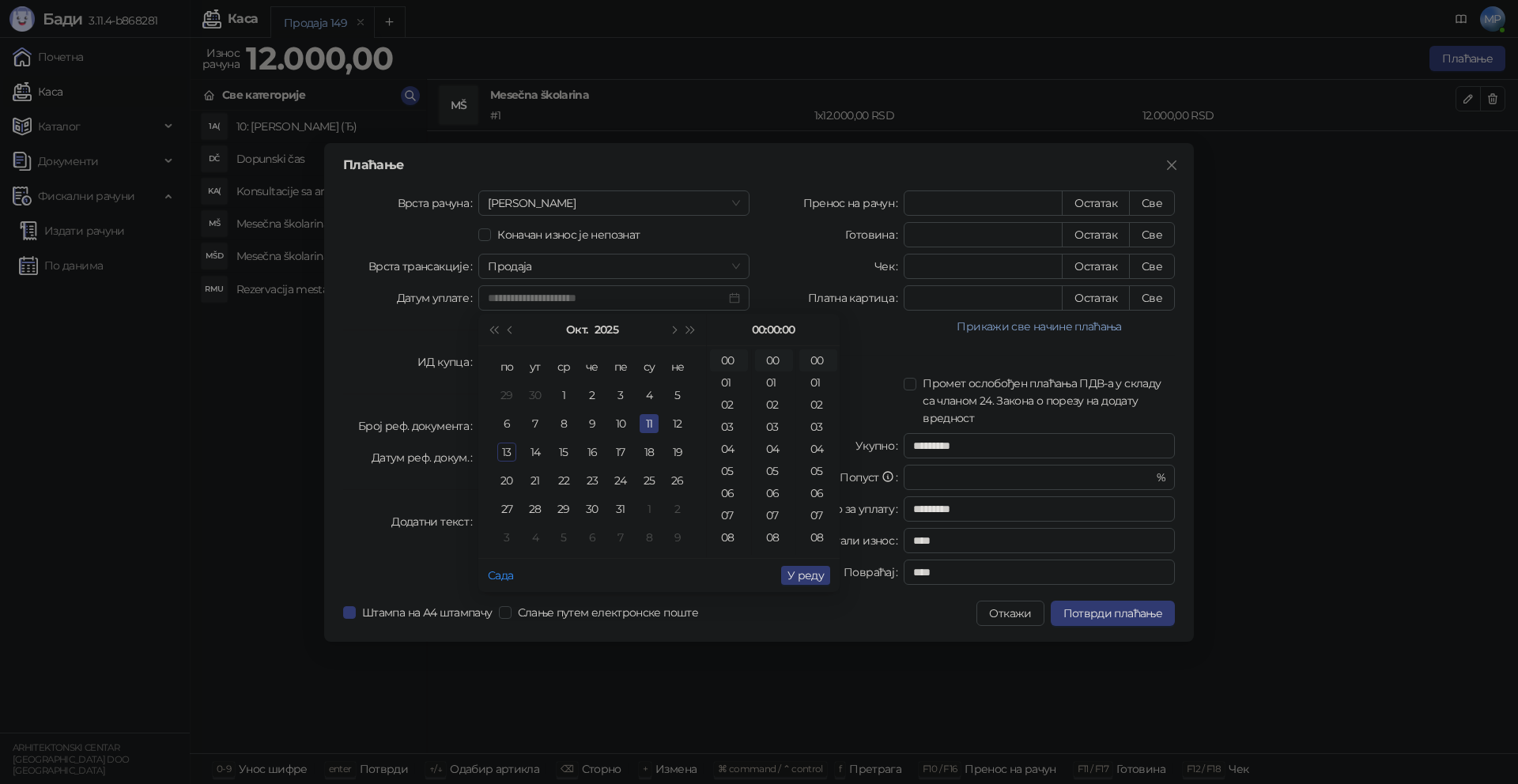
type input "**********"
click at [796, 575] on span "У реду" at bounding box center [806, 575] width 36 height 14
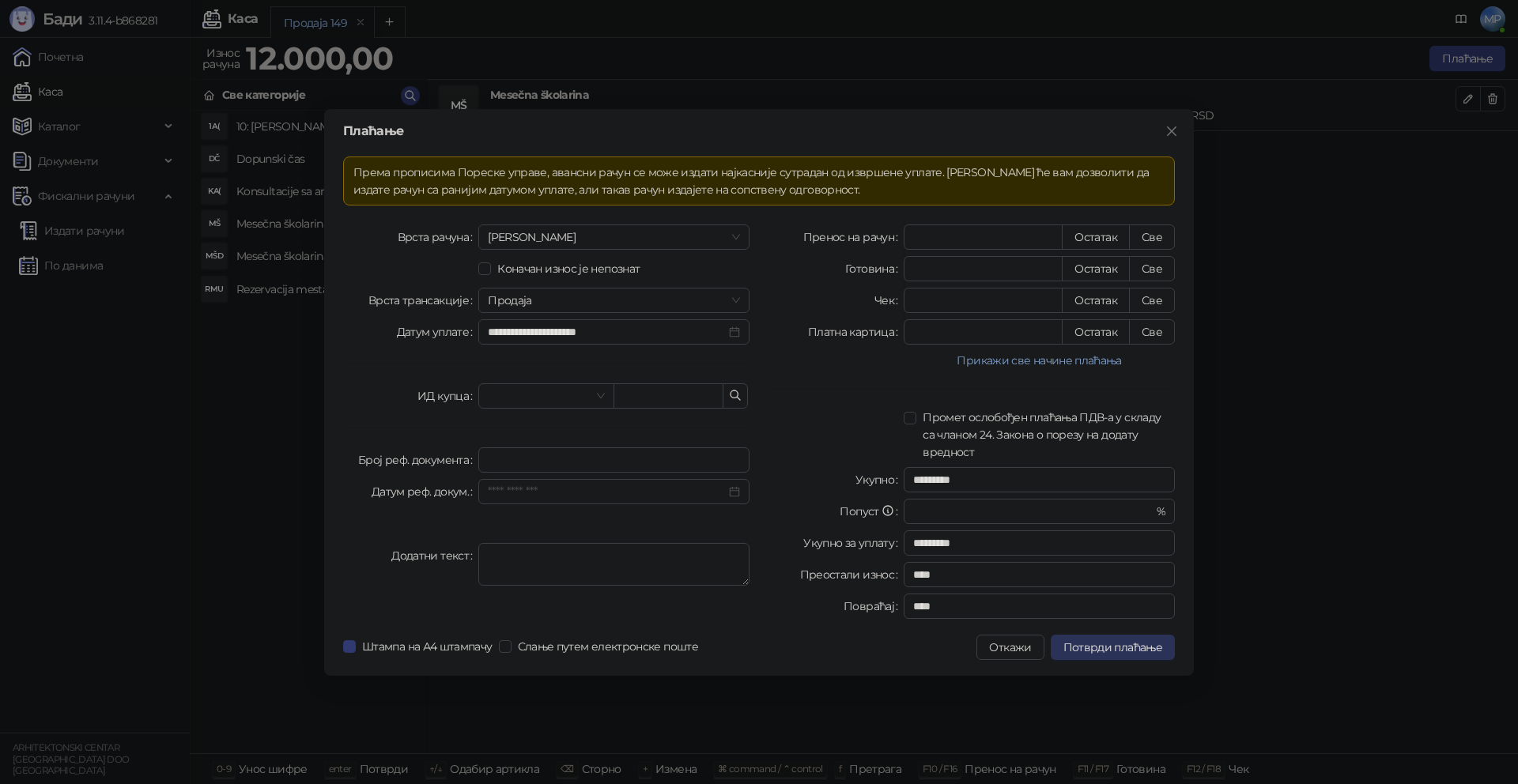
click at [1140, 650] on span "Потврди плаћање" at bounding box center [1113, 647] width 99 height 14
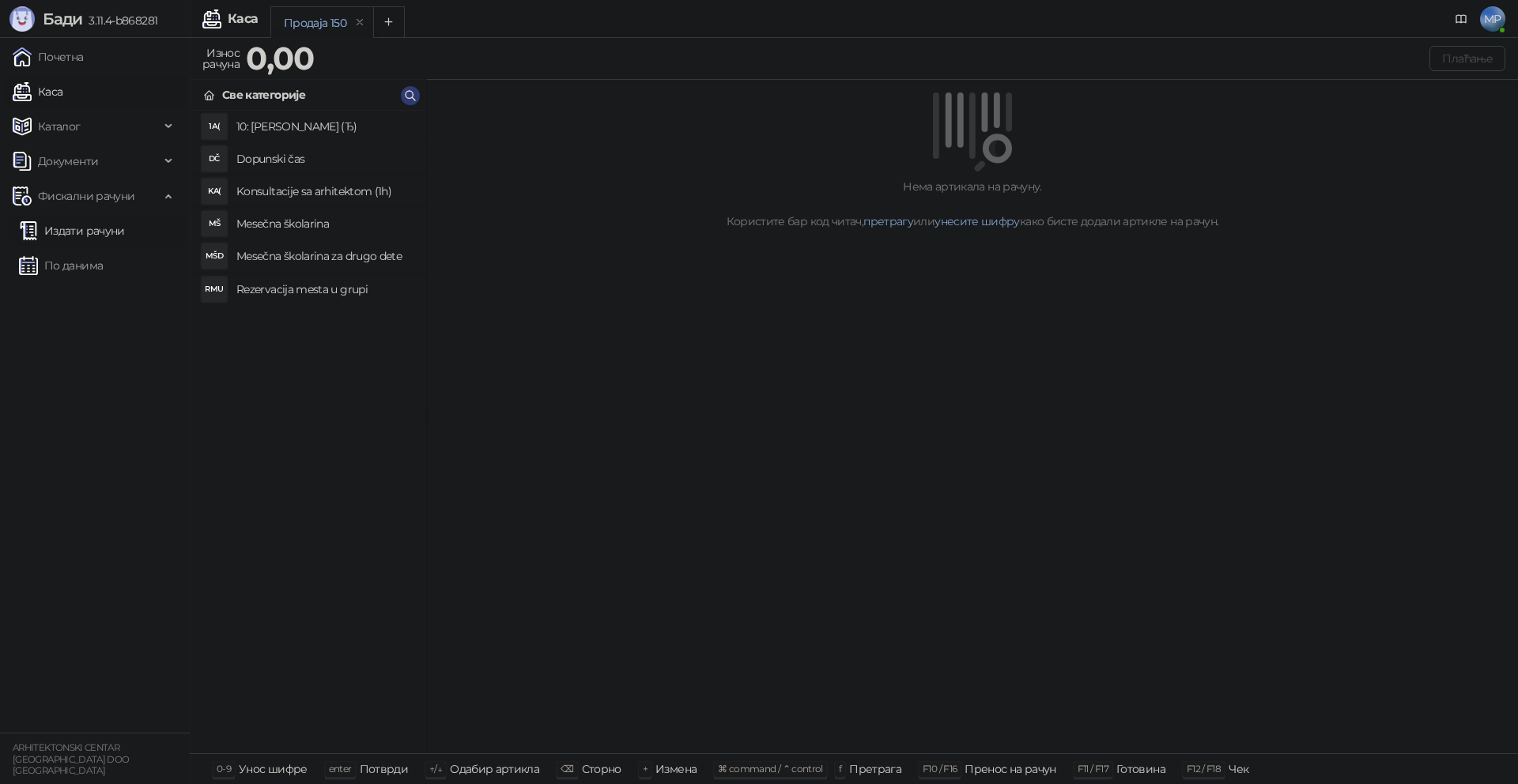
click at [104, 234] on link "Издати рачуни" at bounding box center [72, 230] width 106 height 31
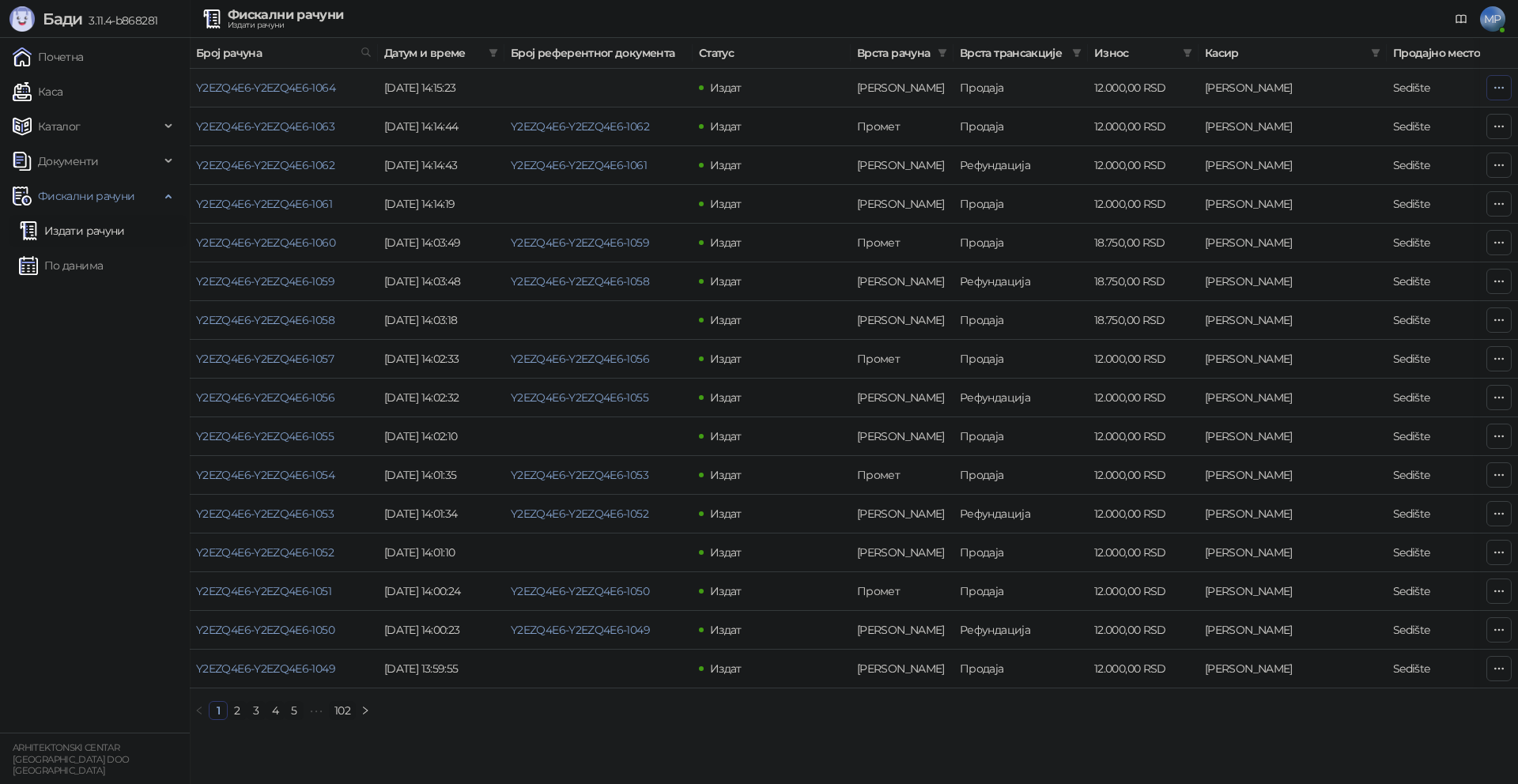
click at [1505, 88] on button "button" at bounding box center [1499, 88] width 25 height 25
click at [1336, 223] on span "Затвори аванс" at bounding box center [1394, 220] width 210 height 17
type input "**********"
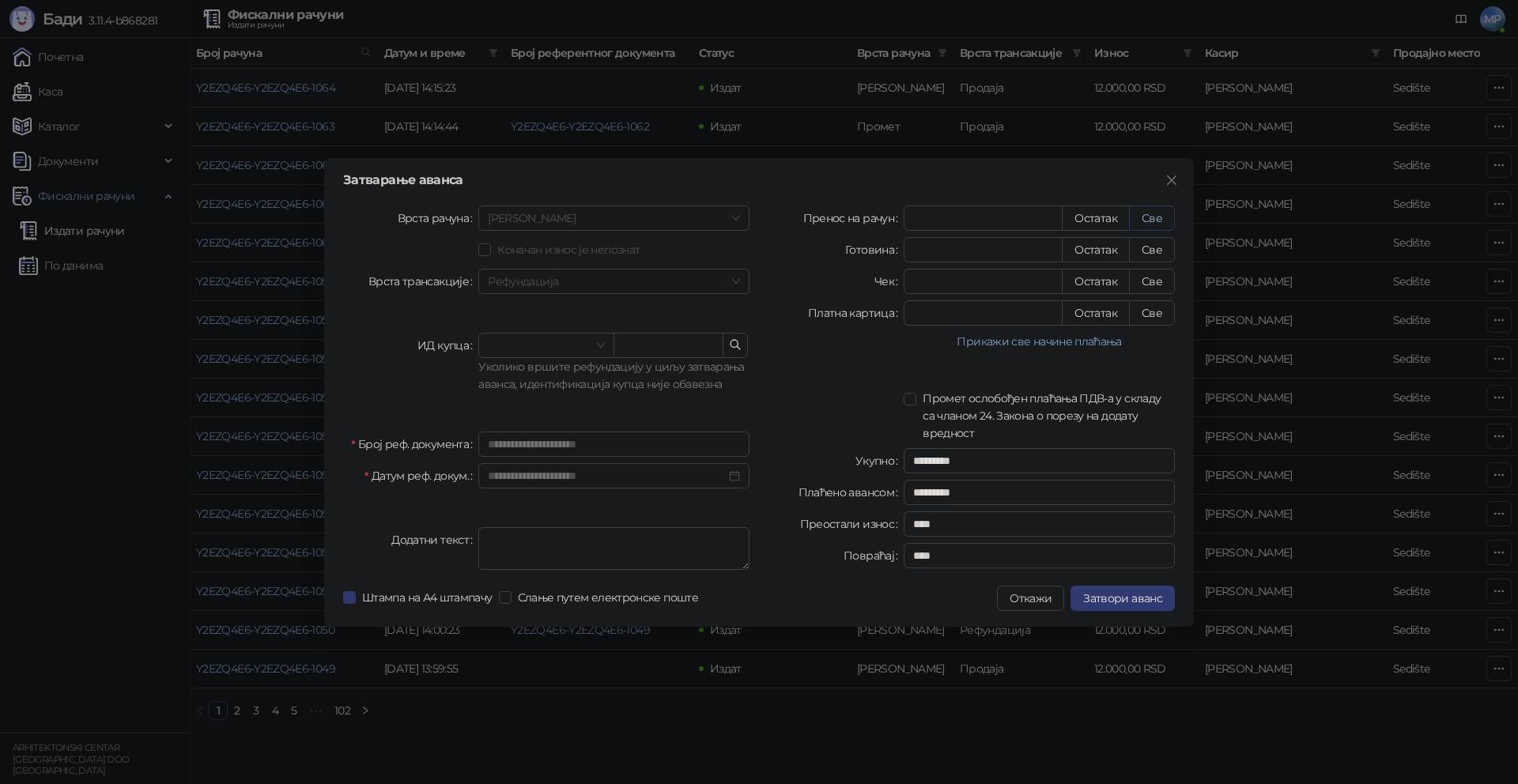
click at [1163, 214] on button "Све" at bounding box center [1152, 218] width 46 height 25
click at [1154, 592] on span "Затвори аванс" at bounding box center [1123, 599] width 79 height 14
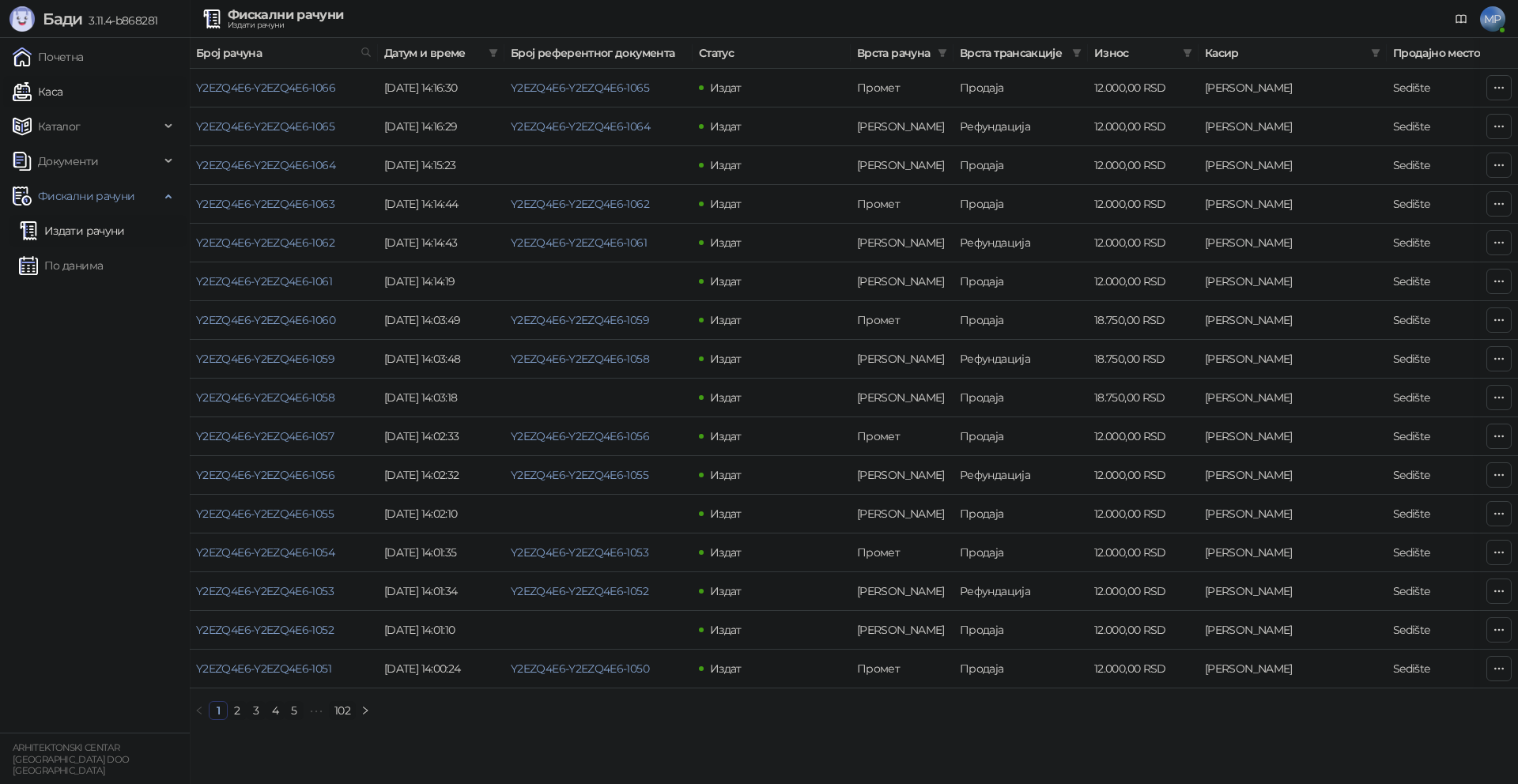
click at [62, 91] on link "Каса" at bounding box center [37, 91] width 49 height 31
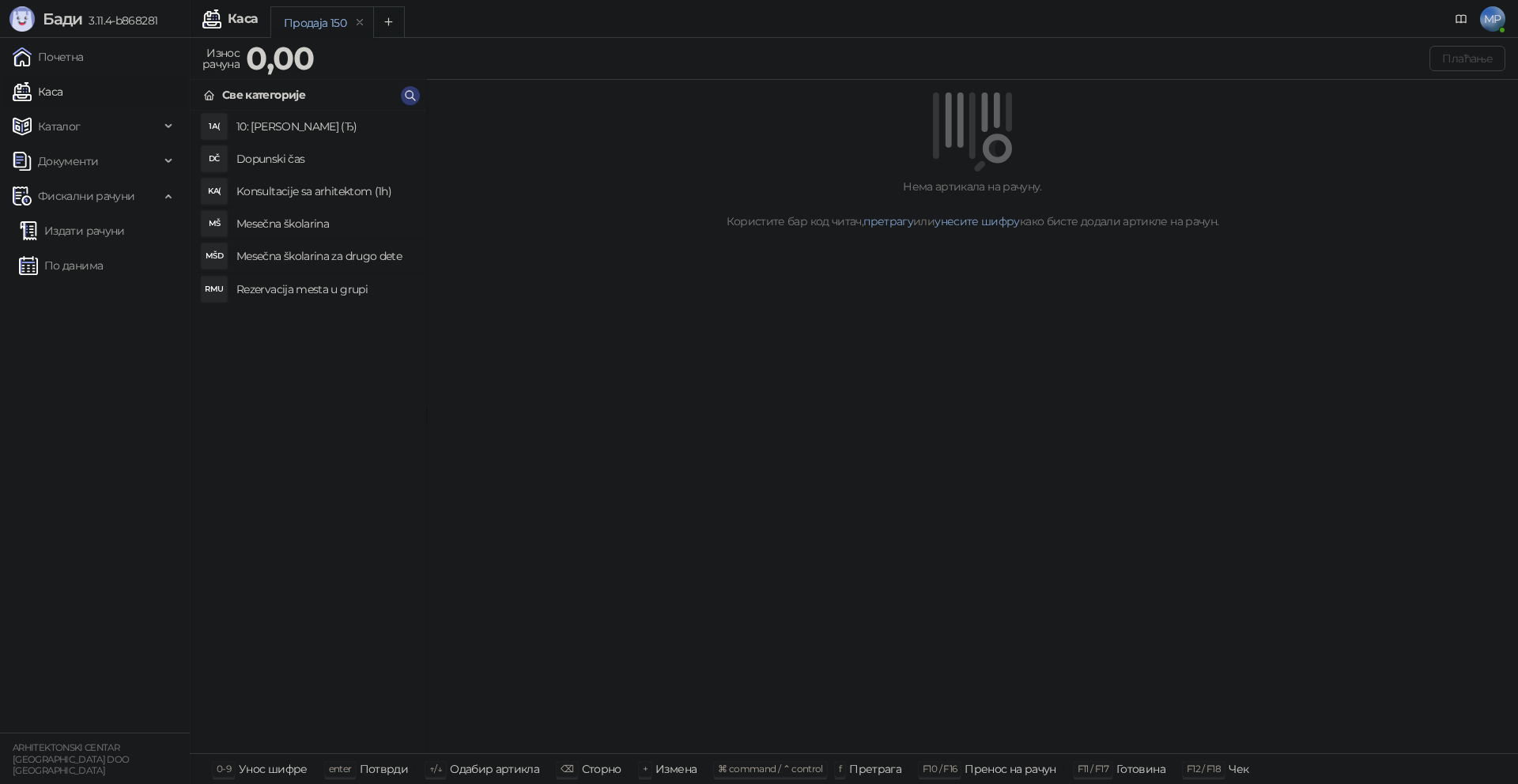
click at [310, 228] on h4 "Mesečna školarina" at bounding box center [325, 224] width 177 height 25
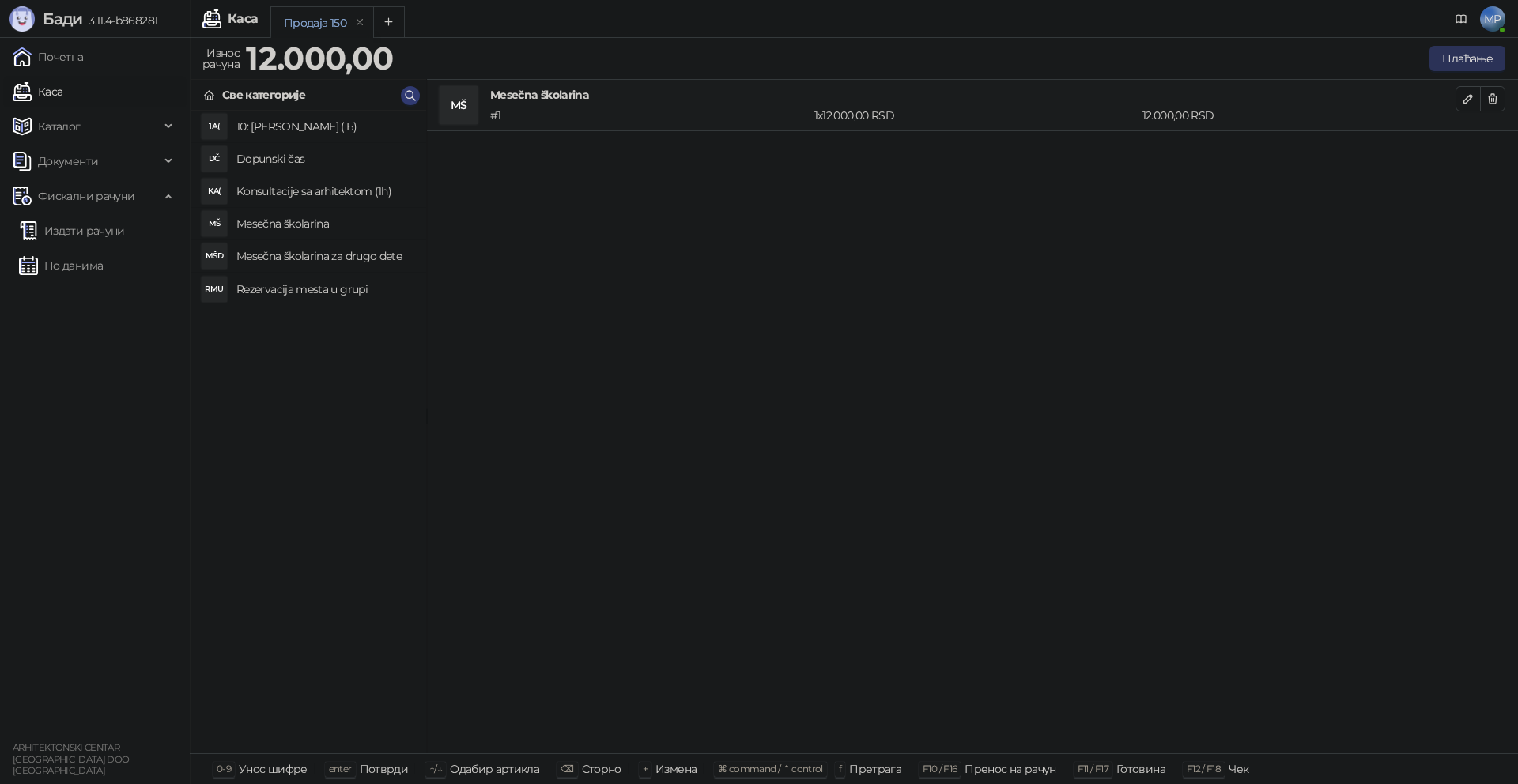
click at [1469, 59] on button "Плаћање" at bounding box center [1468, 58] width 76 height 25
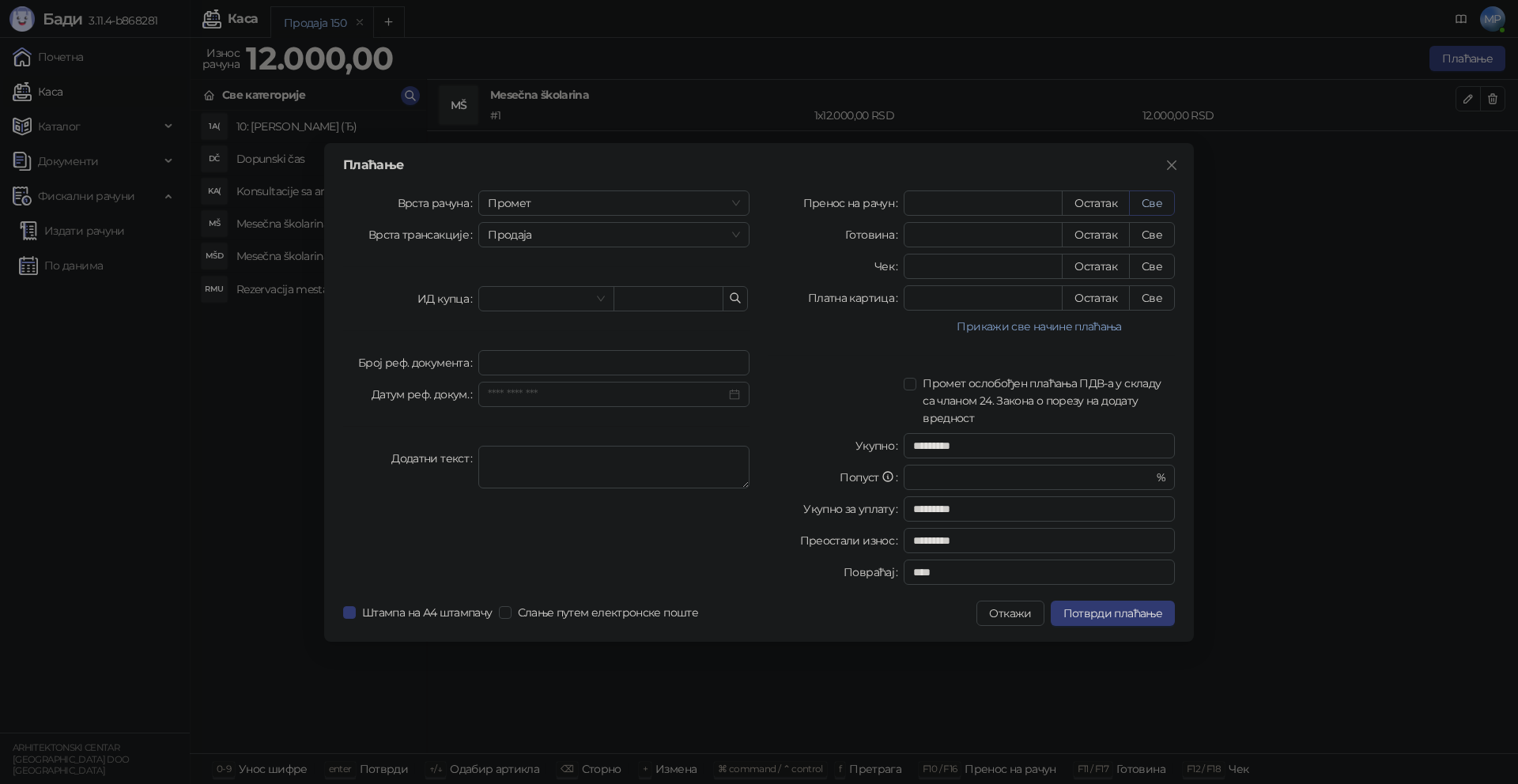
click at [1164, 205] on button "Све" at bounding box center [1152, 203] width 46 height 25
type input "*****"
type input "****"
click at [546, 211] on span "Промет" at bounding box center [614, 203] width 252 height 23
click at [524, 291] on div "Обука" at bounding box center [613, 285] width 246 height 17
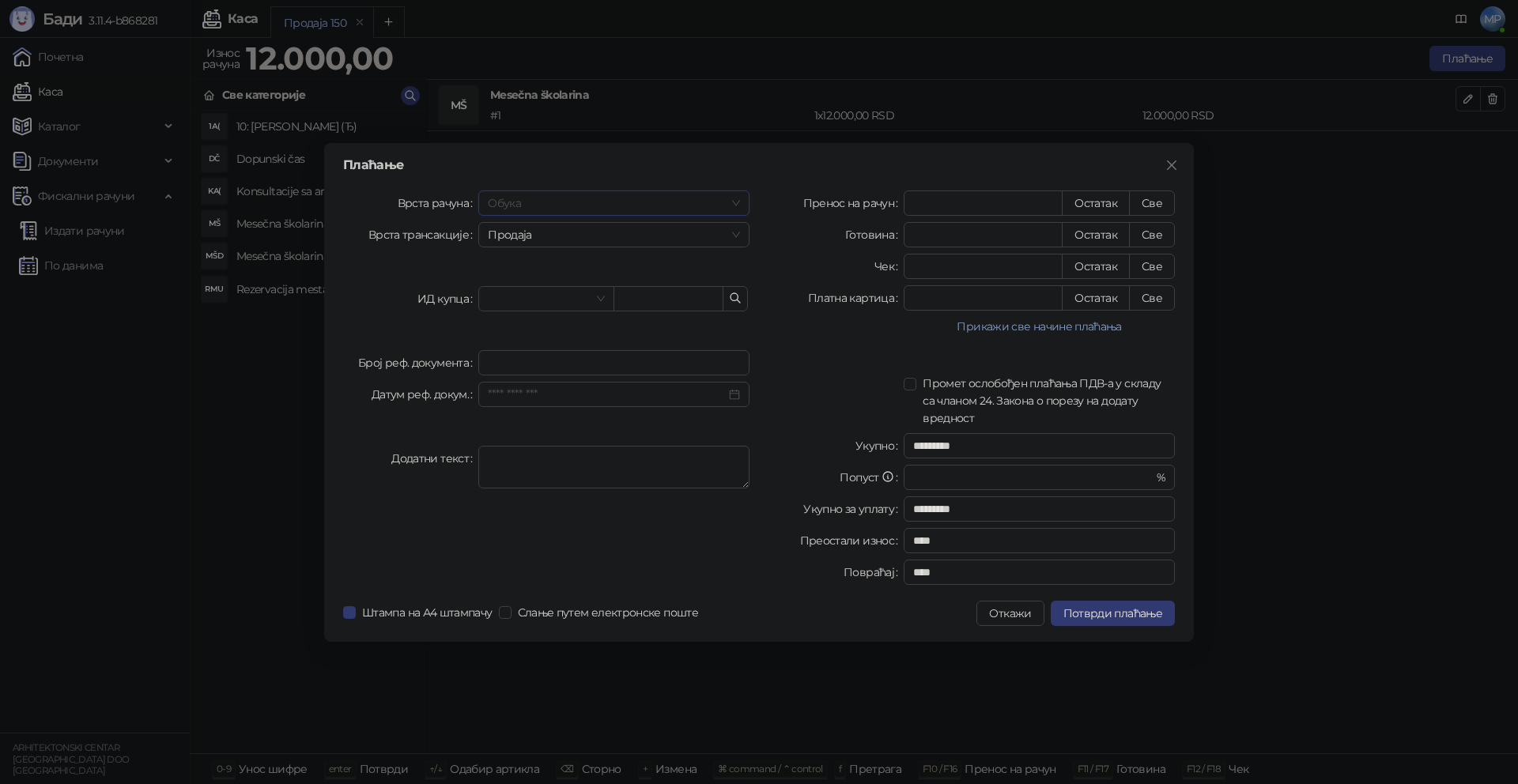
click at [521, 205] on span "Обука" at bounding box center [614, 203] width 252 height 23
click at [524, 312] on div "[PERSON_NAME]" at bounding box center [613, 310] width 246 height 17
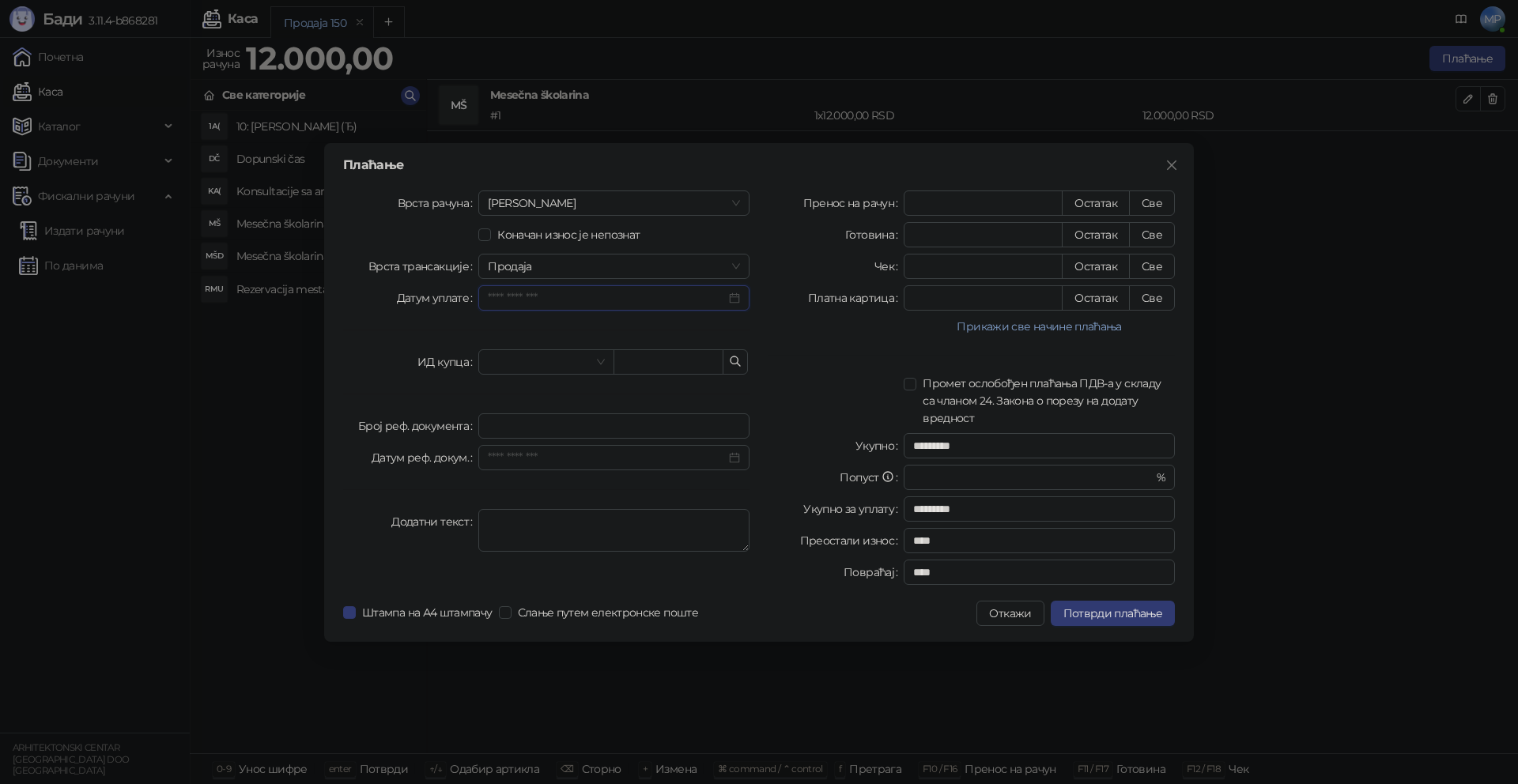
click at [624, 303] on input "Датум уплате" at bounding box center [607, 298] width 238 height 17
click at [647, 427] on div "11" at bounding box center [648, 423] width 19 height 19
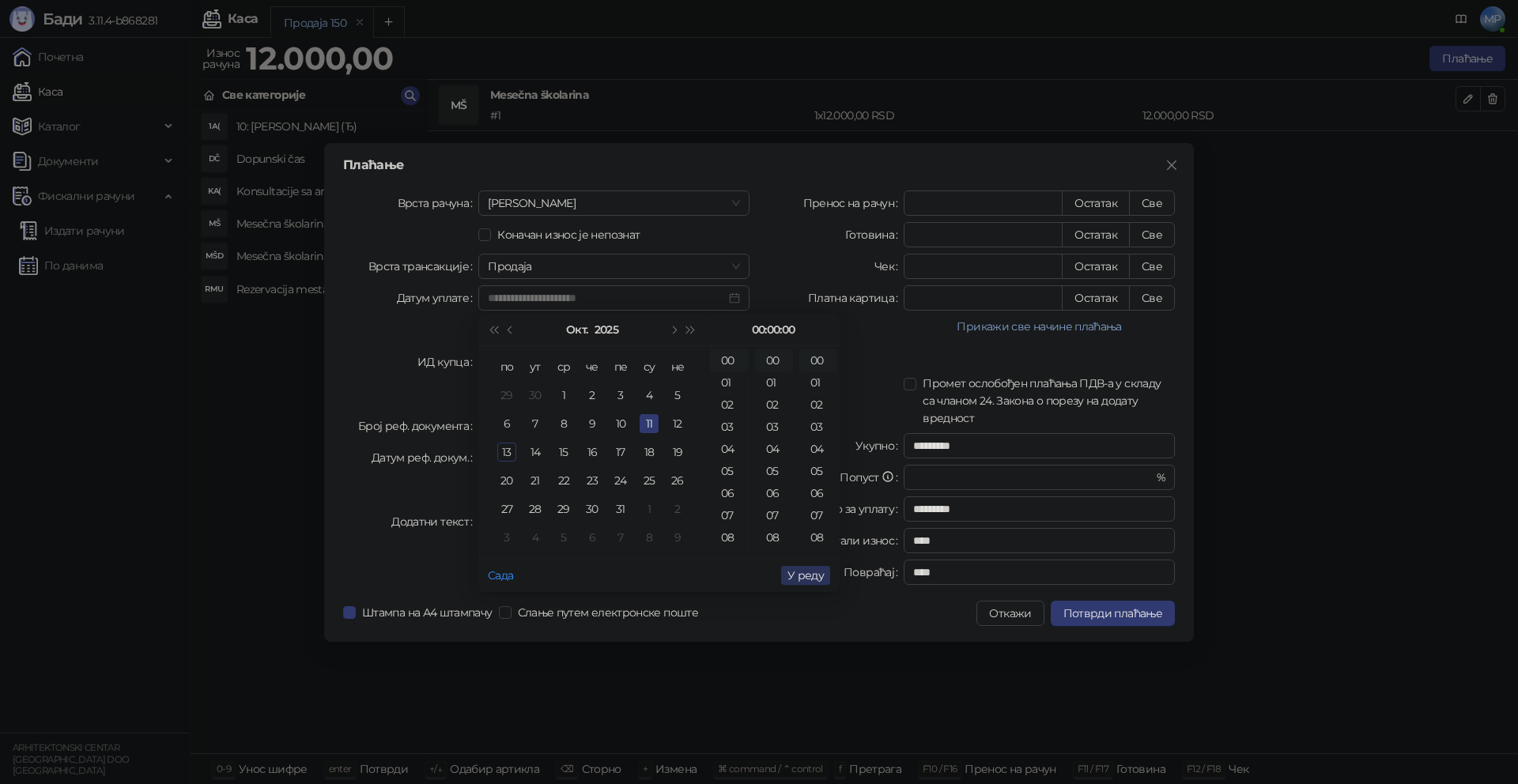
type input "**********"
click at [812, 575] on span "У реду" at bounding box center [806, 575] width 36 height 14
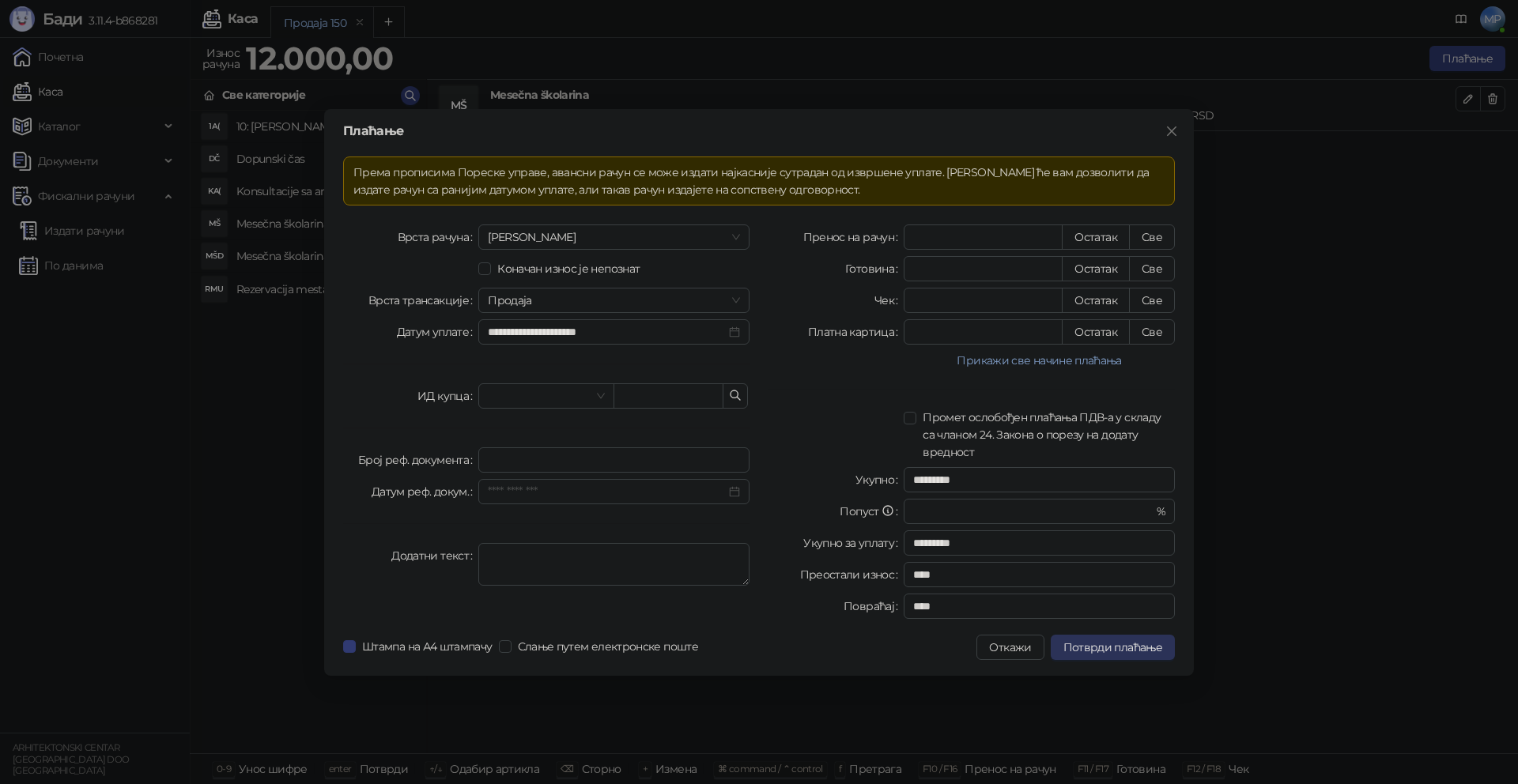
click at [1134, 649] on span "Потврди плаћање" at bounding box center [1113, 647] width 99 height 14
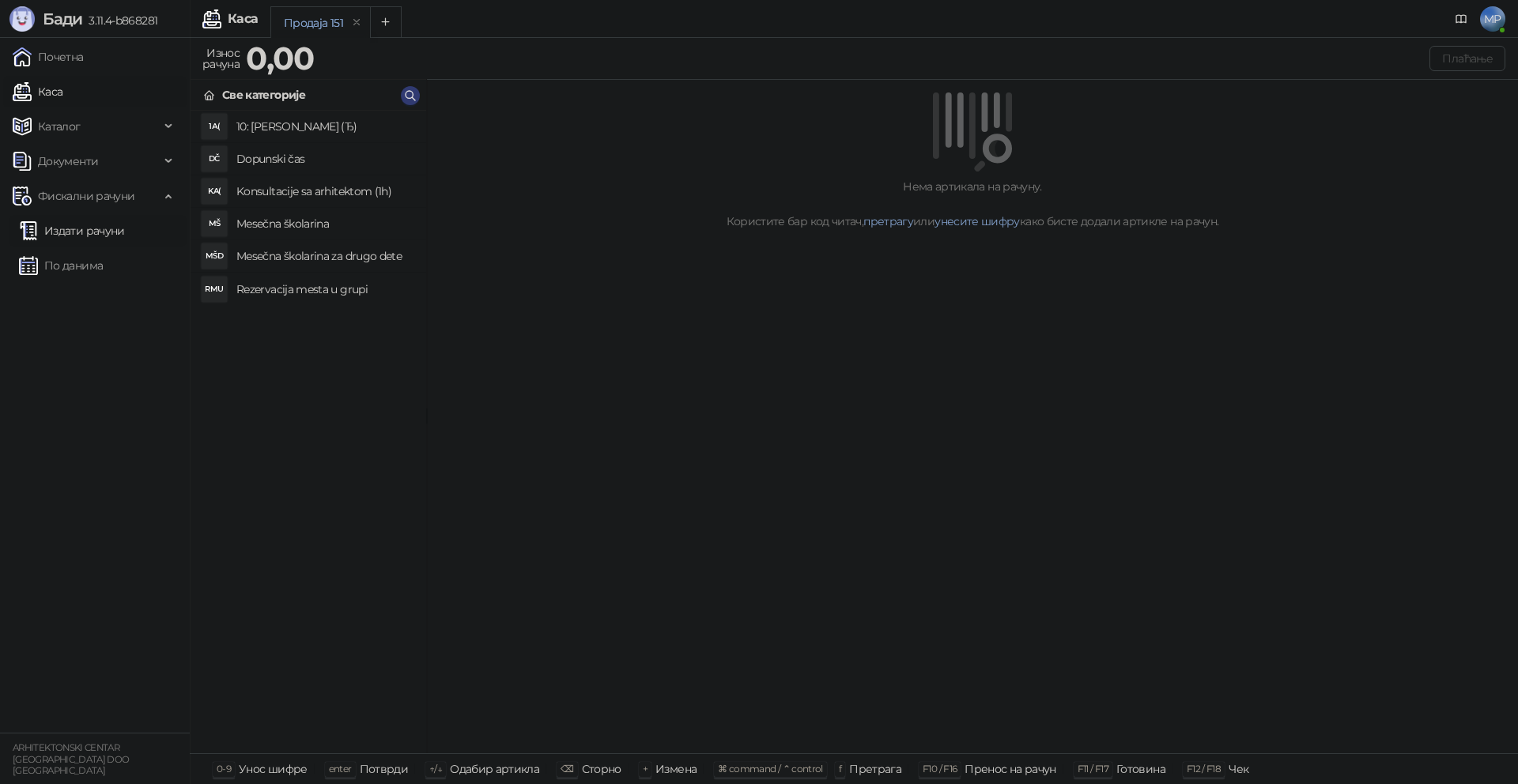
click at [104, 227] on link "Издати рачуни" at bounding box center [72, 230] width 106 height 31
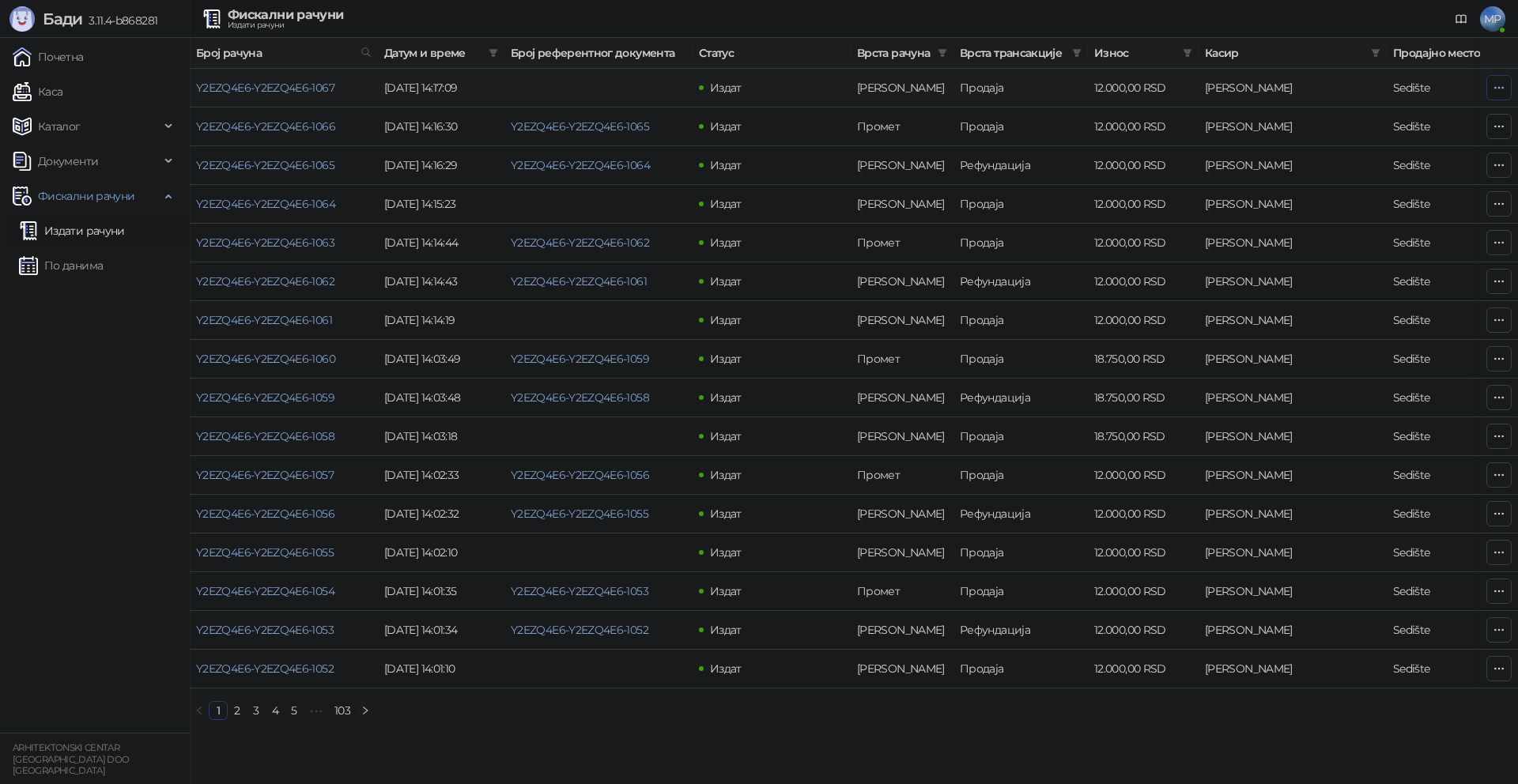
click at [1496, 87] on icon "button" at bounding box center [1499, 88] width 13 height 13
click at [1363, 220] on span "Затвори аванс" at bounding box center [1394, 220] width 210 height 17
type input "**********"
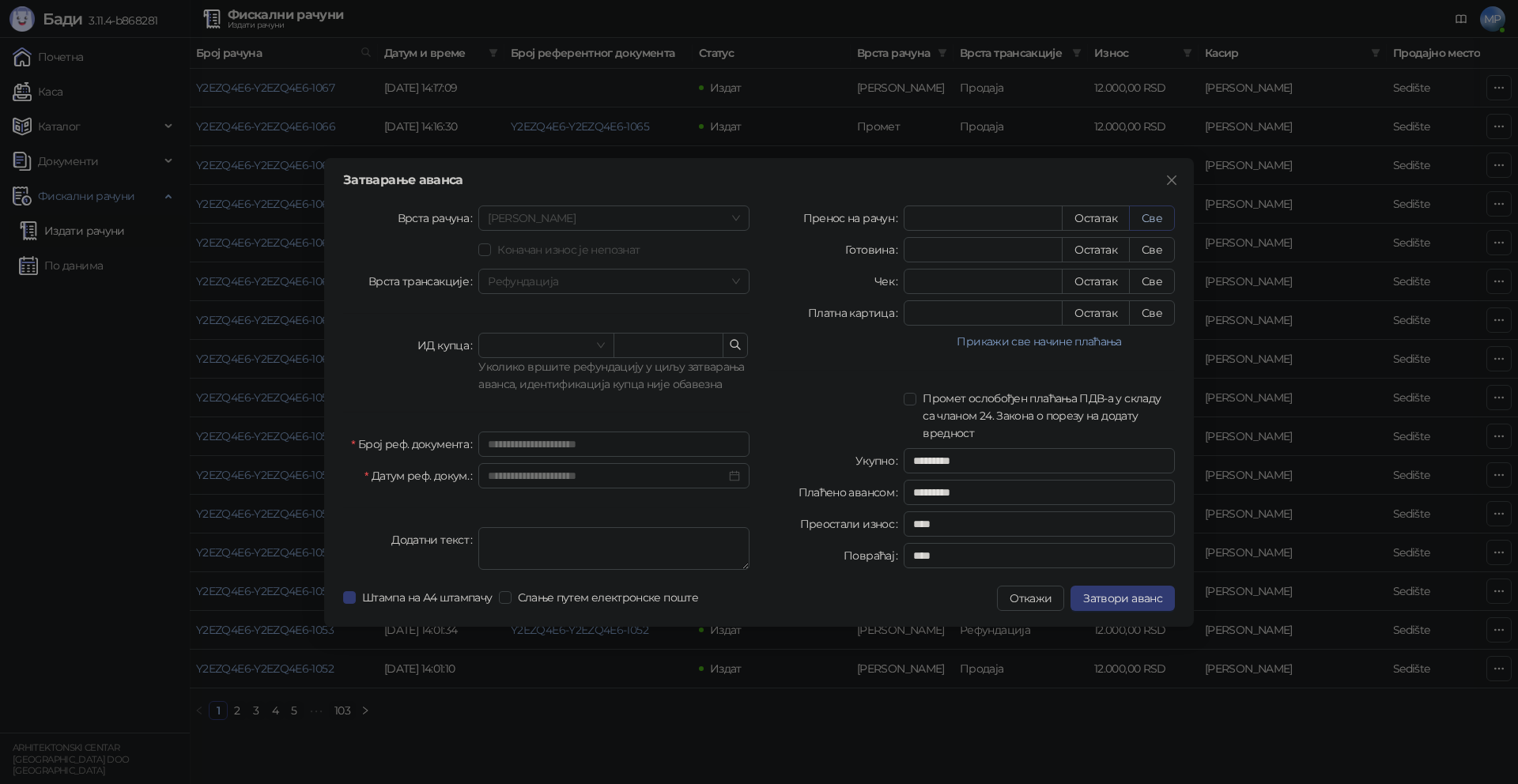
click at [1149, 219] on button "Све" at bounding box center [1152, 218] width 46 height 25
click at [1144, 595] on span "Затвори аванс" at bounding box center [1123, 599] width 79 height 14
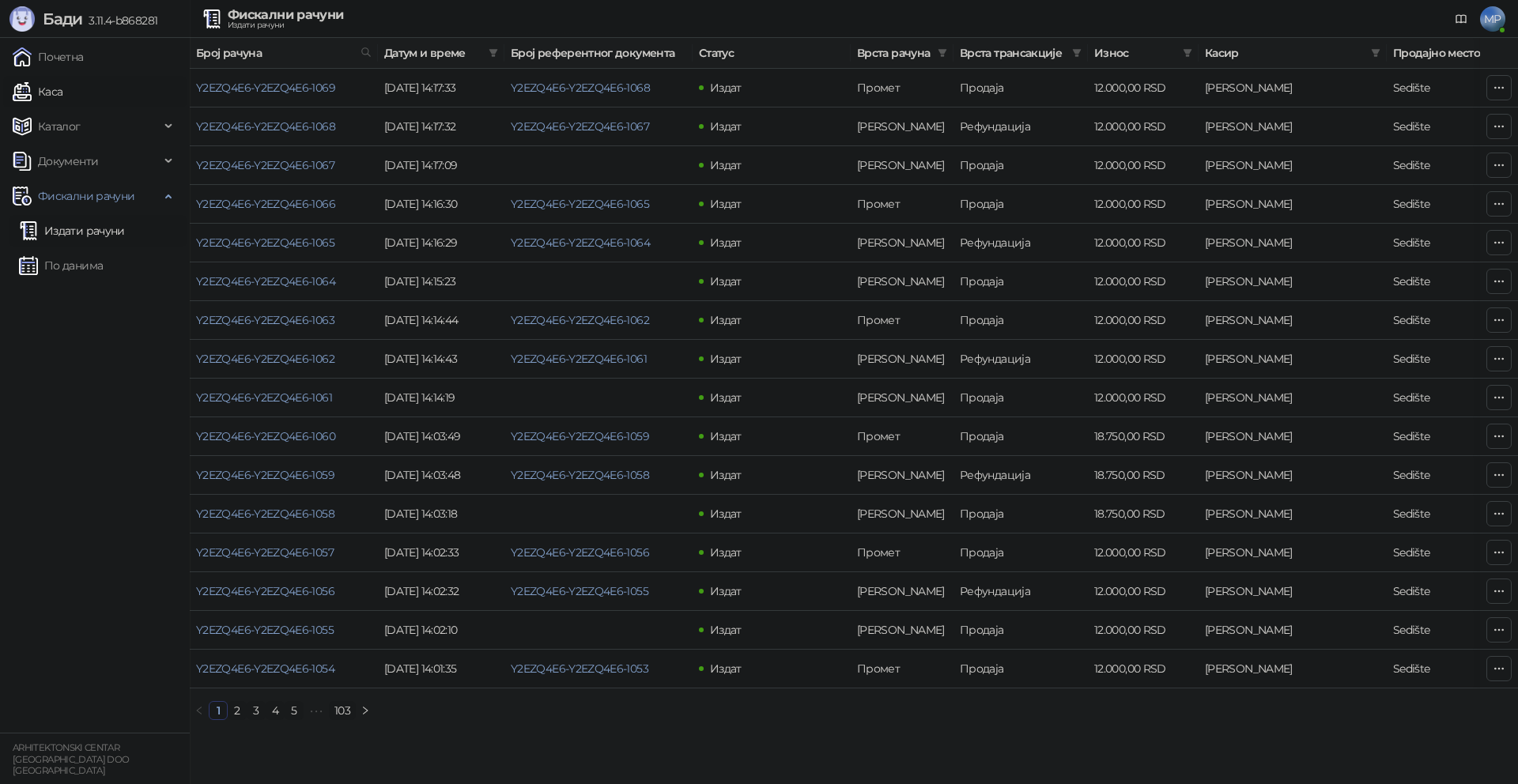
click at [57, 88] on link "Каса" at bounding box center [37, 91] width 49 height 31
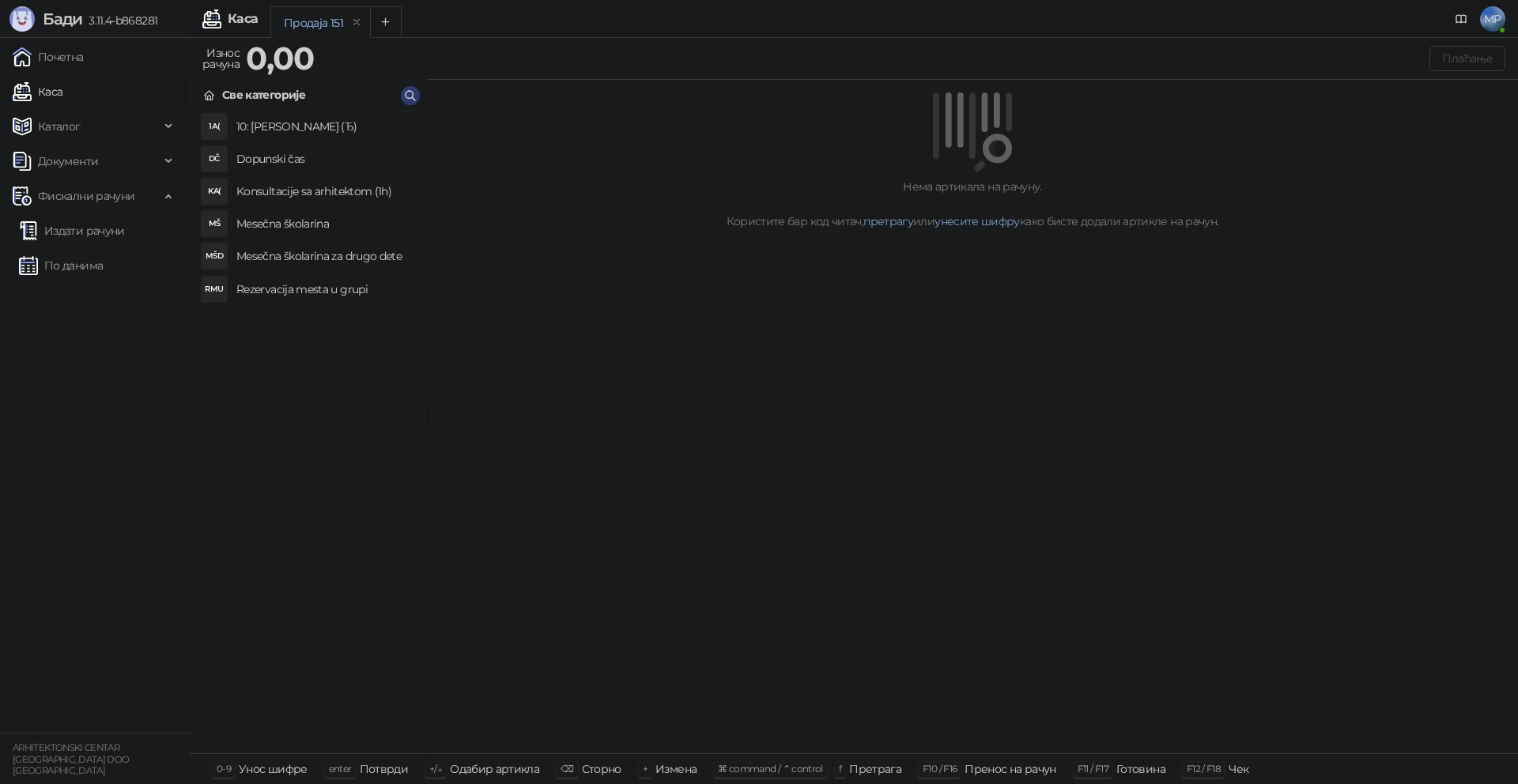
click at [307, 226] on h4 "Mesečna školarina" at bounding box center [325, 224] width 177 height 25
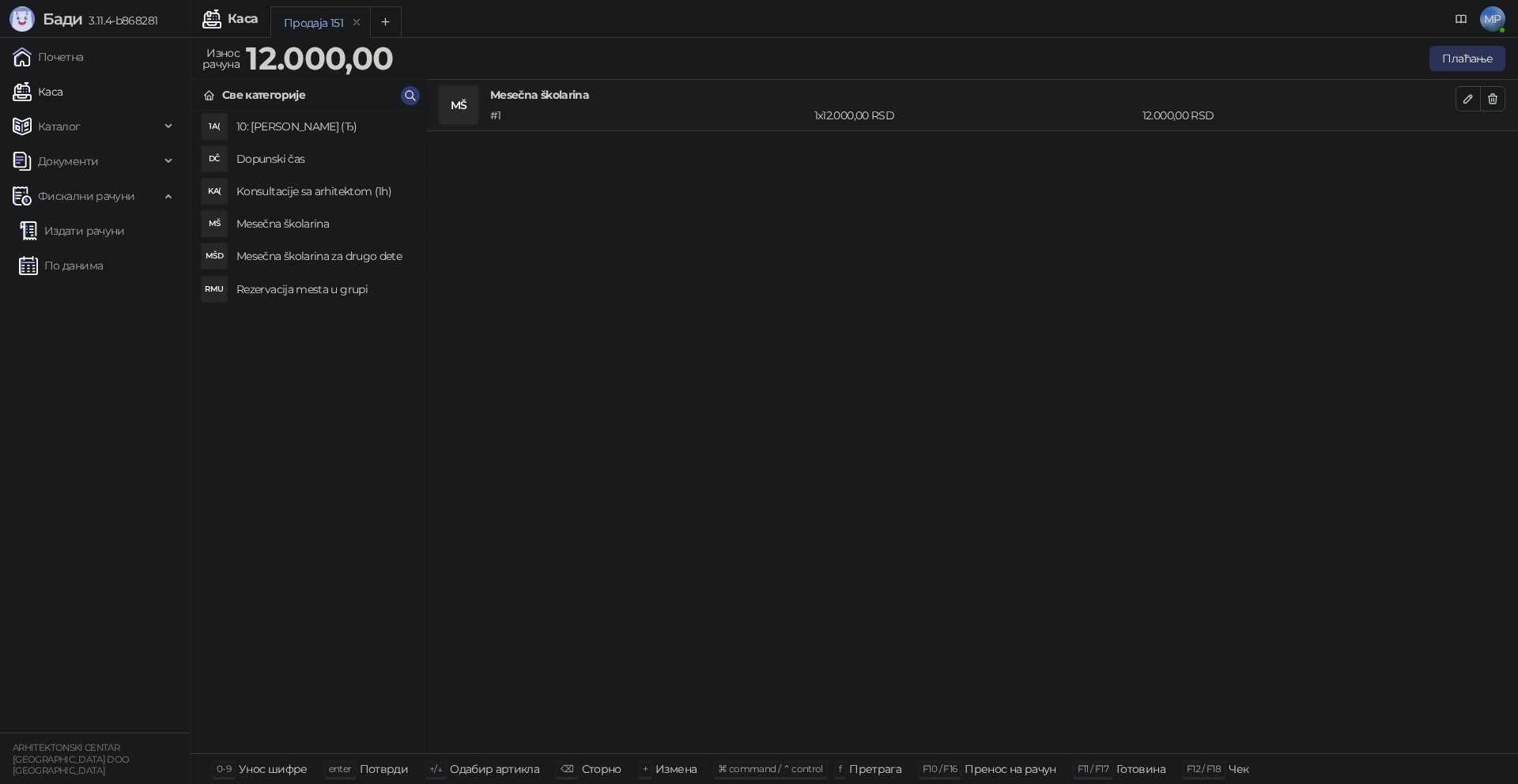
click at [1457, 61] on button "Плаћање" at bounding box center [1468, 58] width 76 height 25
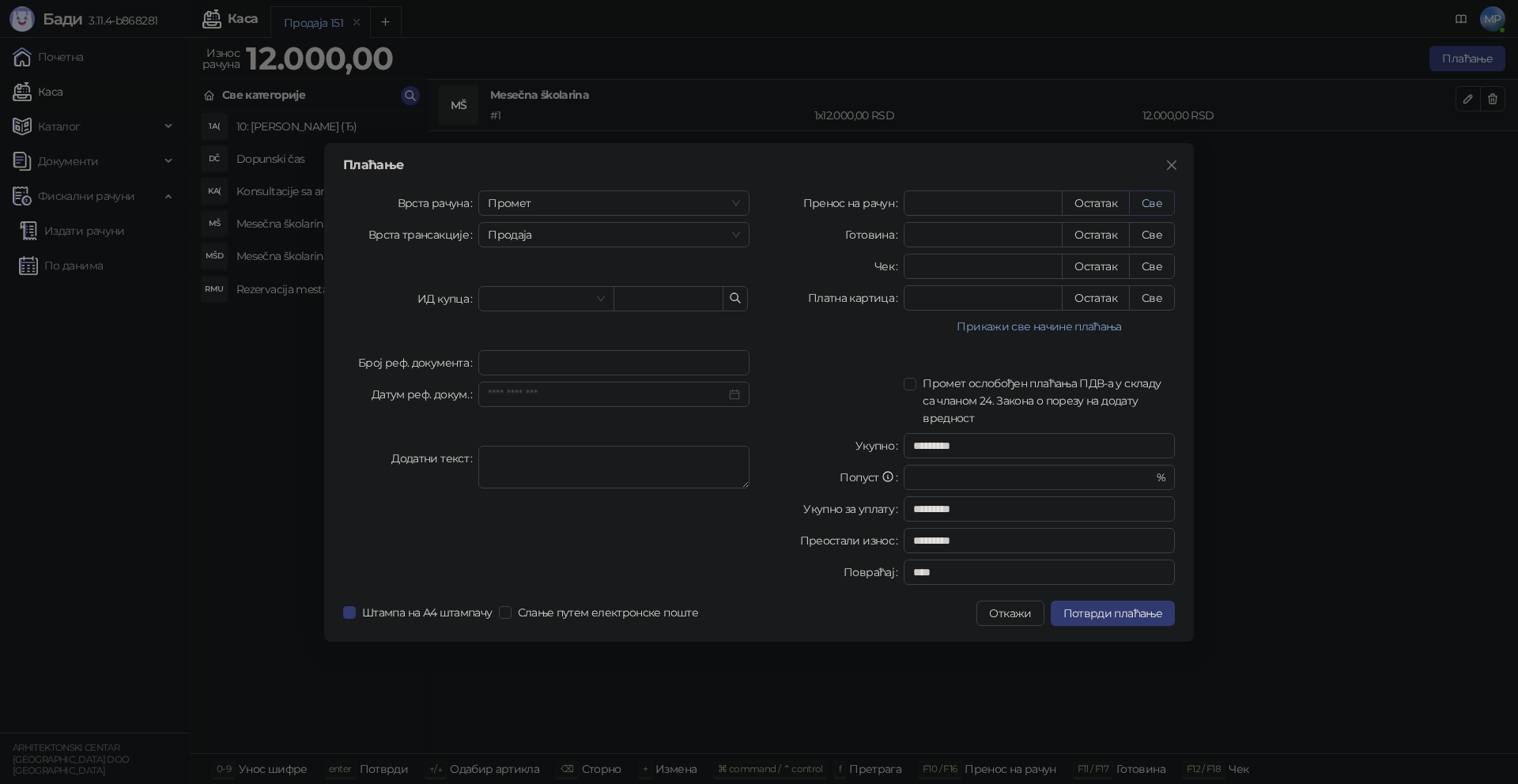
click at [1163, 200] on button "Све" at bounding box center [1152, 203] width 46 height 25
type input "*****"
type input "****"
click at [601, 234] on span "Продаја" at bounding box center [614, 235] width 252 height 23
click at [560, 204] on span "Промет" at bounding box center [614, 203] width 252 height 23
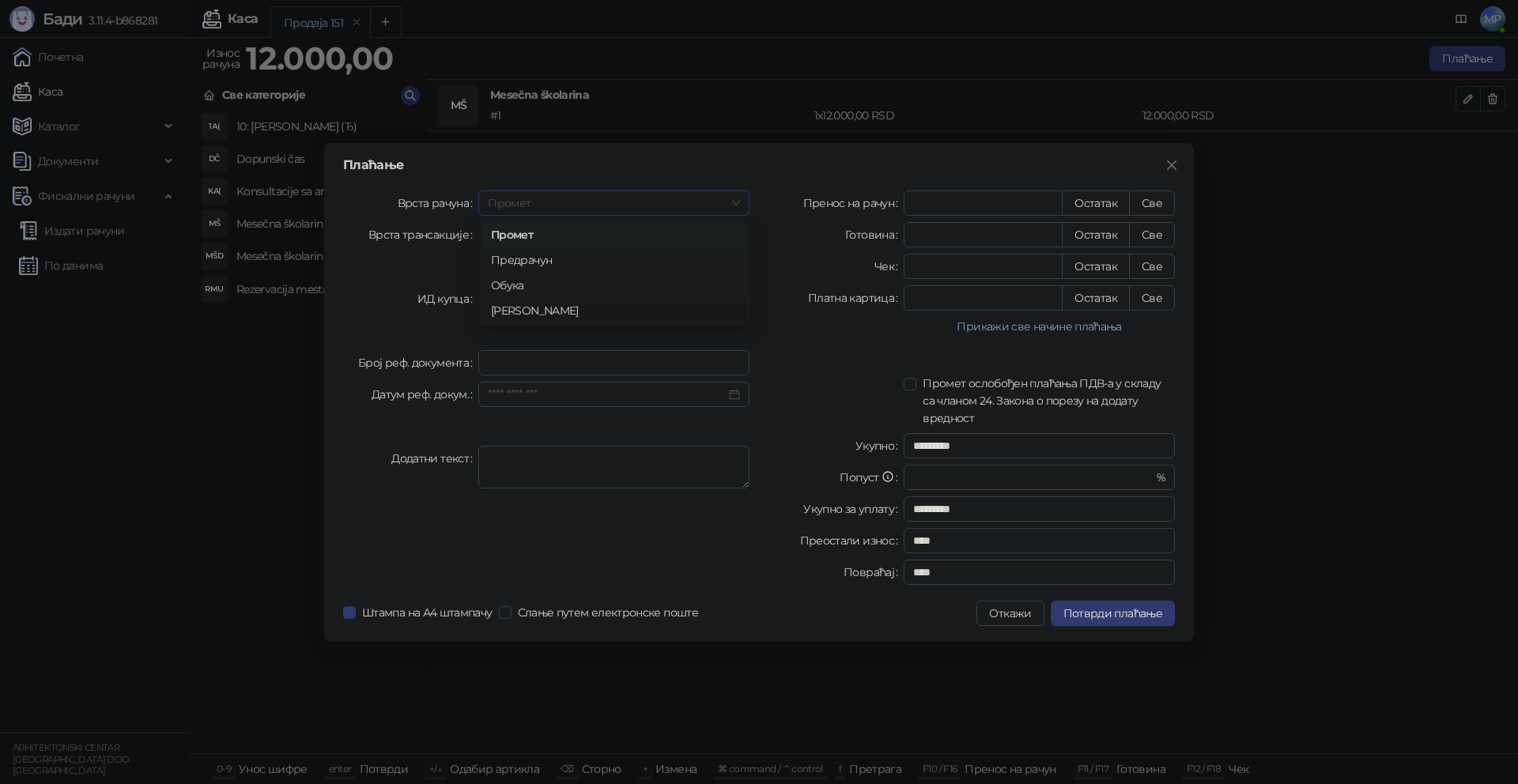
click at [534, 311] on div "[PERSON_NAME]" at bounding box center [613, 310] width 246 height 17
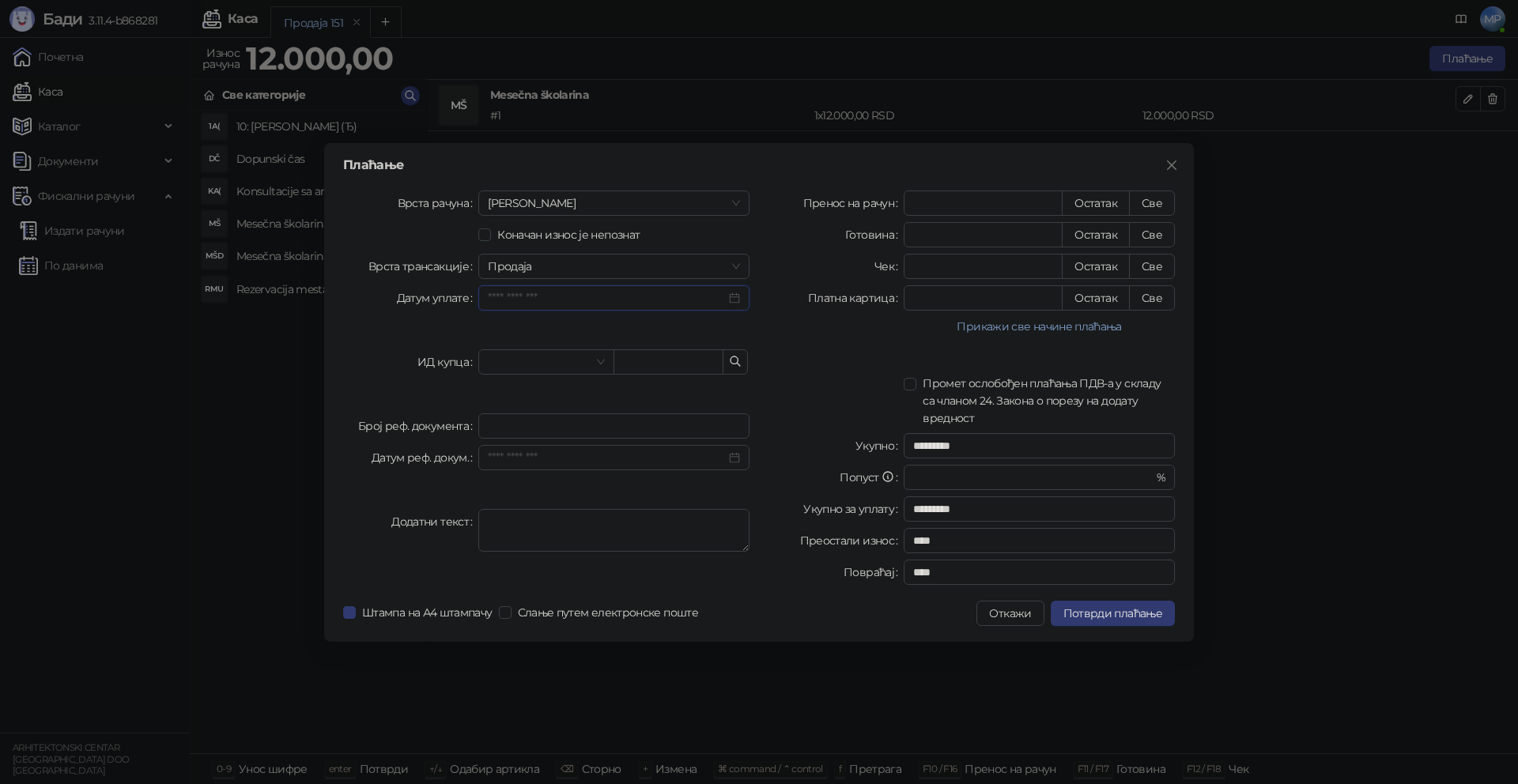
click at [672, 300] on input "Датум уплате" at bounding box center [607, 298] width 238 height 17
click at [652, 423] on div "11" at bounding box center [648, 423] width 19 height 19
type input "**********"
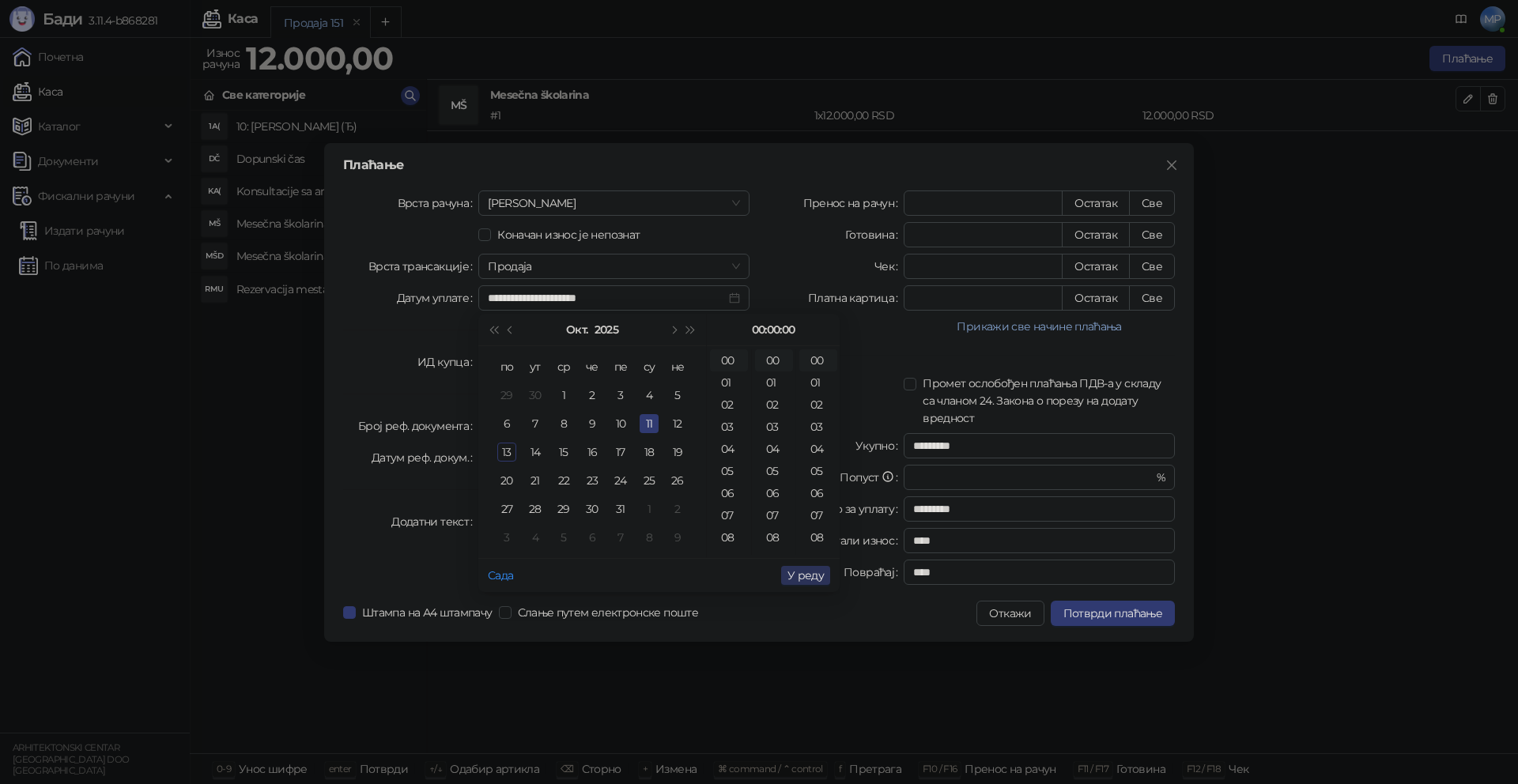
click at [811, 575] on span "У реду" at bounding box center [806, 575] width 36 height 14
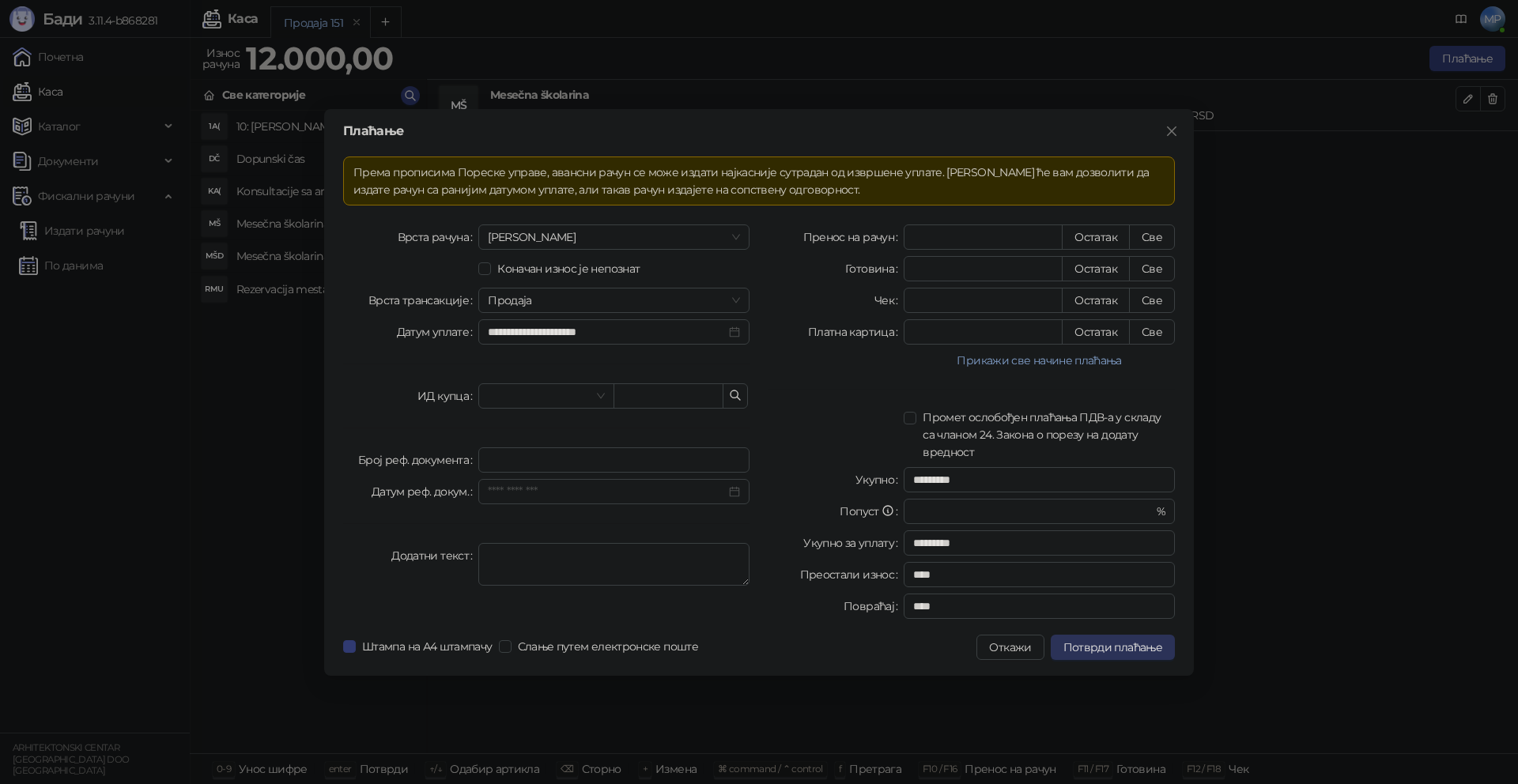
click at [1098, 652] on span "Потврди плаћање" at bounding box center [1113, 647] width 99 height 14
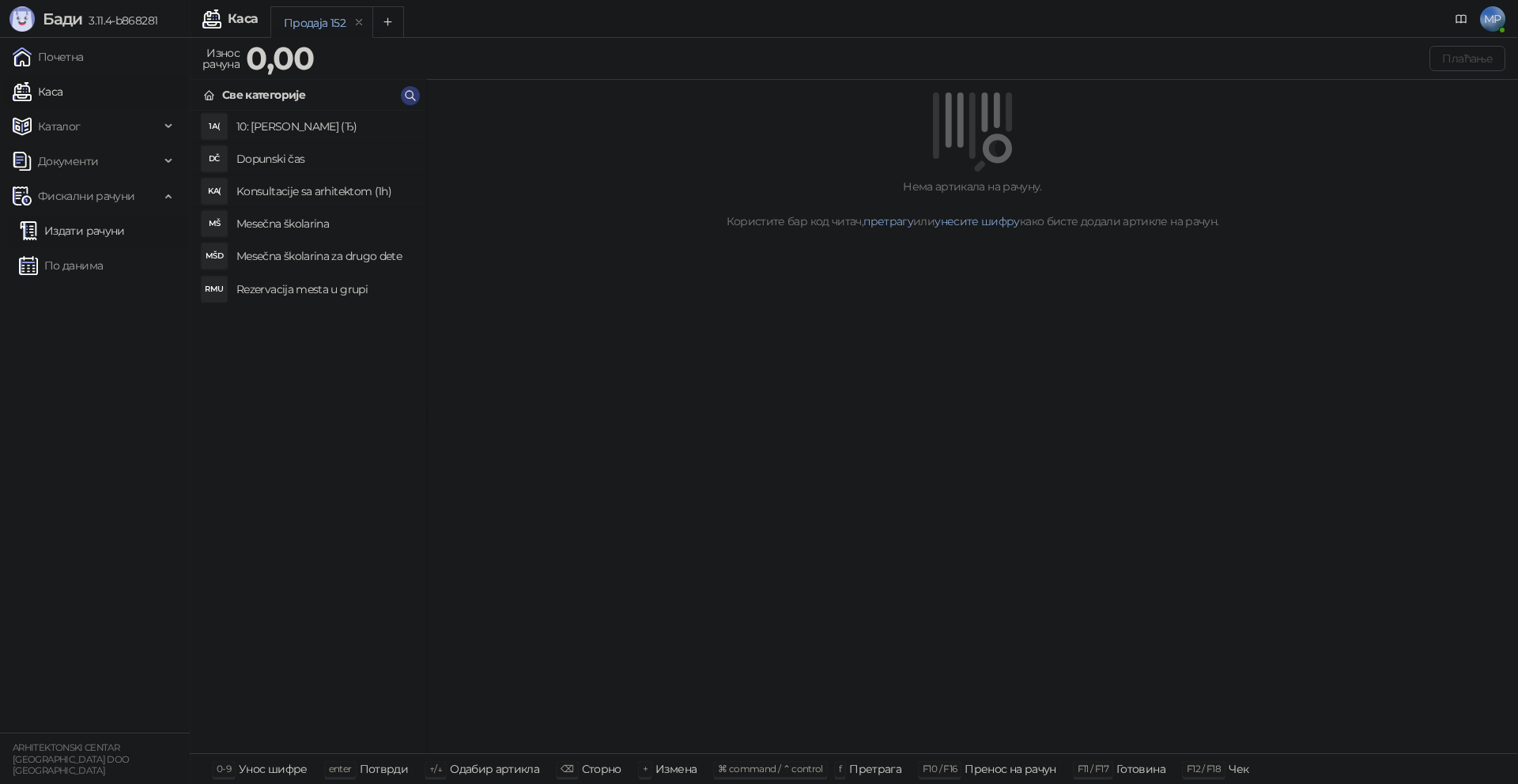
click at [99, 233] on link "Издати рачуни" at bounding box center [72, 230] width 106 height 31
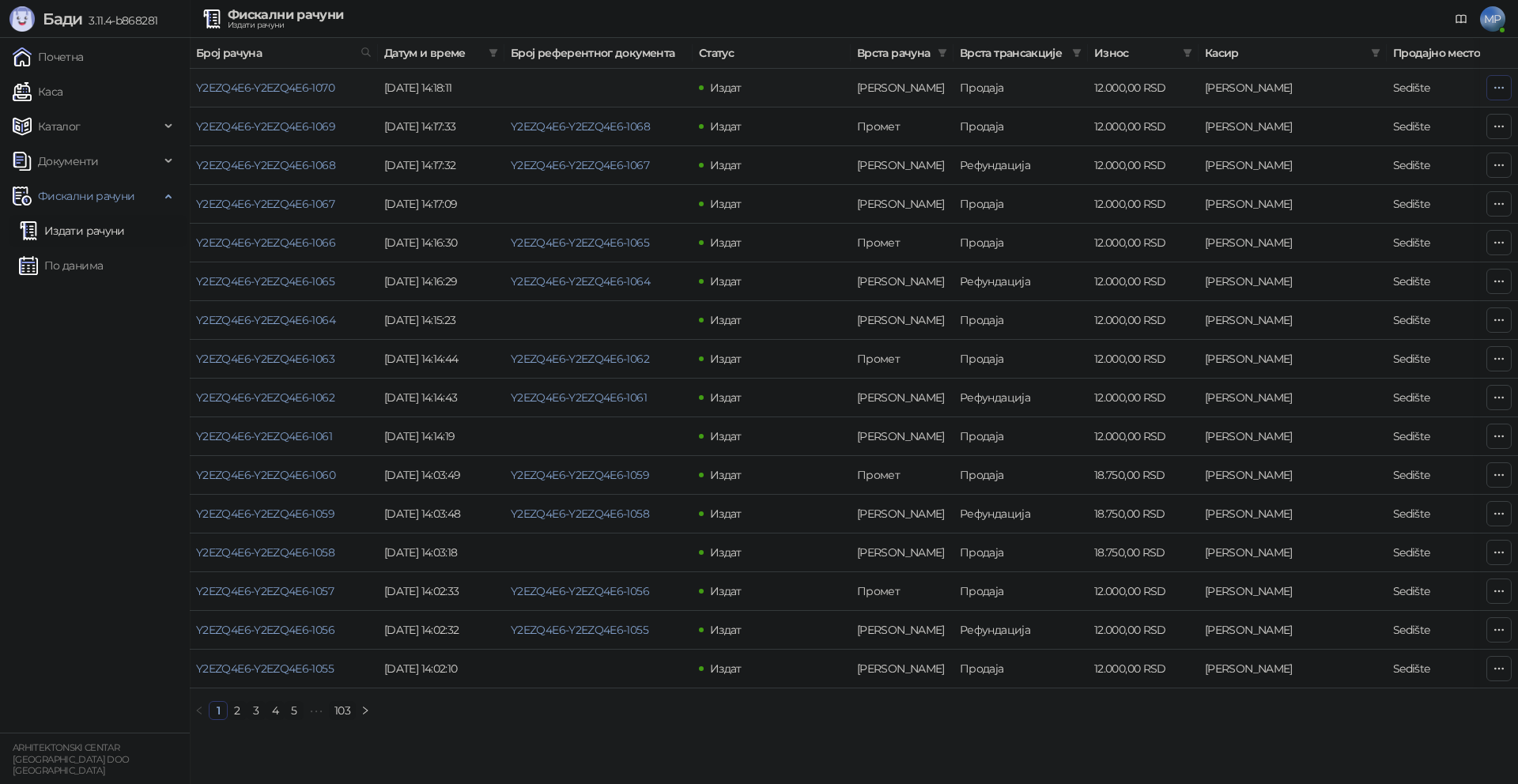
click at [1504, 86] on icon "button" at bounding box center [1499, 88] width 13 height 13
click at [1353, 225] on span "Затвори аванс" at bounding box center [1394, 220] width 210 height 17
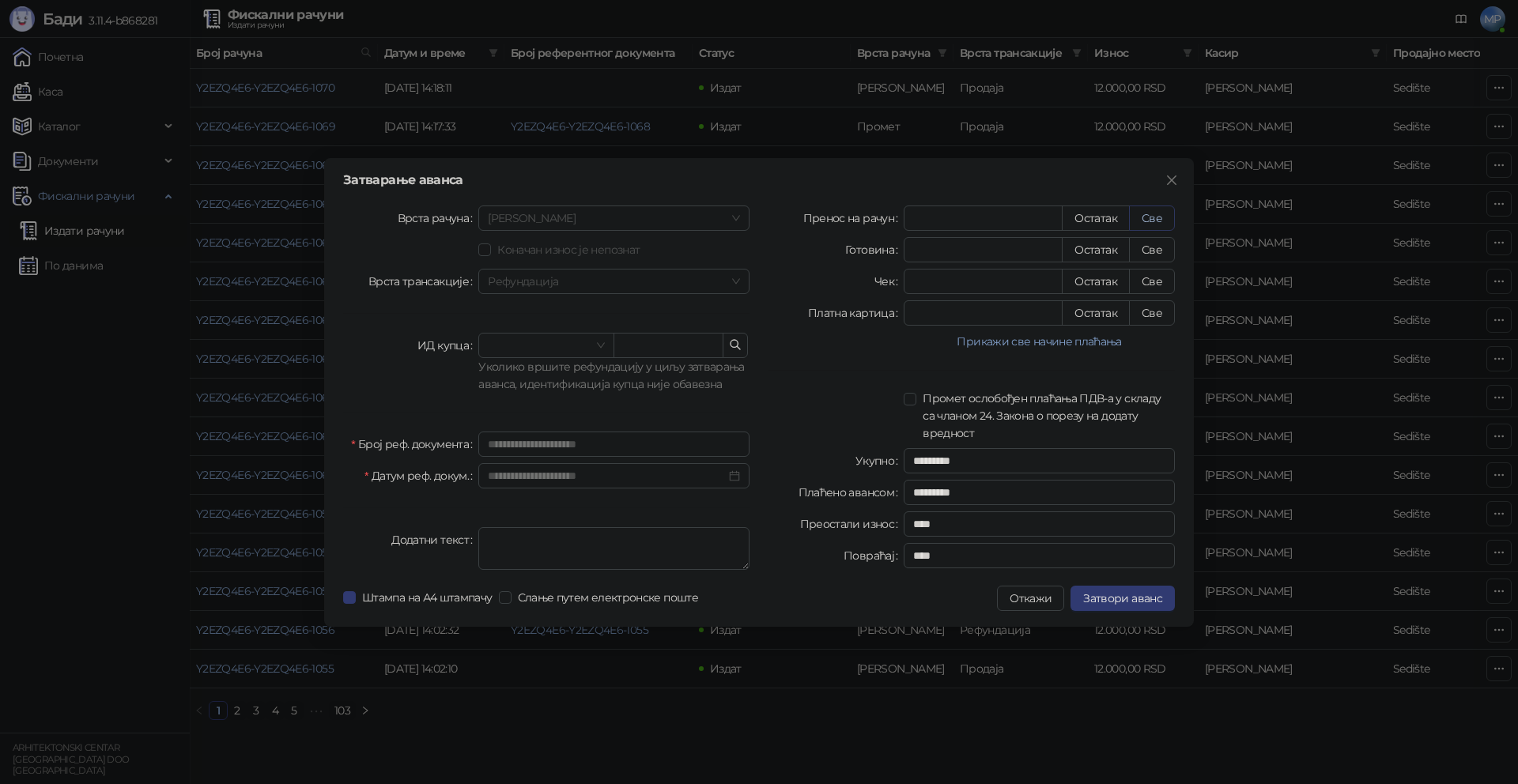
click at [1155, 216] on button "Све" at bounding box center [1152, 218] width 46 height 25
click at [1139, 597] on span "Затвори аванс" at bounding box center [1123, 599] width 79 height 14
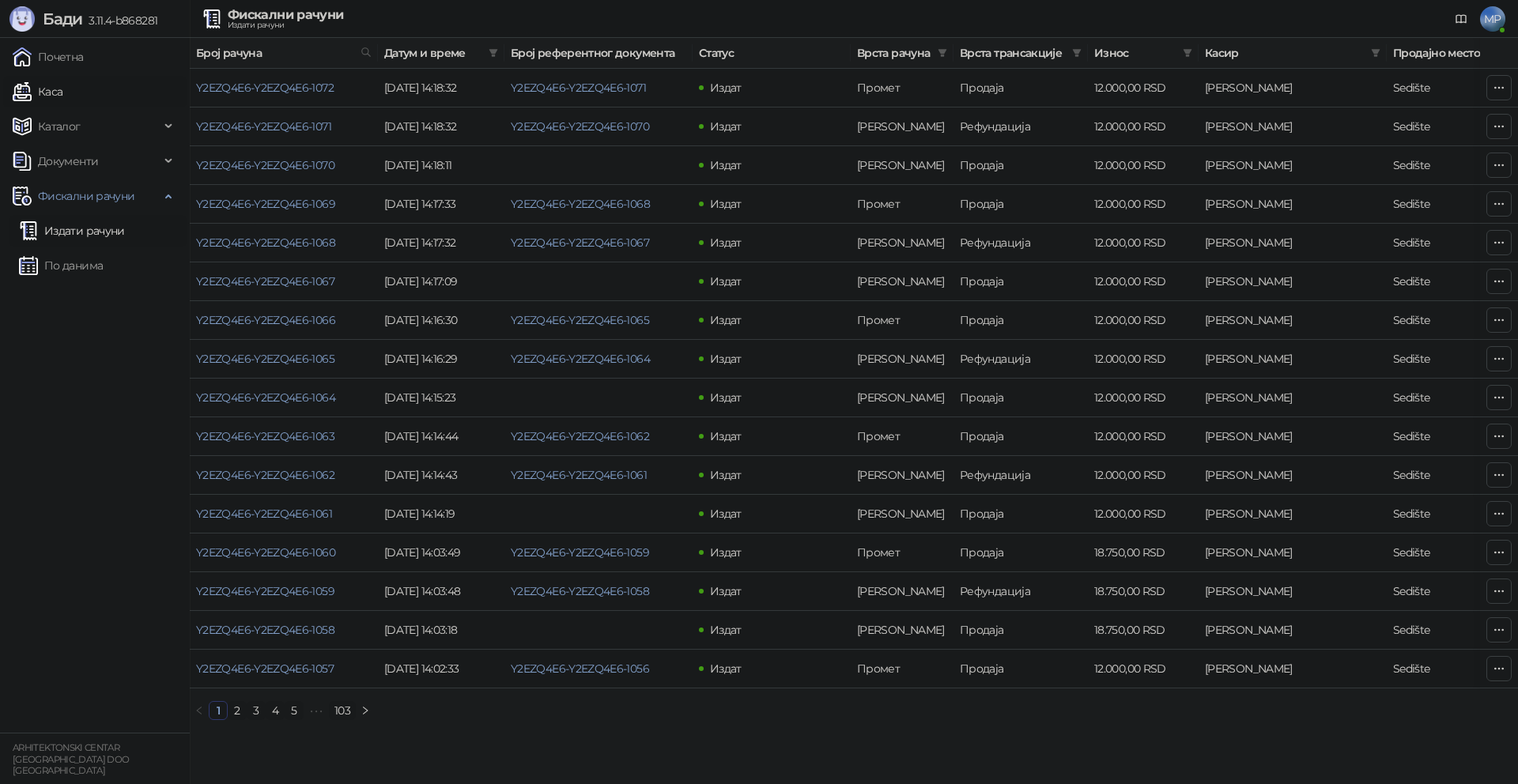
click at [55, 88] on link "Каса" at bounding box center [37, 91] width 49 height 31
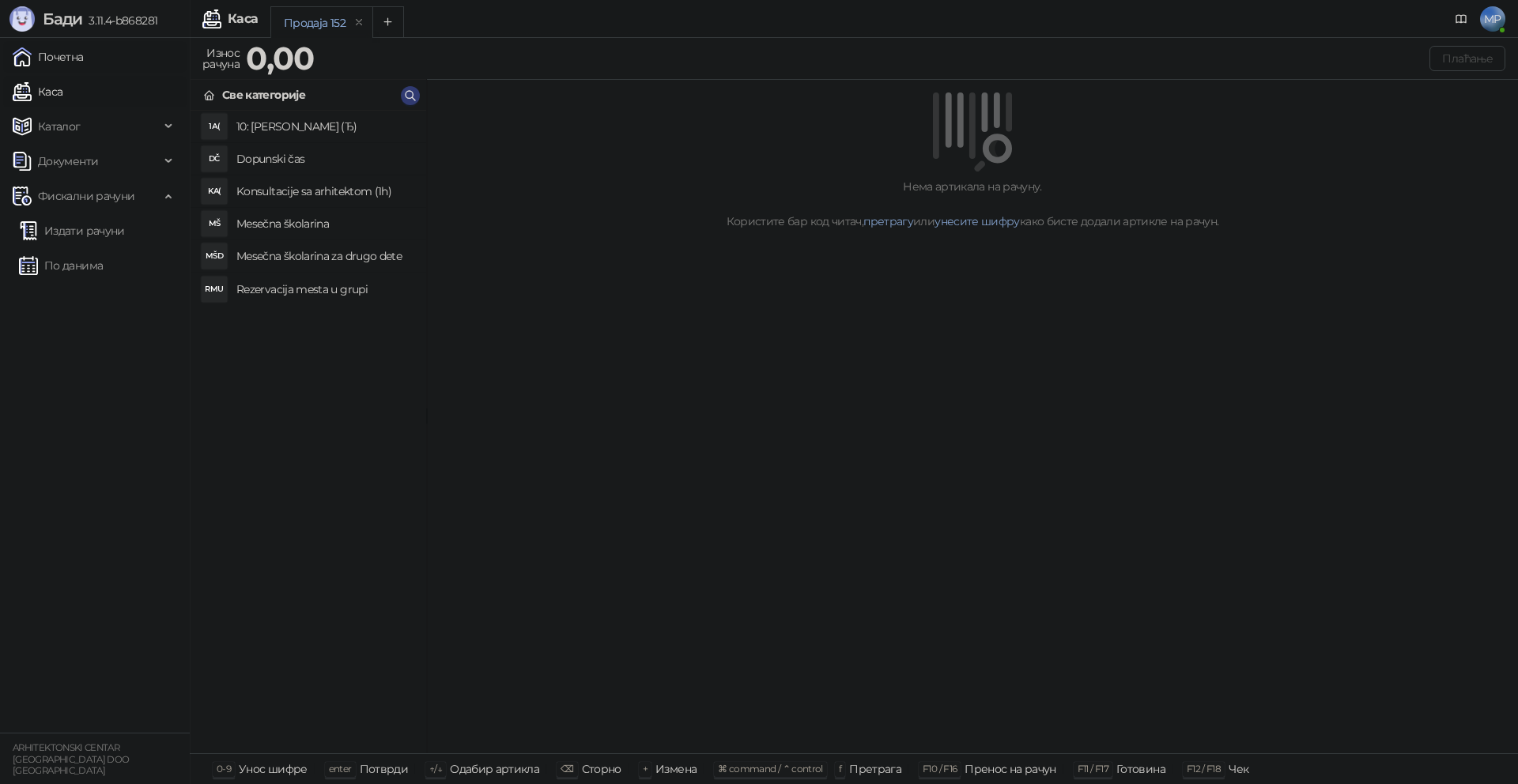
click at [82, 56] on link "Почетна" at bounding box center [48, 57] width 71 height 31
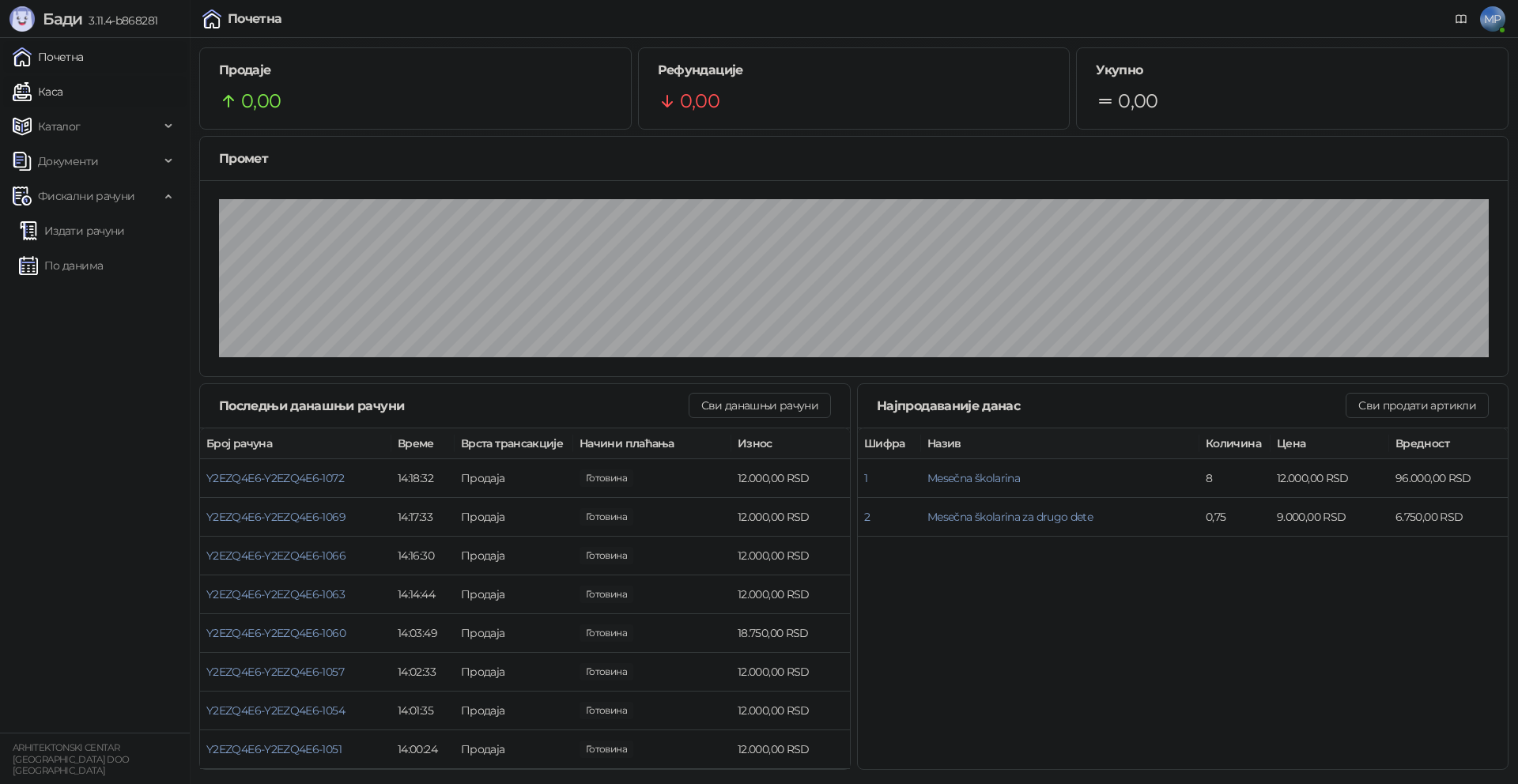
click at [62, 93] on link "Каса" at bounding box center [37, 91] width 49 height 31
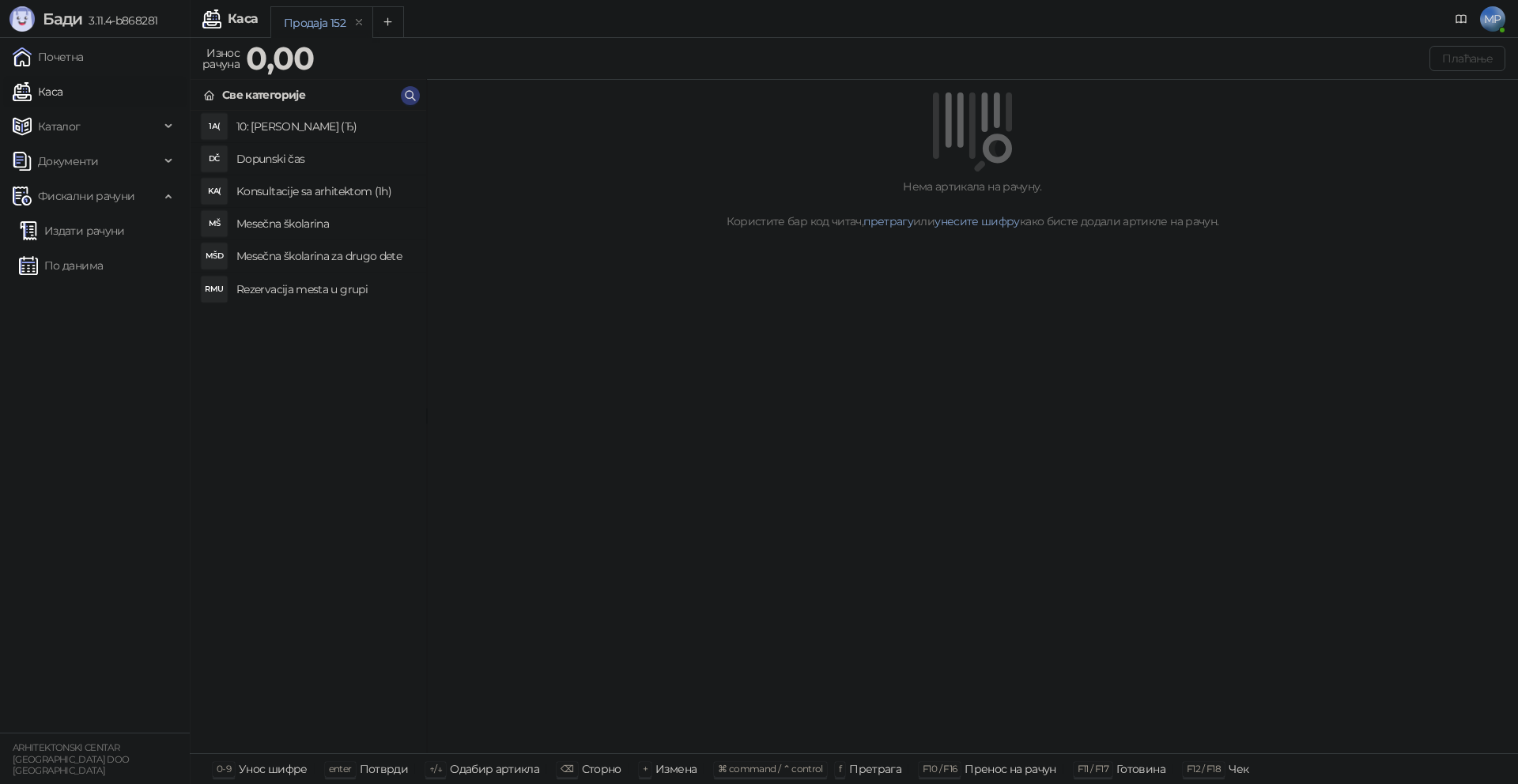
click at [311, 236] on h4 "Mesečna školarina" at bounding box center [325, 224] width 177 height 25
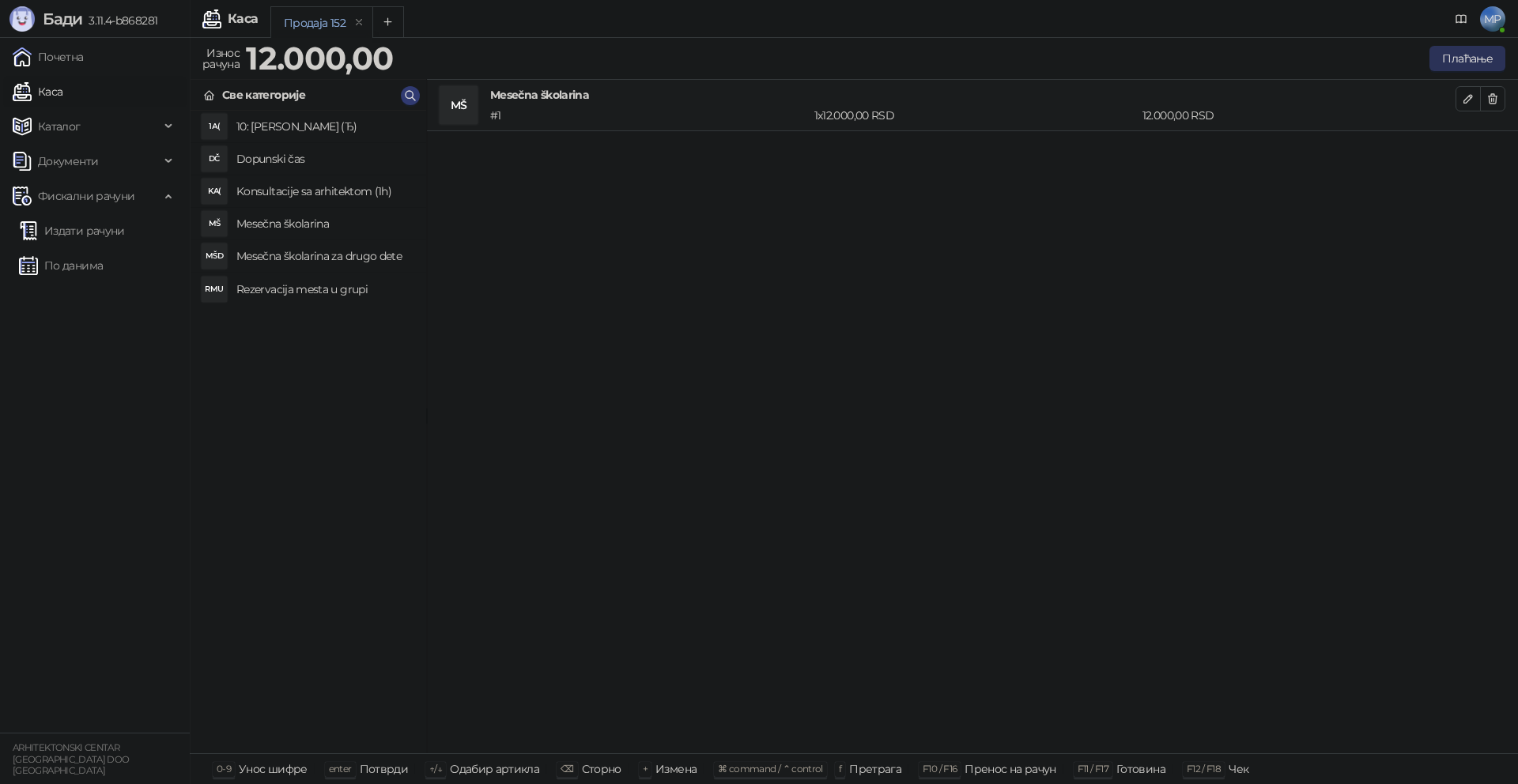
click at [1484, 60] on button "Плаћање" at bounding box center [1468, 58] width 76 height 25
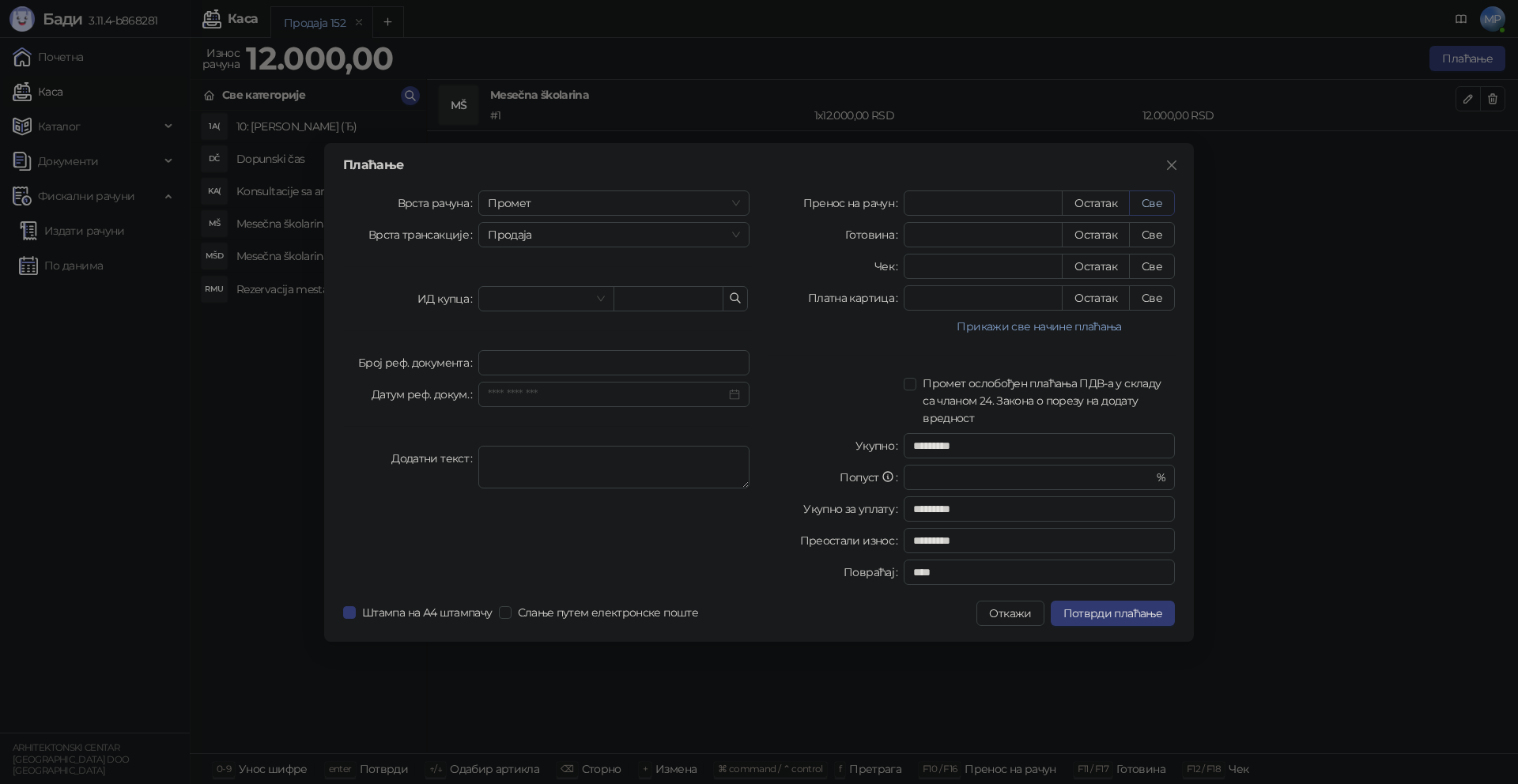
click at [1147, 206] on button "Све" at bounding box center [1152, 203] width 46 height 25
type input "*****"
type input "****"
click at [1122, 619] on button "Потврди плаћање" at bounding box center [1113, 613] width 124 height 25
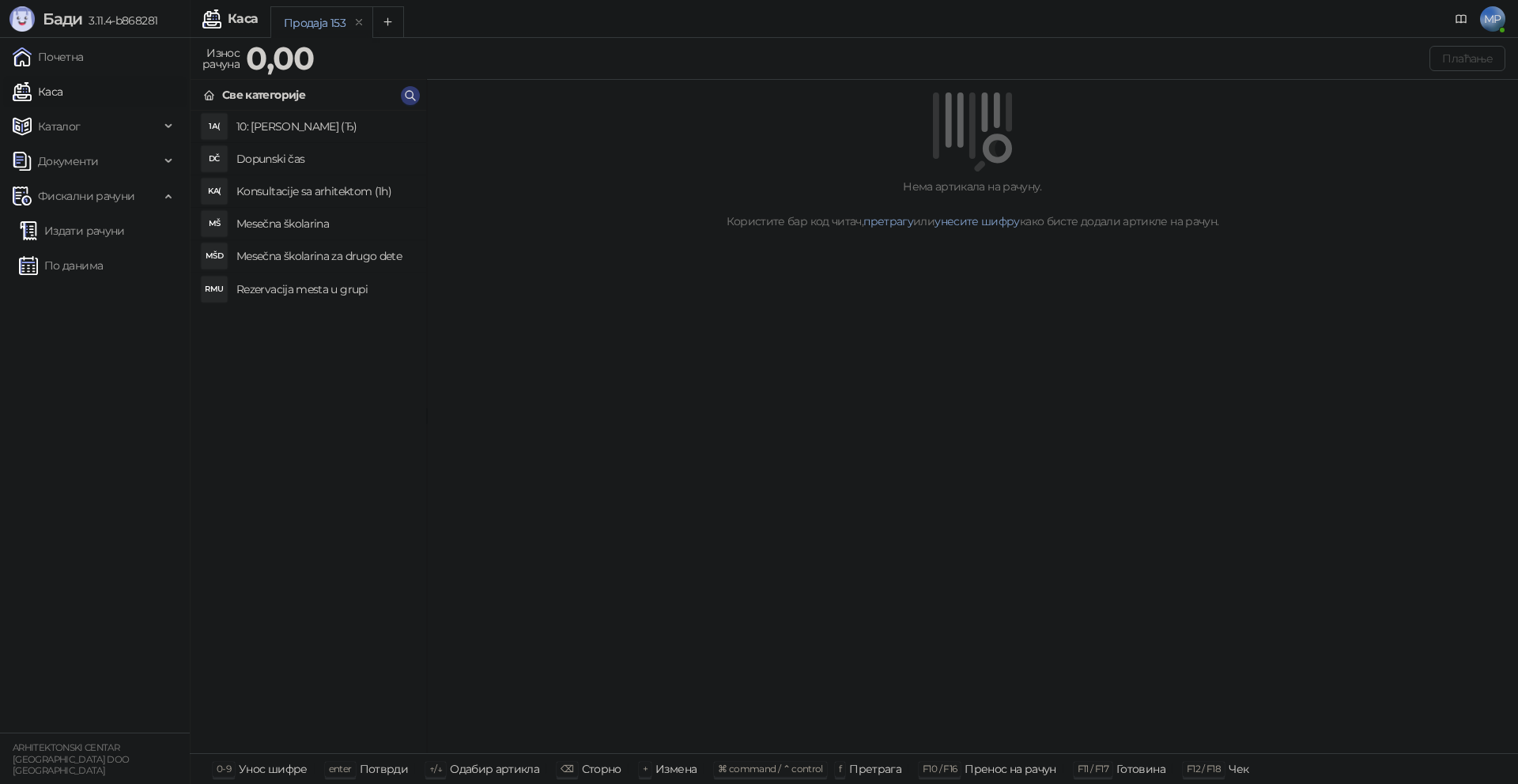
click at [309, 226] on h4 "Mesečna školarina" at bounding box center [325, 224] width 177 height 25
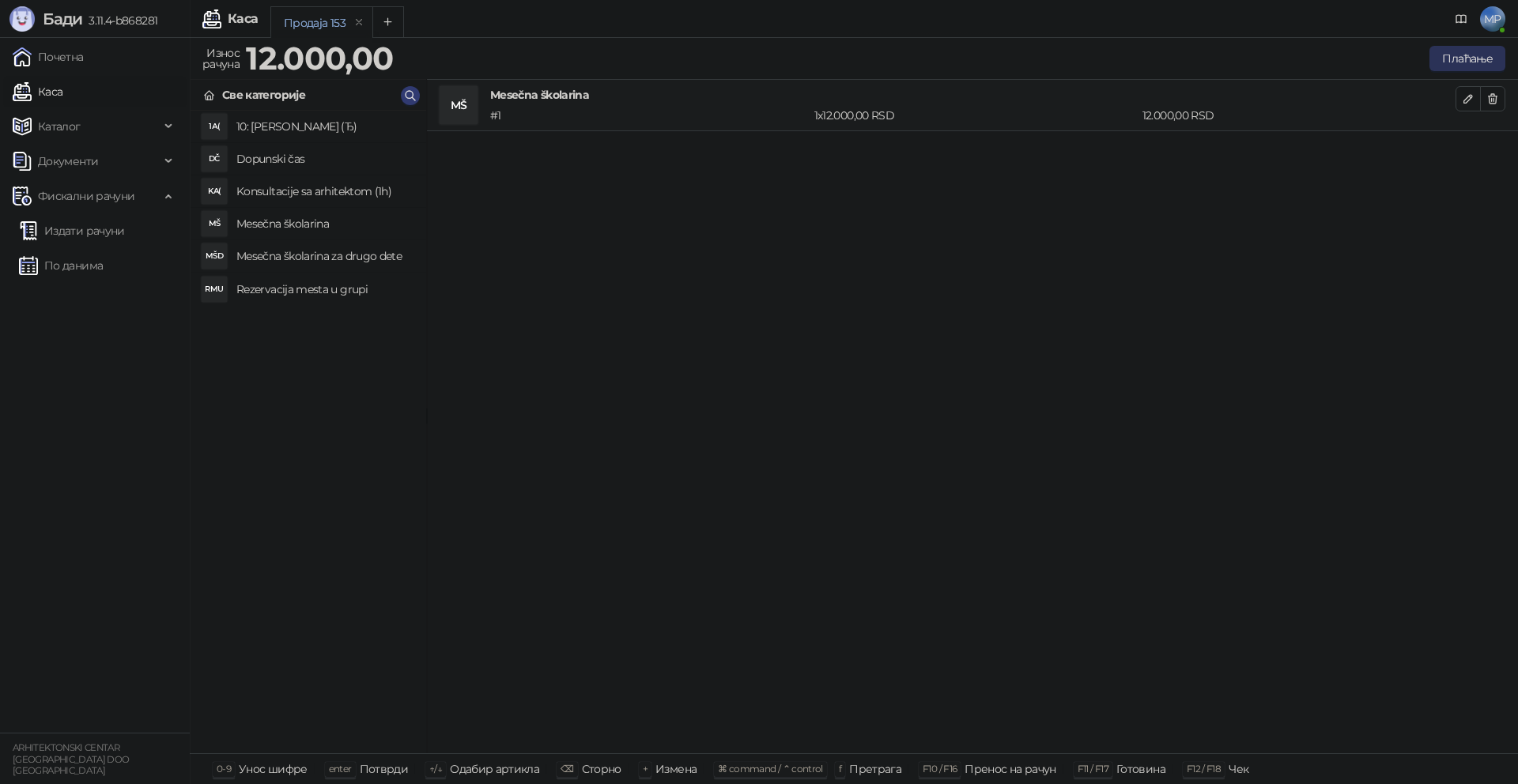
click at [1472, 56] on button "Плаћање" at bounding box center [1468, 58] width 76 height 25
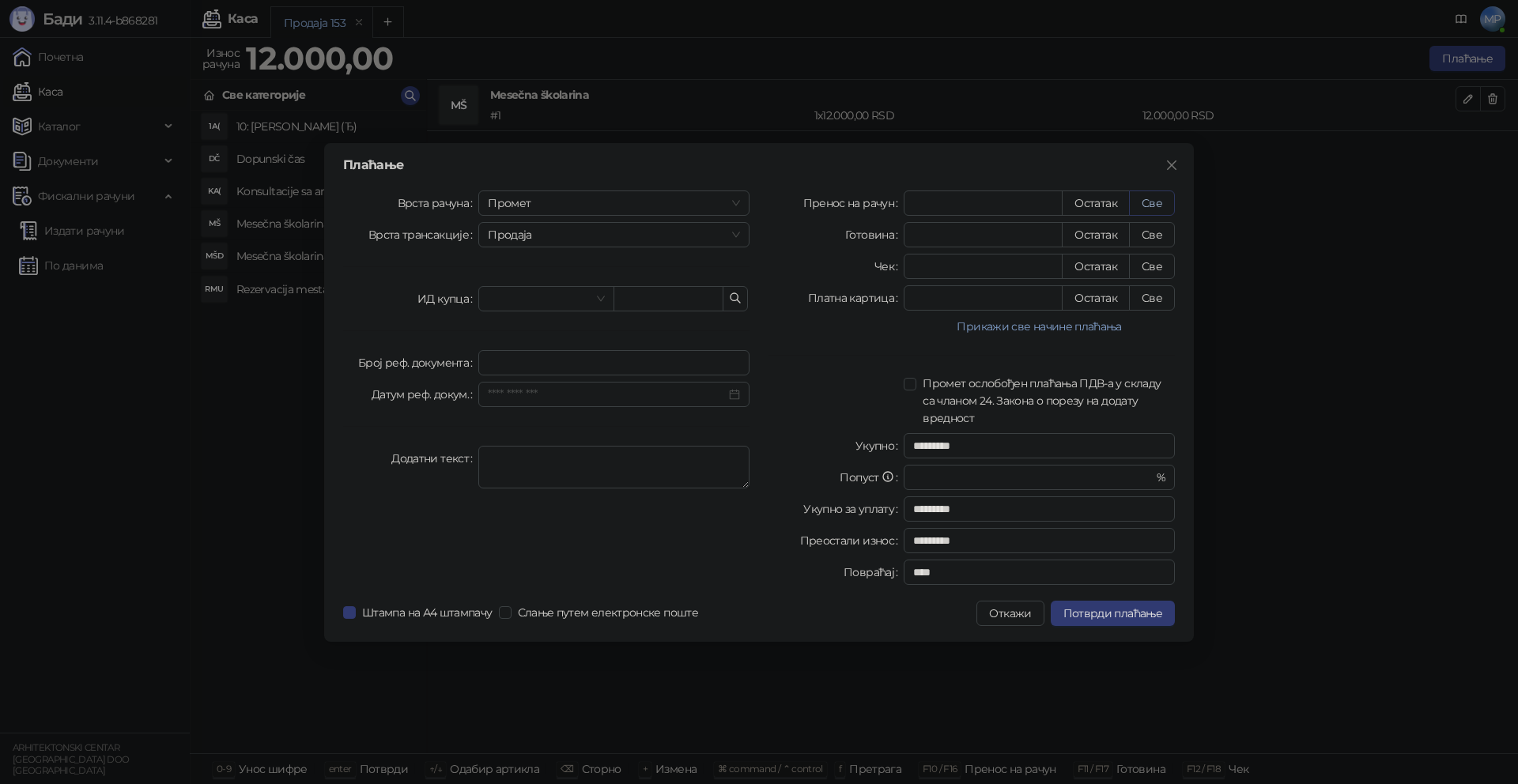
click at [1156, 200] on button "Све" at bounding box center [1152, 203] width 46 height 25
type input "*****"
type input "****"
click at [1146, 610] on span "Потврди плаћање" at bounding box center [1113, 613] width 99 height 14
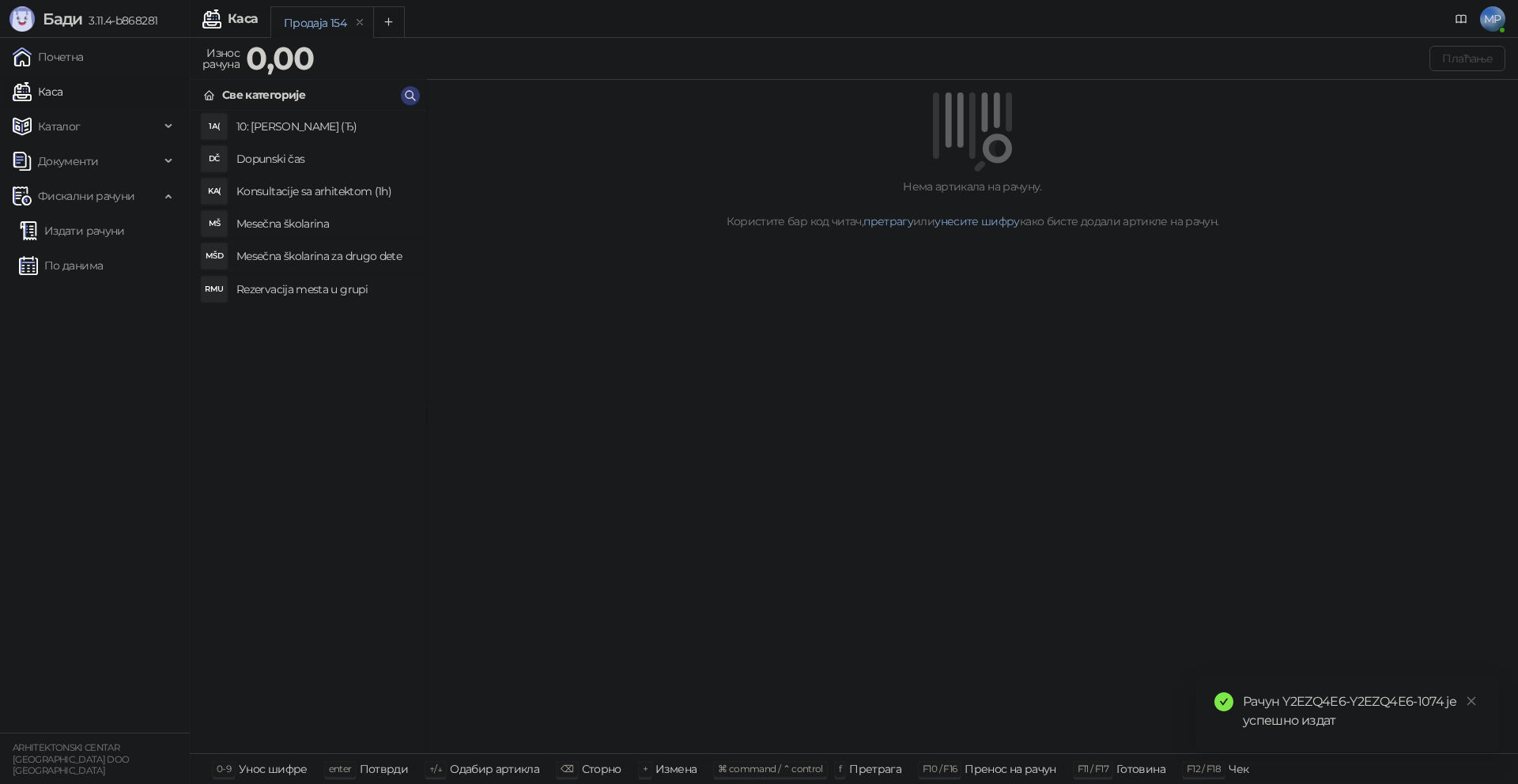
click at [267, 225] on h4 "Mesečna školarina" at bounding box center [325, 224] width 177 height 25
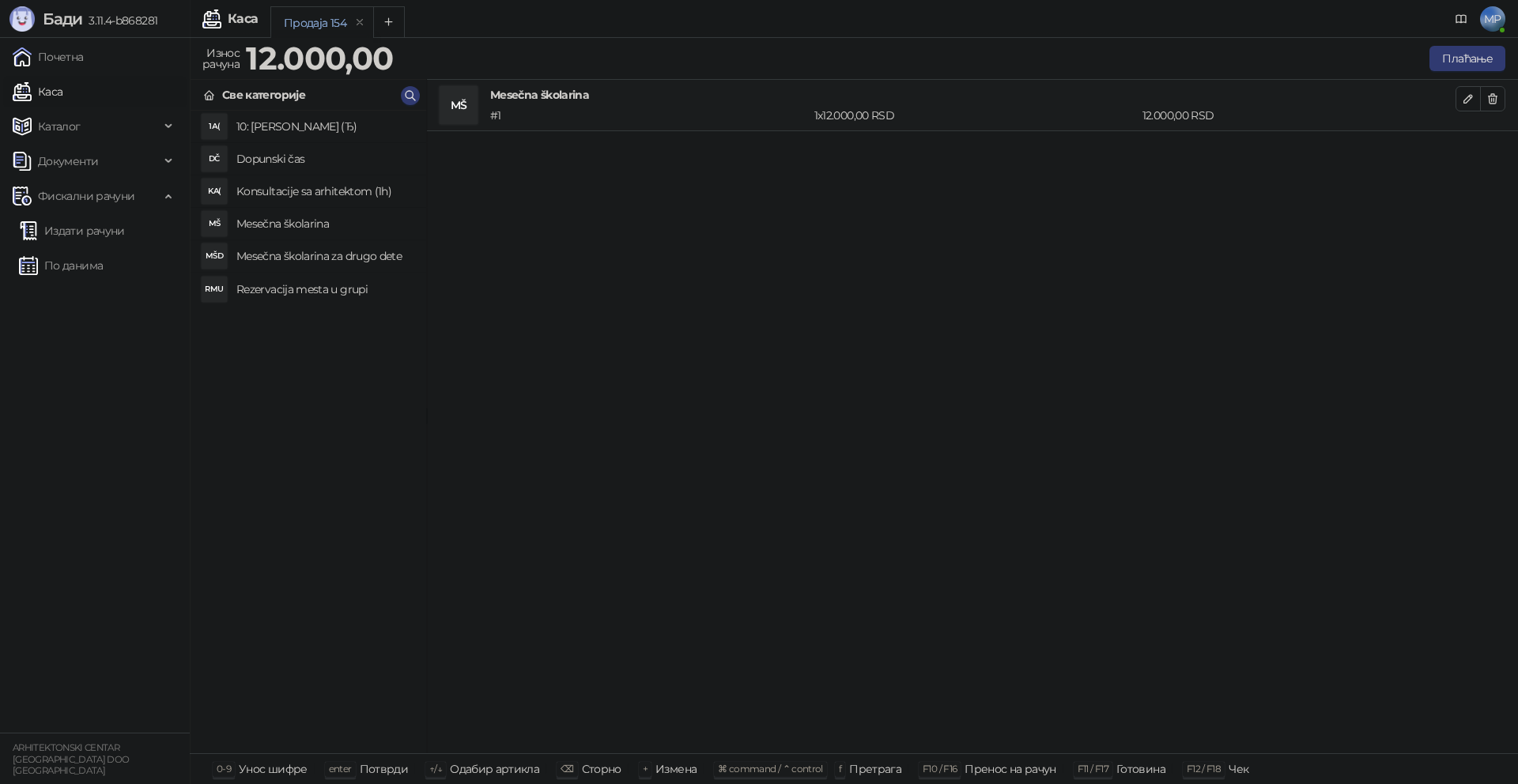
click at [294, 261] on h4 "Mesečna školarina za drugo dete" at bounding box center [325, 256] width 177 height 25
click at [1459, 60] on button "Плаћање" at bounding box center [1468, 58] width 76 height 25
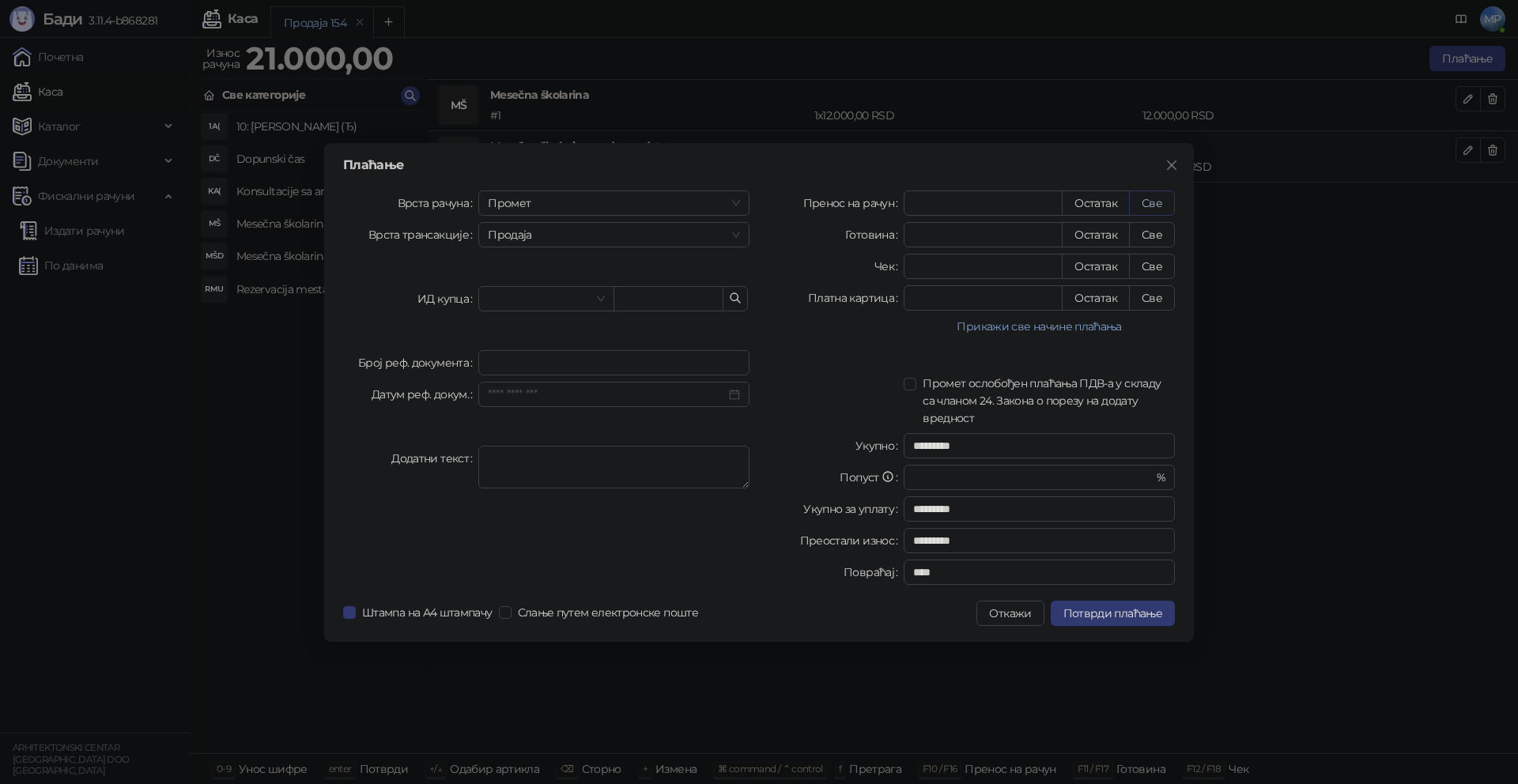
click at [1158, 206] on button "Све" at bounding box center [1152, 203] width 46 height 25
type input "*****"
type input "****"
click at [1137, 619] on span "Потврди плаћање" at bounding box center [1113, 613] width 99 height 14
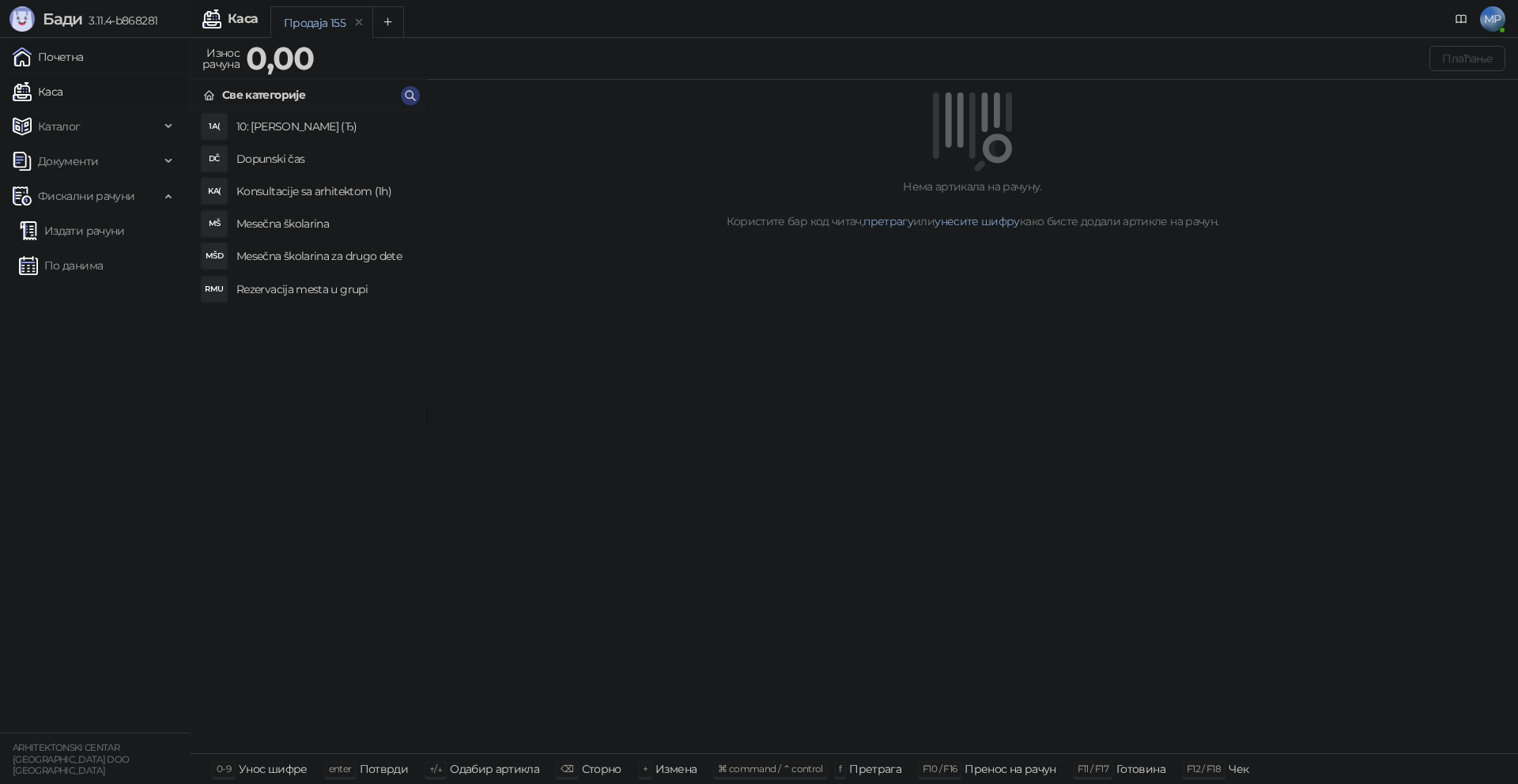
click at [70, 58] on link "Почетна" at bounding box center [48, 57] width 71 height 31
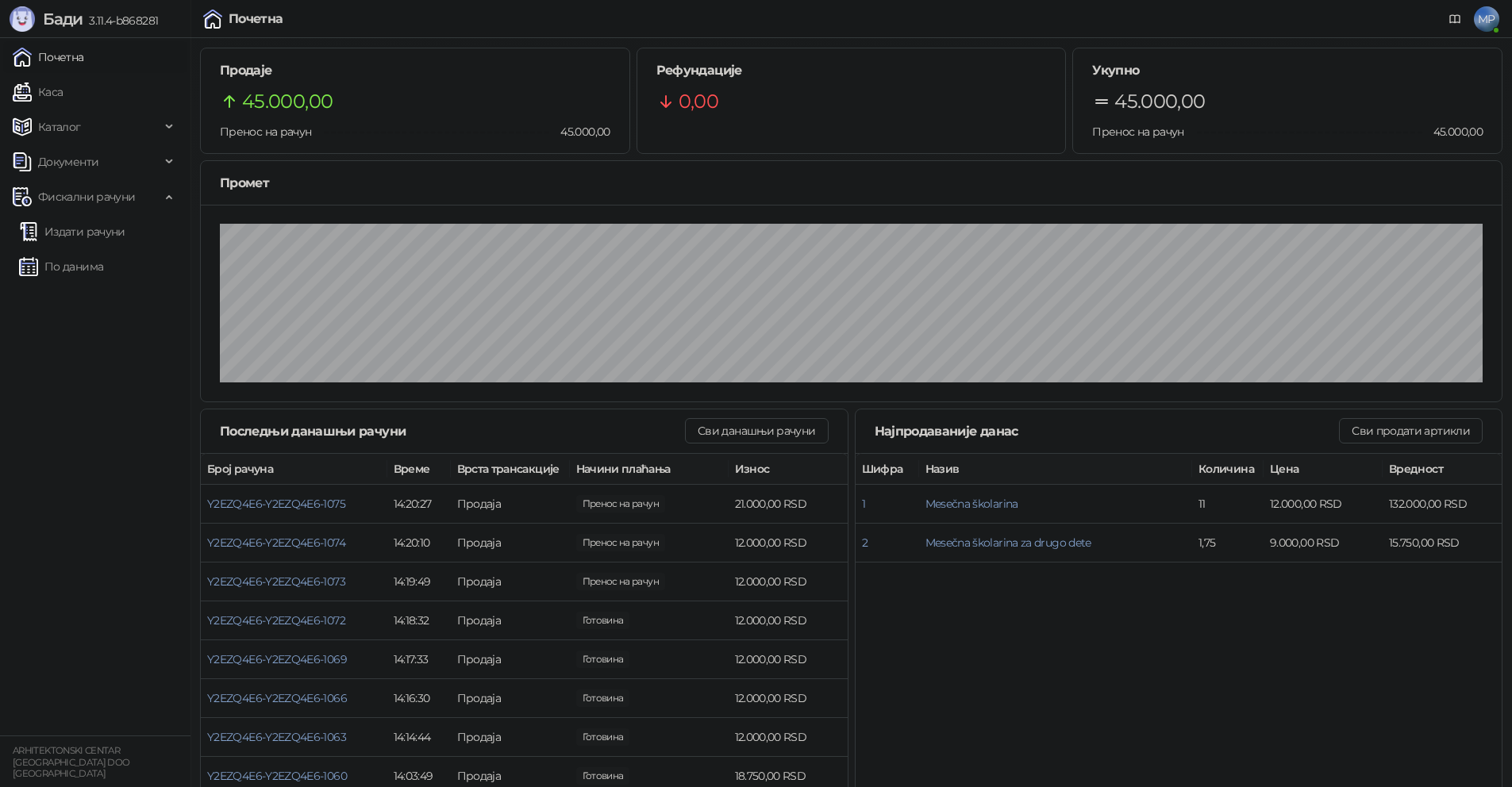
click at [80, 56] on link "Почетна" at bounding box center [48, 57] width 71 height 32
